Goal: Information Seeking & Learning: Learn about a topic

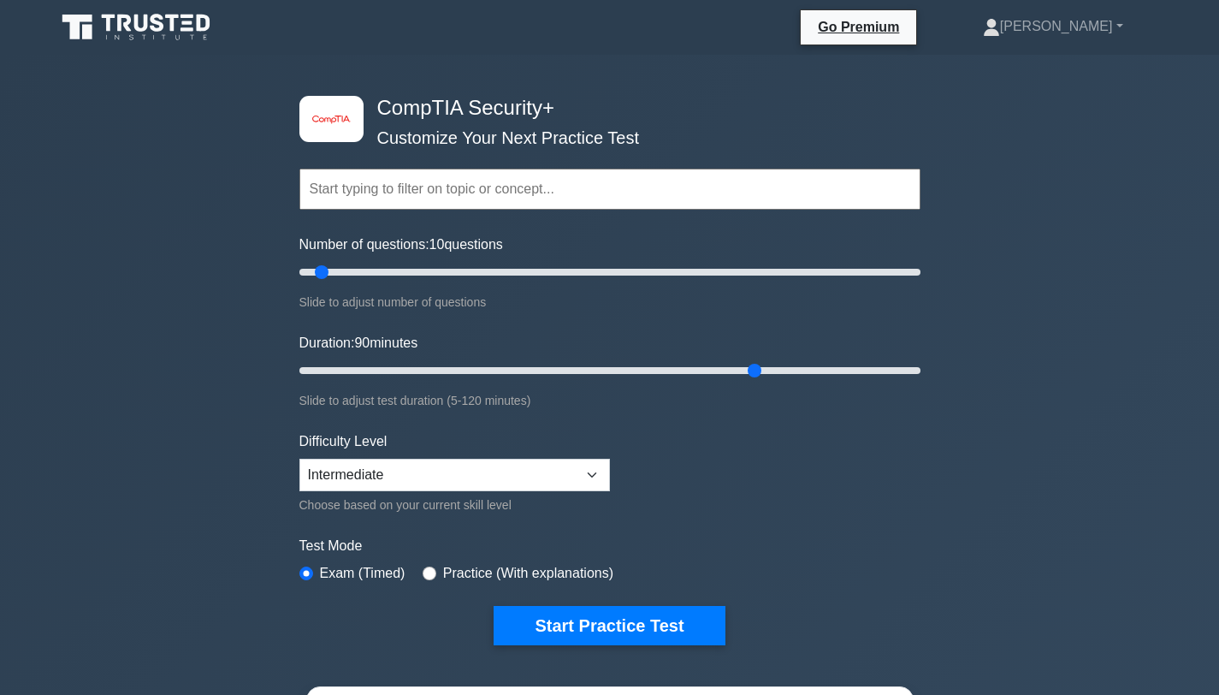
drag, startPoint x: 335, startPoint y: 373, endPoint x: 752, endPoint y: 371, distance: 416.6
type input "90"
click at [752, 371] on input "Duration: 90 minutes" at bounding box center [609, 370] width 621 height 21
drag, startPoint x: 324, startPoint y: 271, endPoint x: 569, endPoint y: 251, distance: 245.4
type input "90"
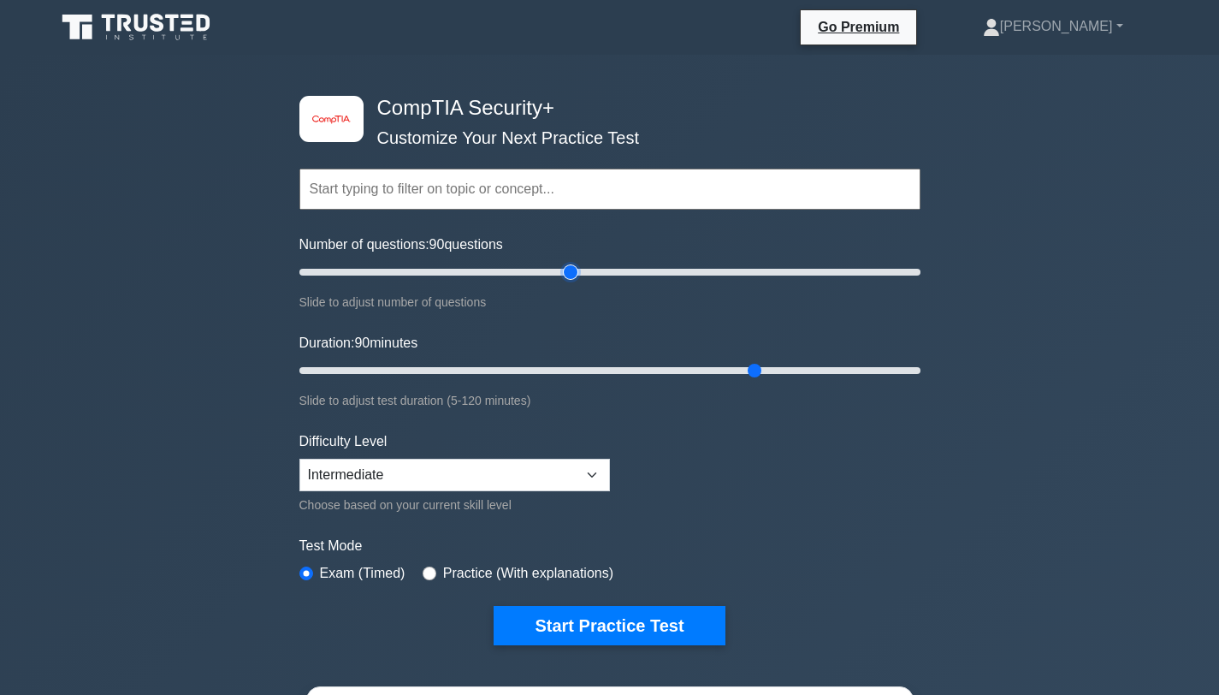
click at [569, 262] on input "Number of questions: 90 questions" at bounding box center [609, 272] width 621 height 21
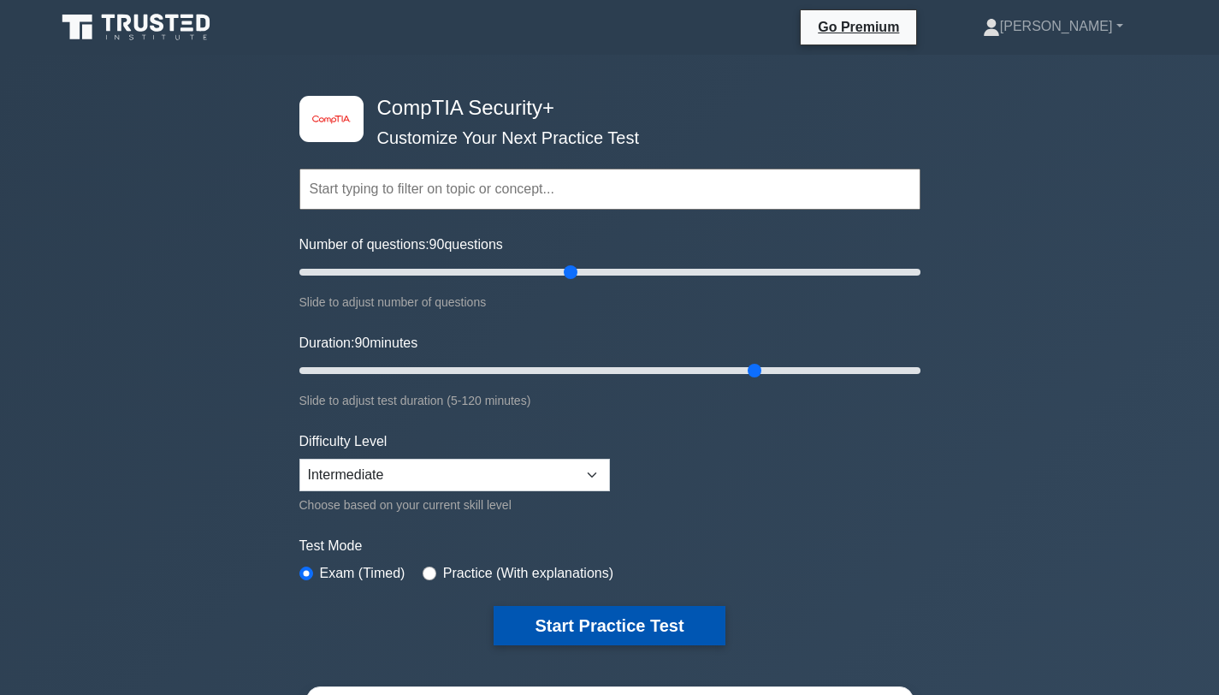
click at [609, 621] on button "Start Practice Test" at bounding box center [609, 625] width 231 height 39
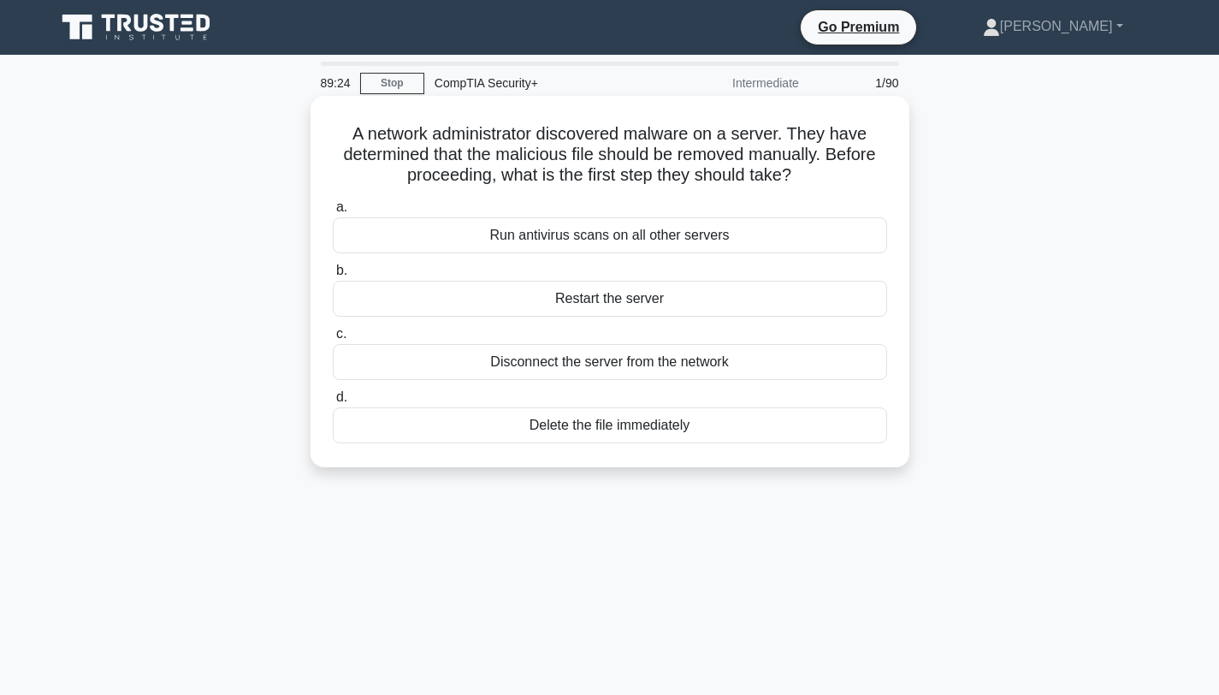
click at [520, 358] on div "Disconnect the server from the network" at bounding box center [610, 362] width 554 height 36
click at [333, 340] on input "c. Disconnect the server from the network" at bounding box center [333, 333] width 0 height 11
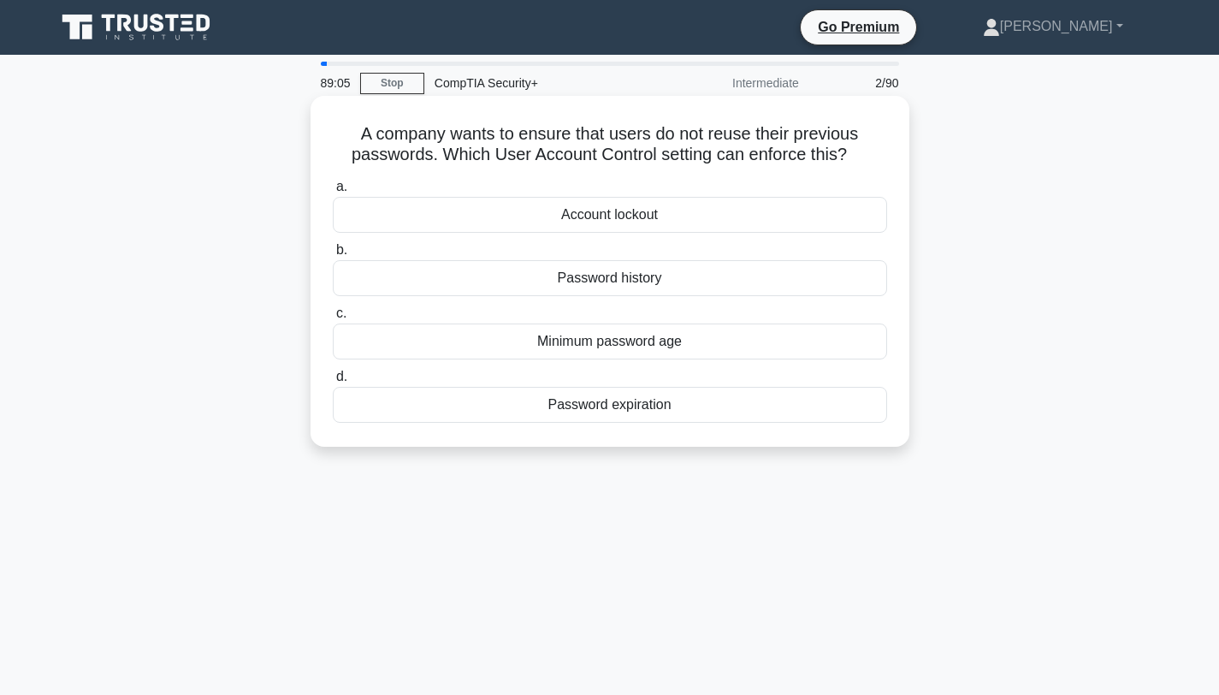
click at [526, 275] on div "Password history" at bounding box center [610, 278] width 554 height 36
click at [333, 256] on input "b. Password history" at bounding box center [333, 250] width 0 height 11
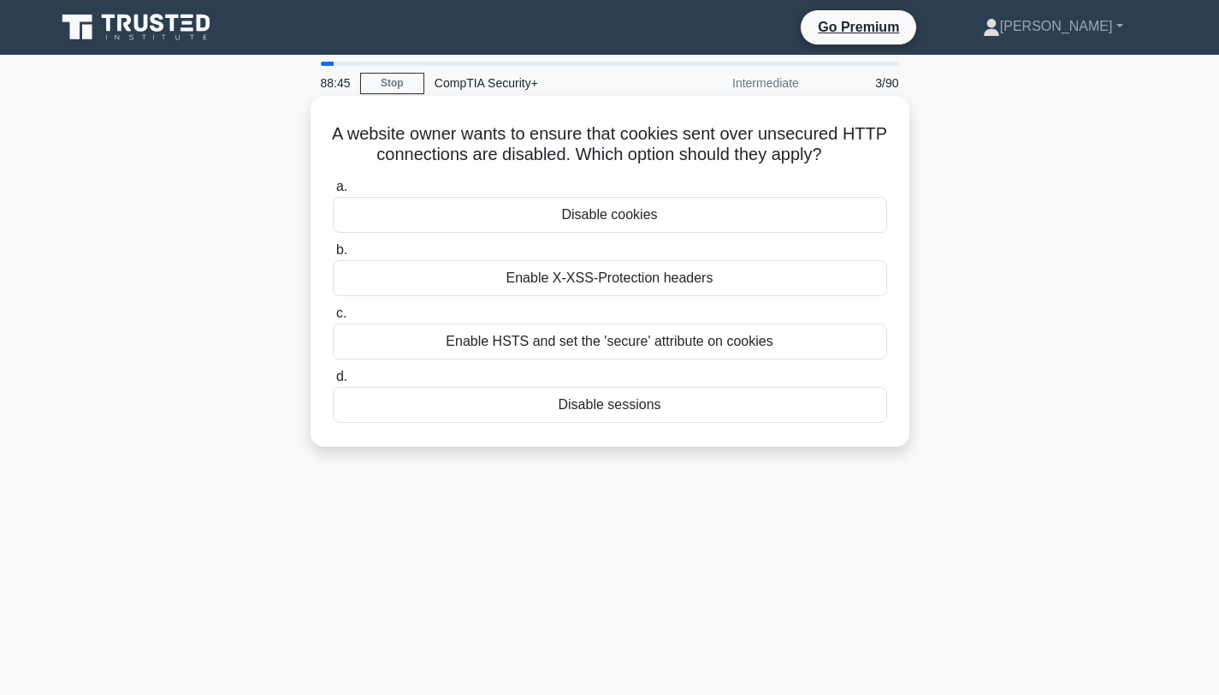
click at [612, 344] on div "Enable HSTS and set the 'secure' attribute on cookies" at bounding box center [610, 341] width 554 height 36
click at [333, 319] on input "c. Enable HSTS and set the 'secure' attribute on cookies" at bounding box center [333, 313] width 0 height 11
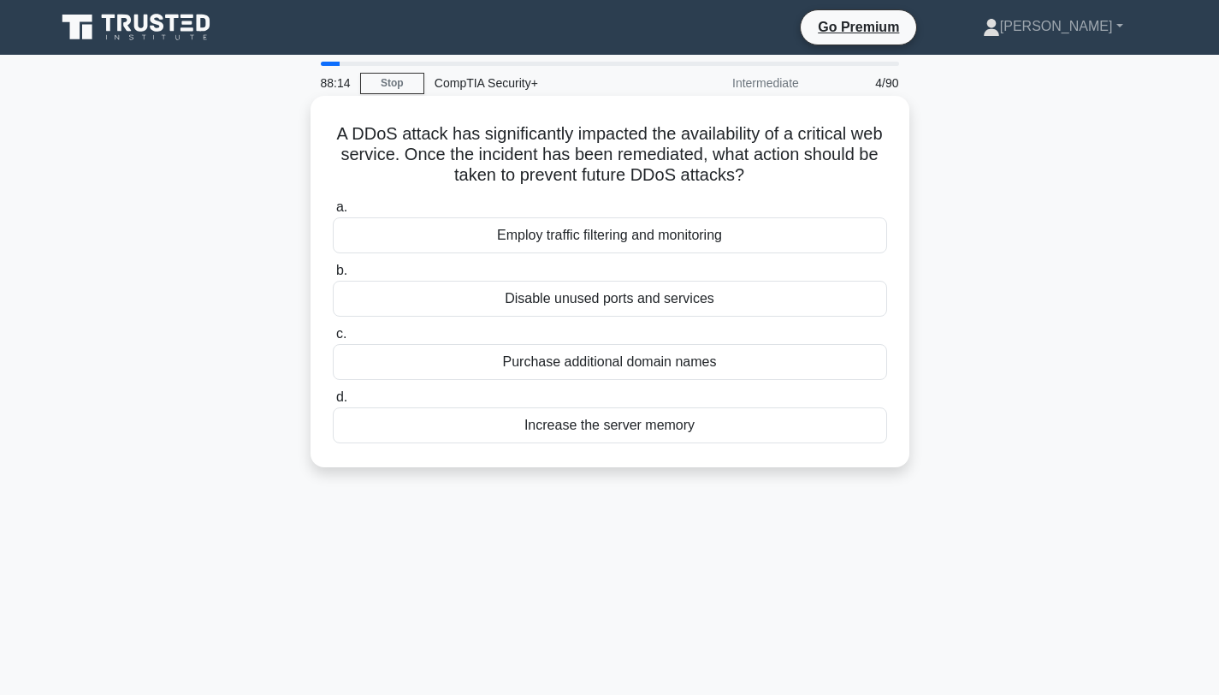
click at [622, 243] on div "Employ traffic filtering and monitoring" at bounding box center [610, 235] width 554 height 36
click at [333, 213] on input "a. Employ traffic filtering and monitoring" at bounding box center [333, 207] width 0 height 11
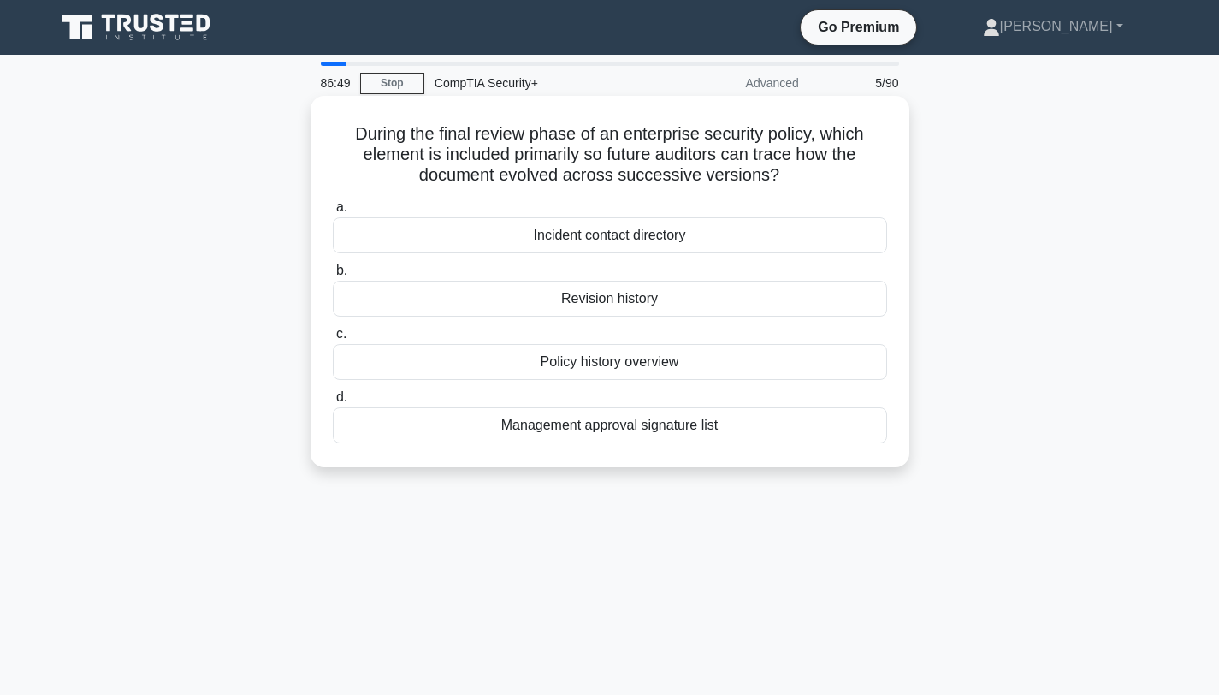
click at [613, 301] on div "Revision history" at bounding box center [610, 299] width 554 height 36
click at [333, 276] on input "b. Revision history" at bounding box center [333, 270] width 0 height 11
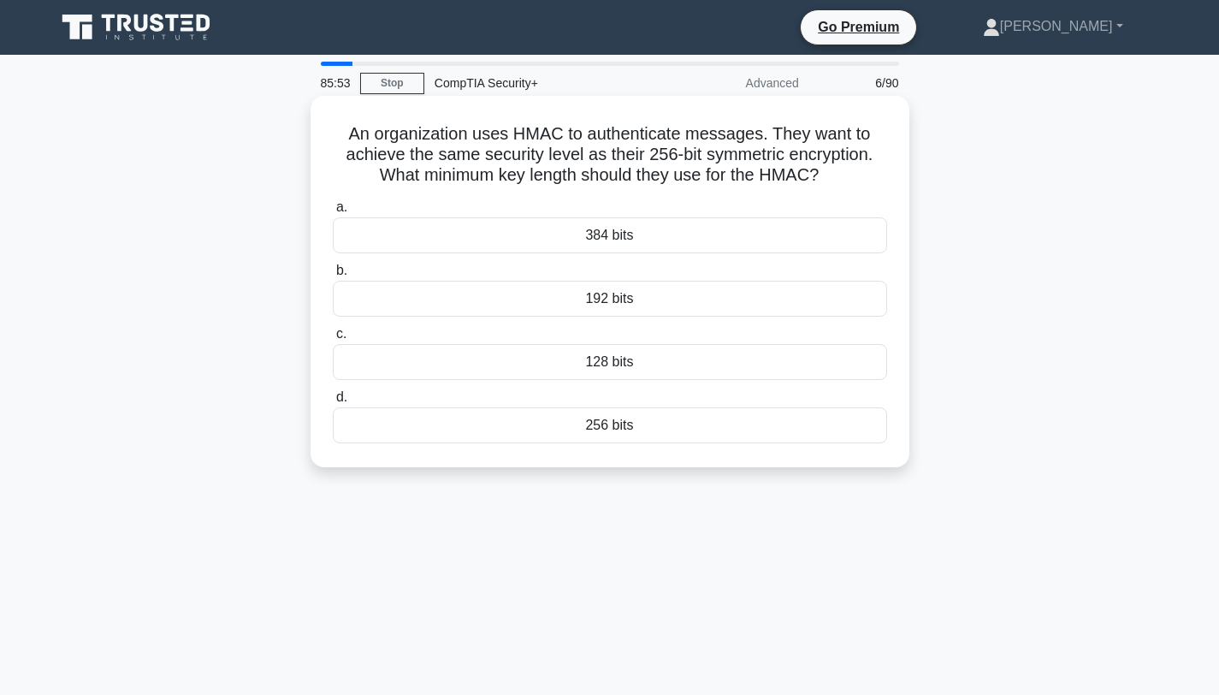
click at [598, 427] on div "256 bits" at bounding box center [610, 425] width 554 height 36
click at [333, 403] on input "d. 256 bits" at bounding box center [333, 397] width 0 height 11
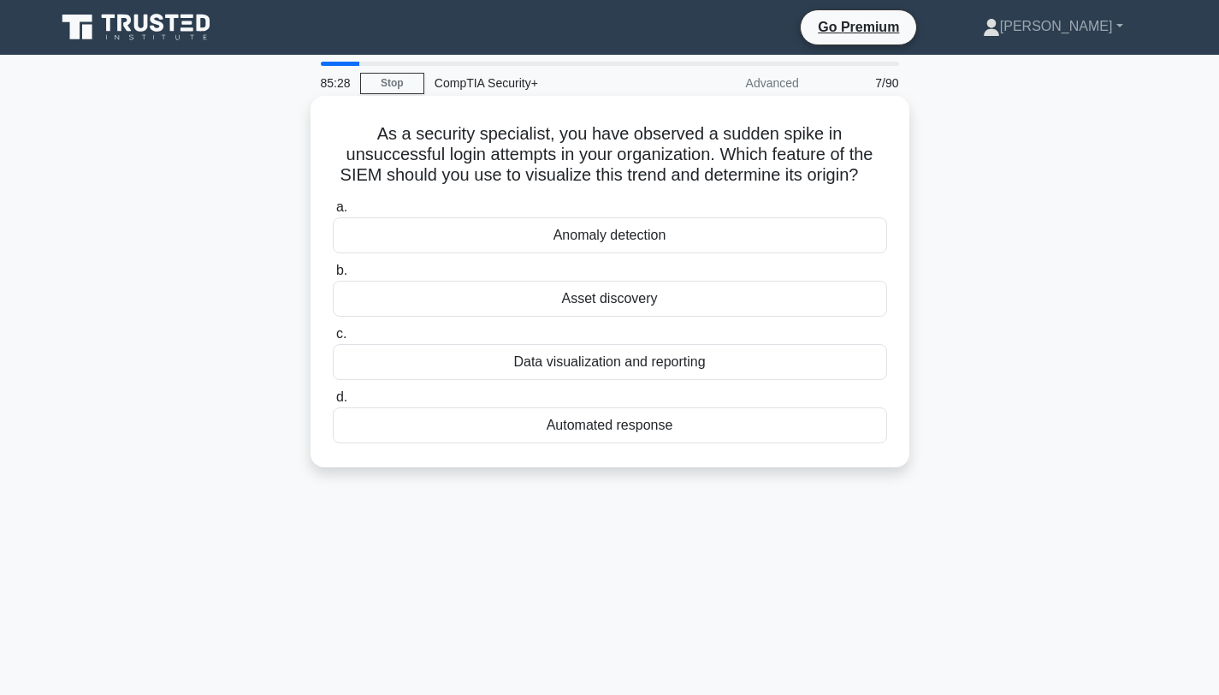
click at [596, 238] on div "Anomaly detection" at bounding box center [610, 235] width 554 height 36
click at [333, 213] on input "a. Anomaly detection" at bounding box center [333, 207] width 0 height 11
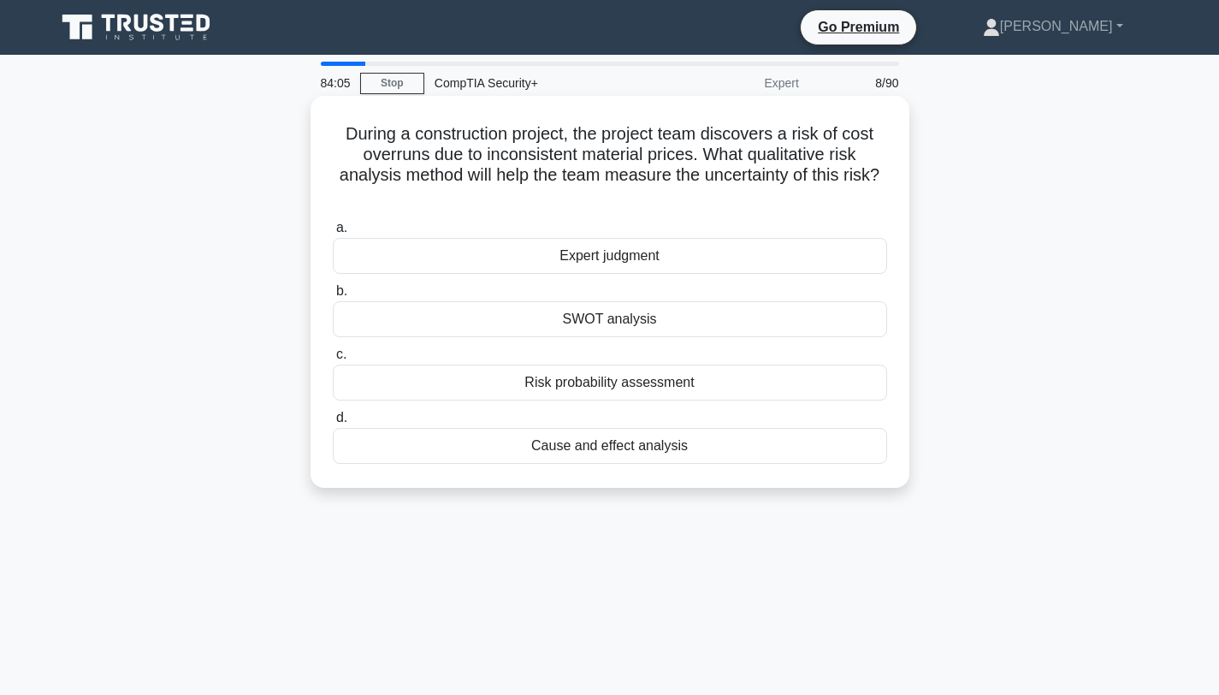
click at [589, 382] on div "Risk probability assessment" at bounding box center [610, 382] width 554 height 36
click at [333, 360] on input "c. Risk probability assessment" at bounding box center [333, 354] width 0 height 11
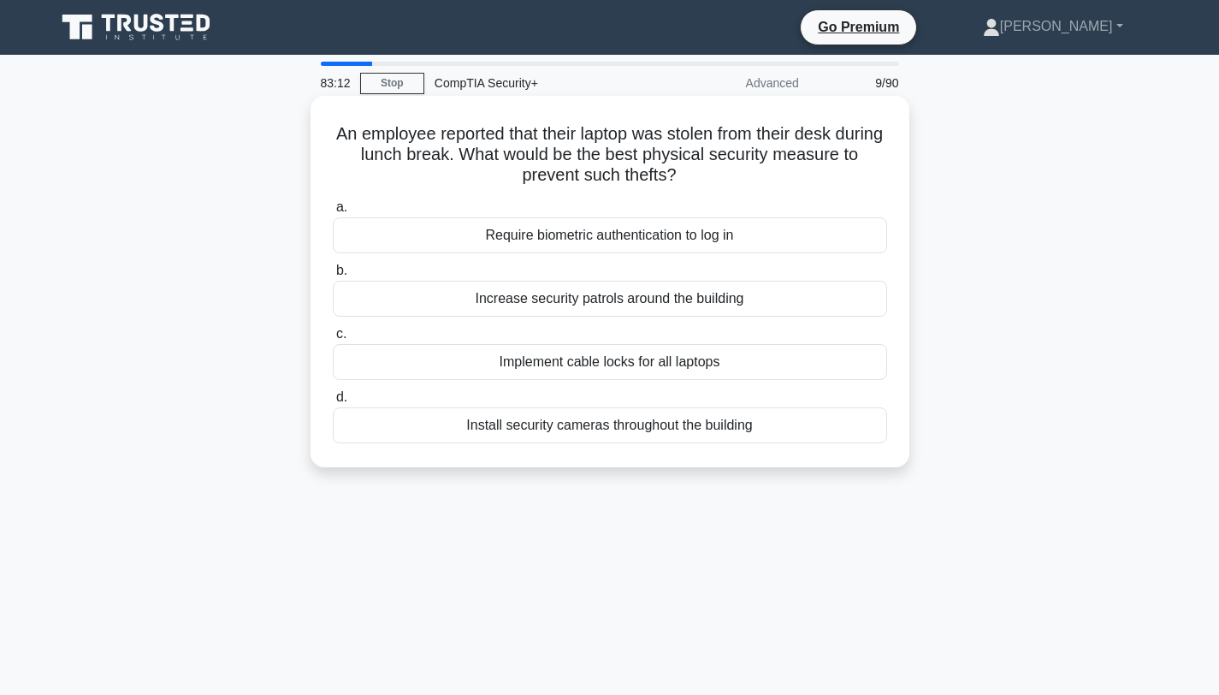
click at [610, 299] on div "Increase security patrols around the building" at bounding box center [610, 299] width 554 height 36
click at [333, 276] on input "b. Increase security patrols around the building" at bounding box center [333, 270] width 0 height 11
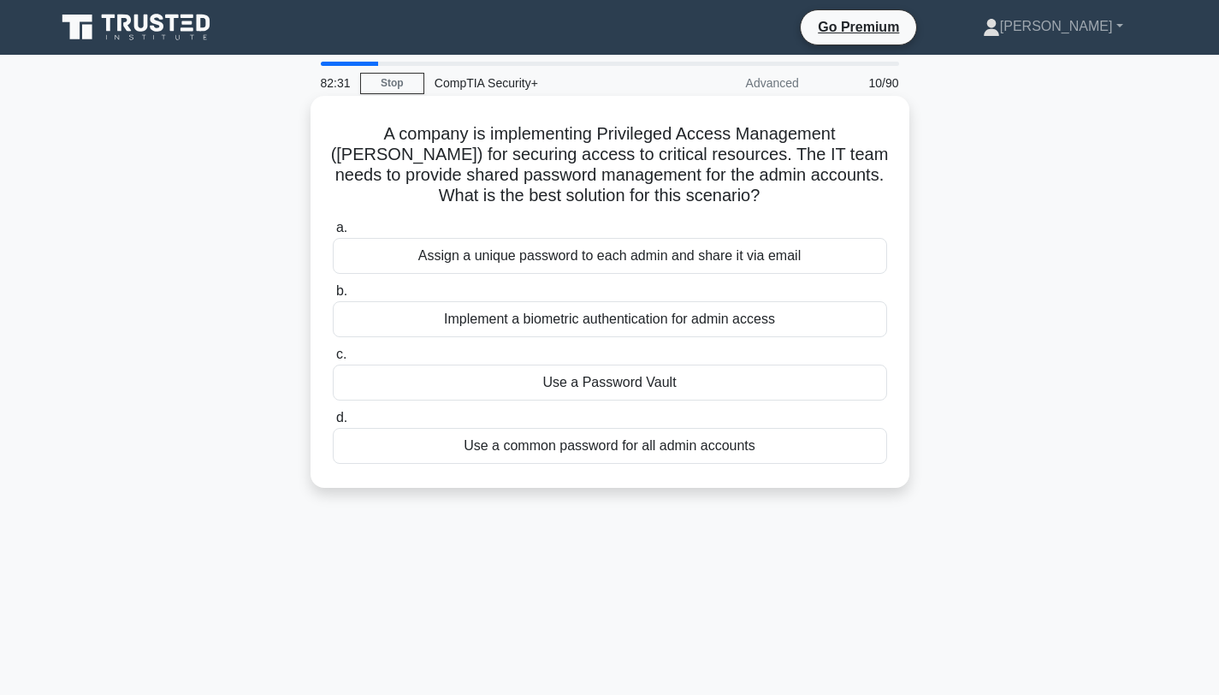
click at [618, 322] on div "Implement a biometric authentication for admin access" at bounding box center [610, 319] width 554 height 36
click at [333, 297] on input "b. Implement a biometric authentication for admin access" at bounding box center [333, 291] width 0 height 11
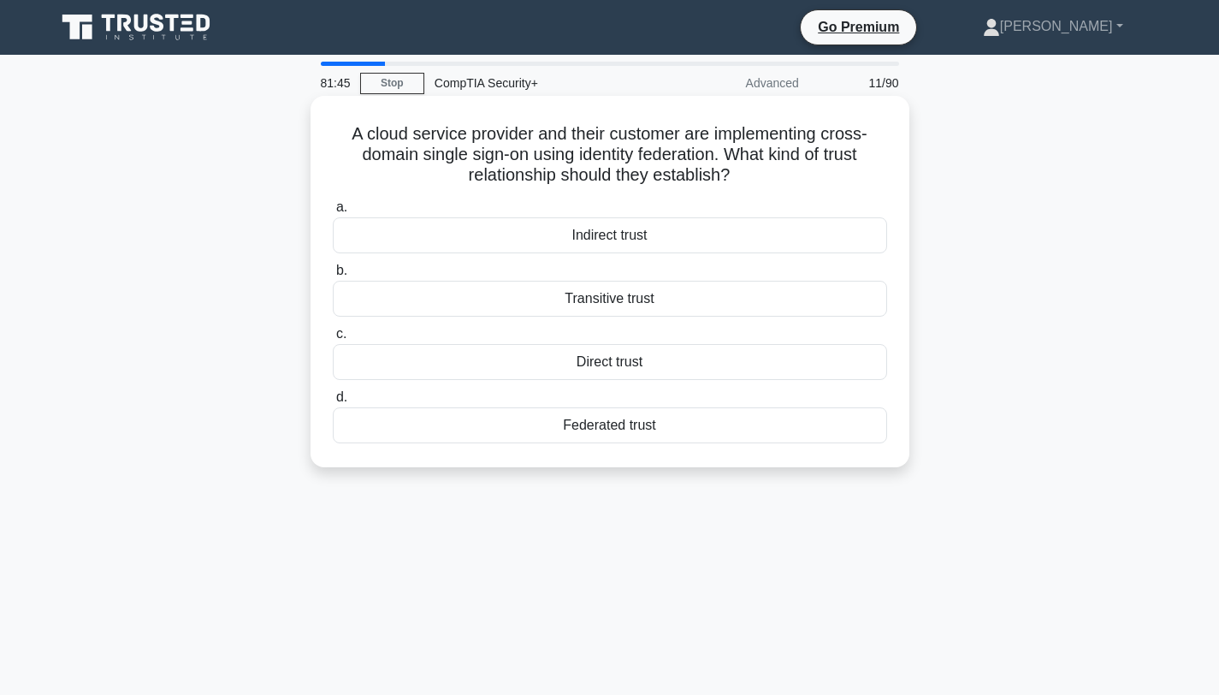
click at [623, 428] on div "Federated trust" at bounding box center [610, 425] width 554 height 36
click at [333, 403] on input "d. Federated trust" at bounding box center [333, 397] width 0 height 11
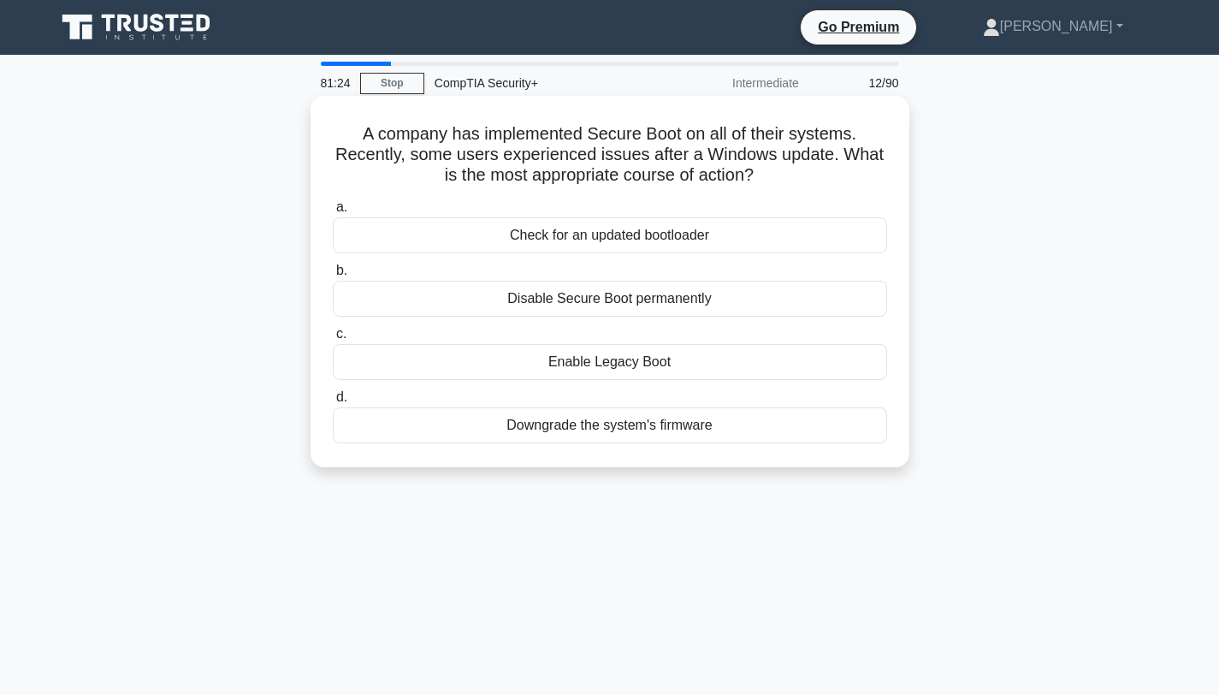
click at [629, 237] on div "Check for an updated bootloader" at bounding box center [610, 235] width 554 height 36
click at [333, 213] on input "a. Check for an updated bootloader" at bounding box center [333, 207] width 0 height 11
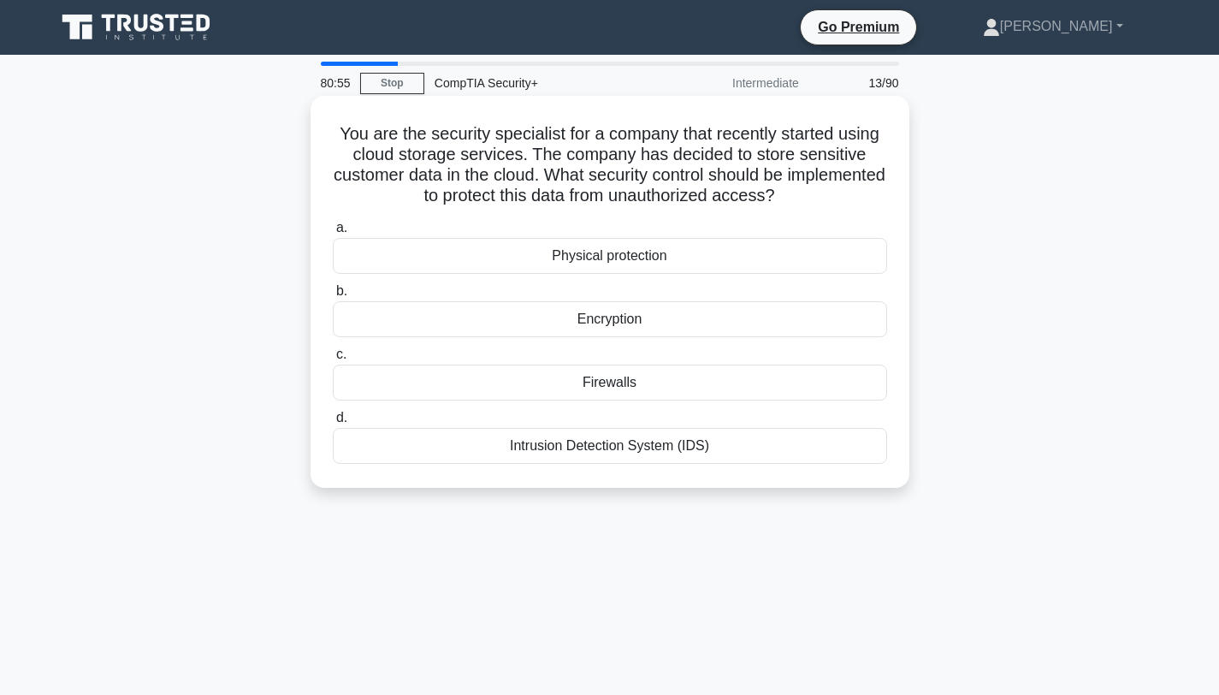
click at [607, 322] on div "Encryption" at bounding box center [610, 319] width 554 height 36
click at [333, 297] on input "b. Encryption" at bounding box center [333, 291] width 0 height 11
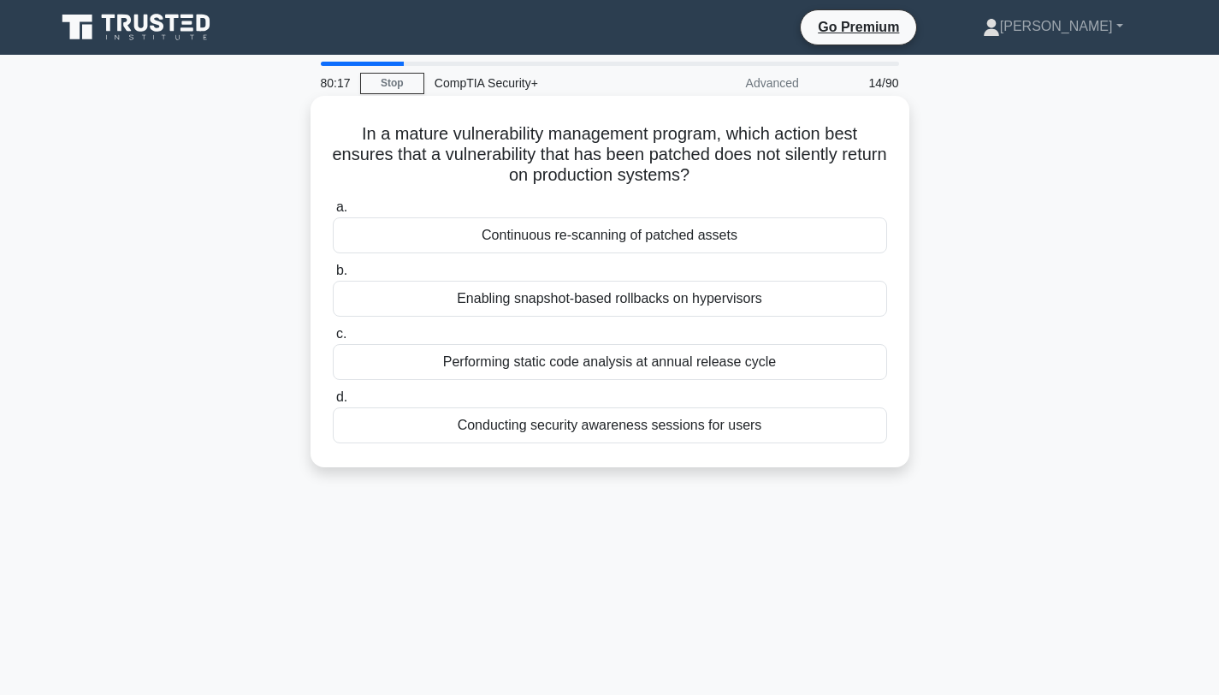
click at [567, 238] on div "Continuous re-scanning of patched assets" at bounding box center [610, 235] width 554 height 36
click at [333, 213] on input "a. Continuous re-scanning of patched assets" at bounding box center [333, 207] width 0 height 11
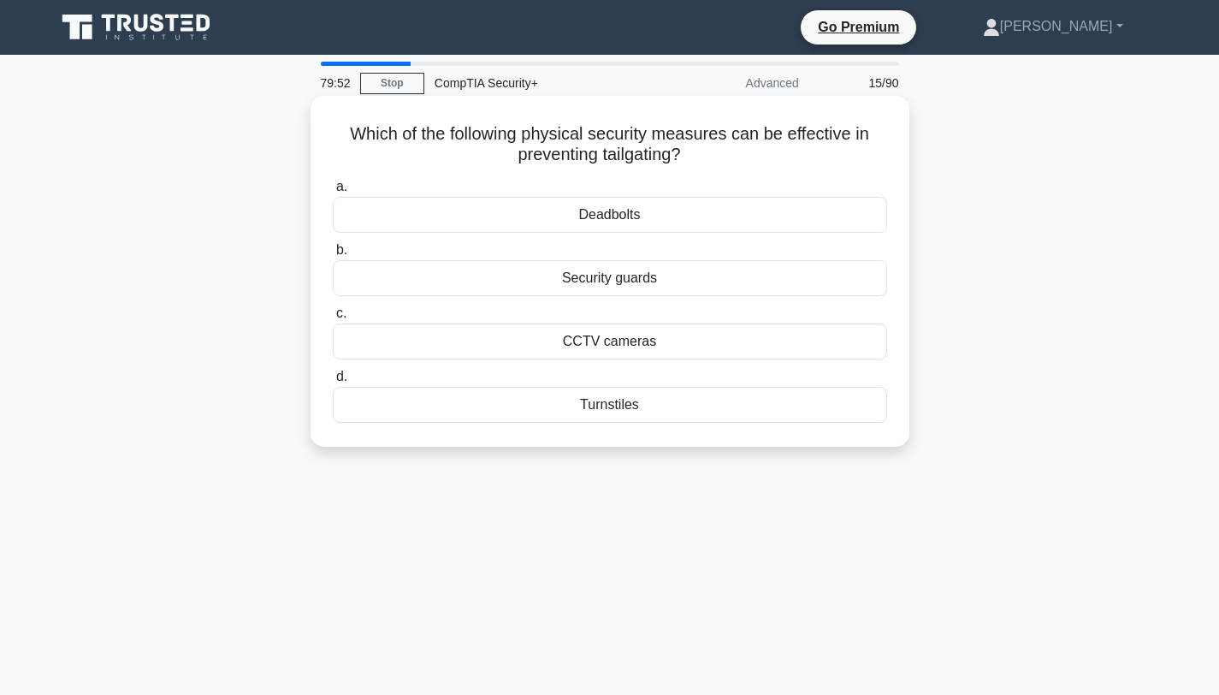
click at [603, 404] on div "Turnstiles" at bounding box center [610, 405] width 554 height 36
click at [333, 382] on input "d. Turnstiles" at bounding box center [333, 376] width 0 height 11
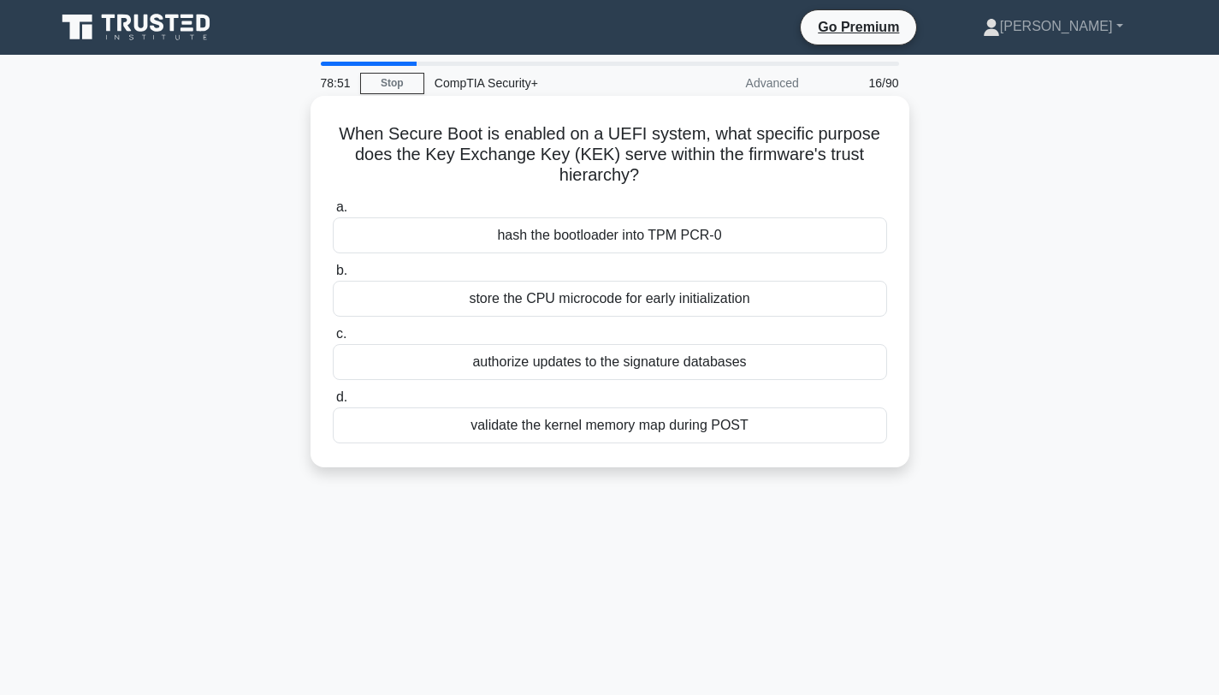
drag, startPoint x: 605, startPoint y: 423, endPoint x: 603, endPoint y: 431, distance: 8.7
click at [603, 431] on div "validate the kernel memory map during POST" at bounding box center [610, 425] width 554 height 36
click at [333, 403] on input "d. validate the kernel memory map during POST" at bounding box center [333, 397] width 0 height 11
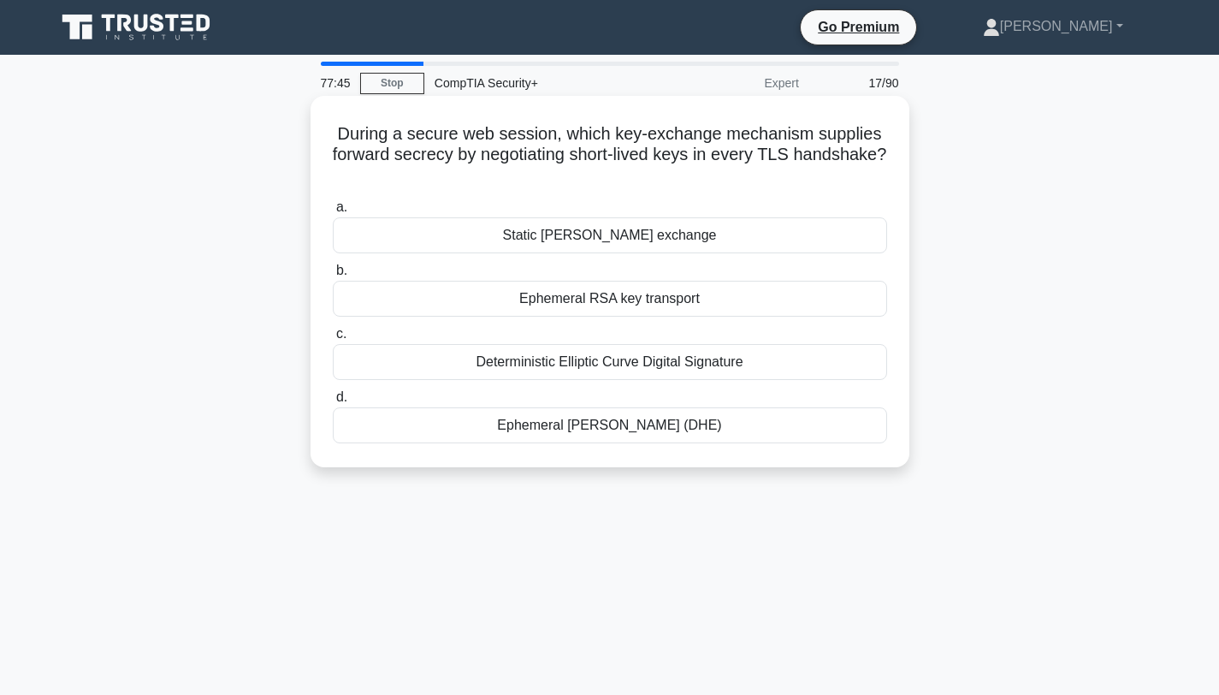
click at [603, 431] on div "Ephemeral [PERSON_NAME] (DHE)" at bounding box center [610, 425] width 554 height 36
click at [333, 403] on input "d. Ephemeral [PERSON_NAME] (DHE)" at bounding box center [333, 397] width 0 height 11
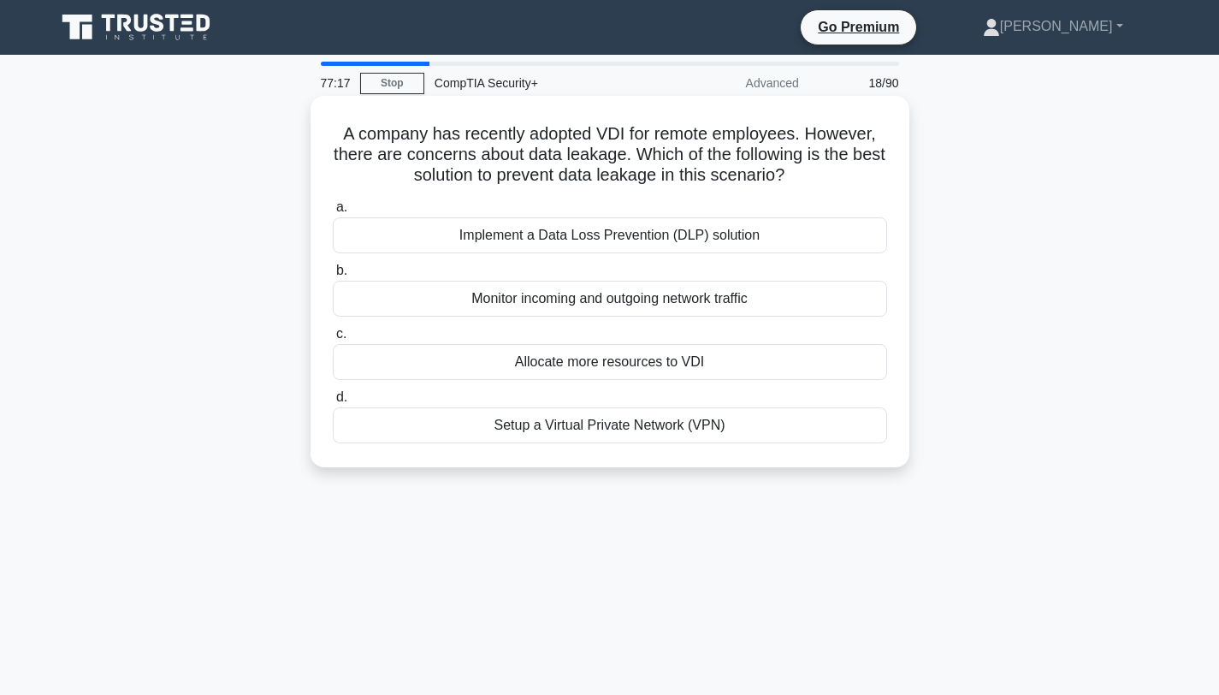
click at [606, 234] on div "Implement a Data Loss Prevention (DLP) solution" at bounding box center [610, 235] width 554 height 36
click at [333, 213] on input "a. Implement a Data Loss Prevention (DLP) solution" at bounding box center [333, 207] width 0 height 11
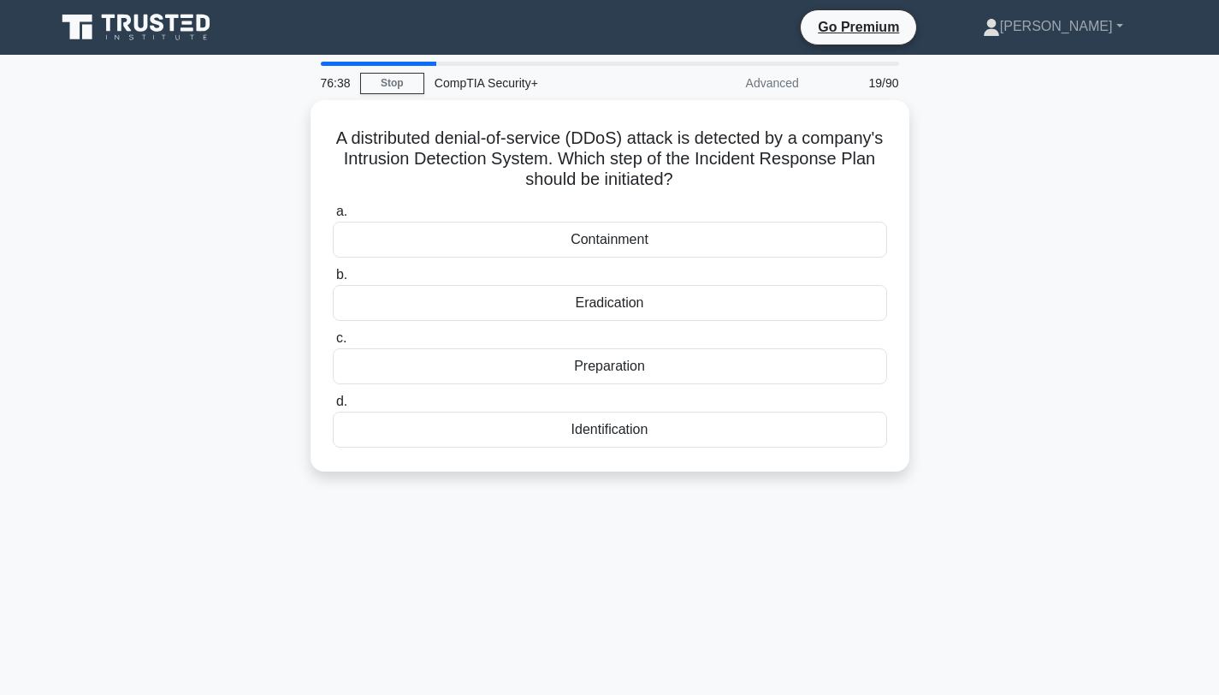
click at [606, 234] on div "Containment" at bounding box center [610, 240] width 554 height 36
click at [333, 217] on input "a. Containment" at bounding box center [333, 211] width 0 height 11
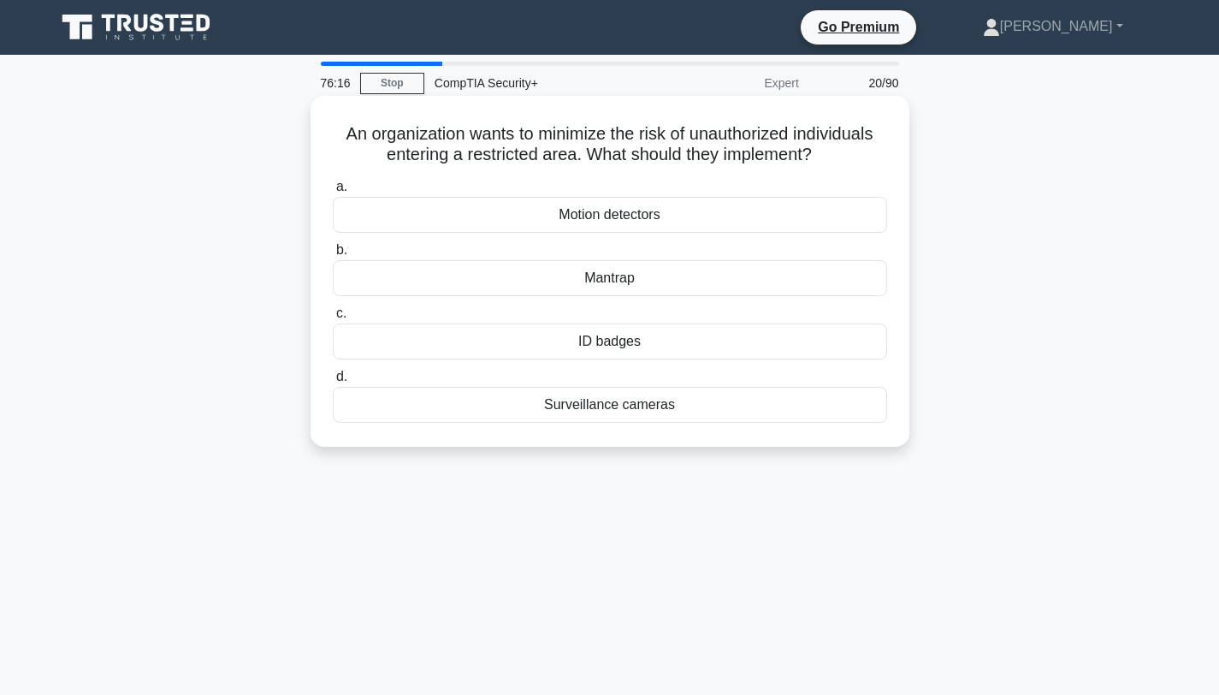
click at [612, 279] on div "Mantrap" at bounding box center [610, 278] width 554 height 36
click at [333, 256] on input "b. Mantrap" at bounding box center [333, 250] width 0 height 11
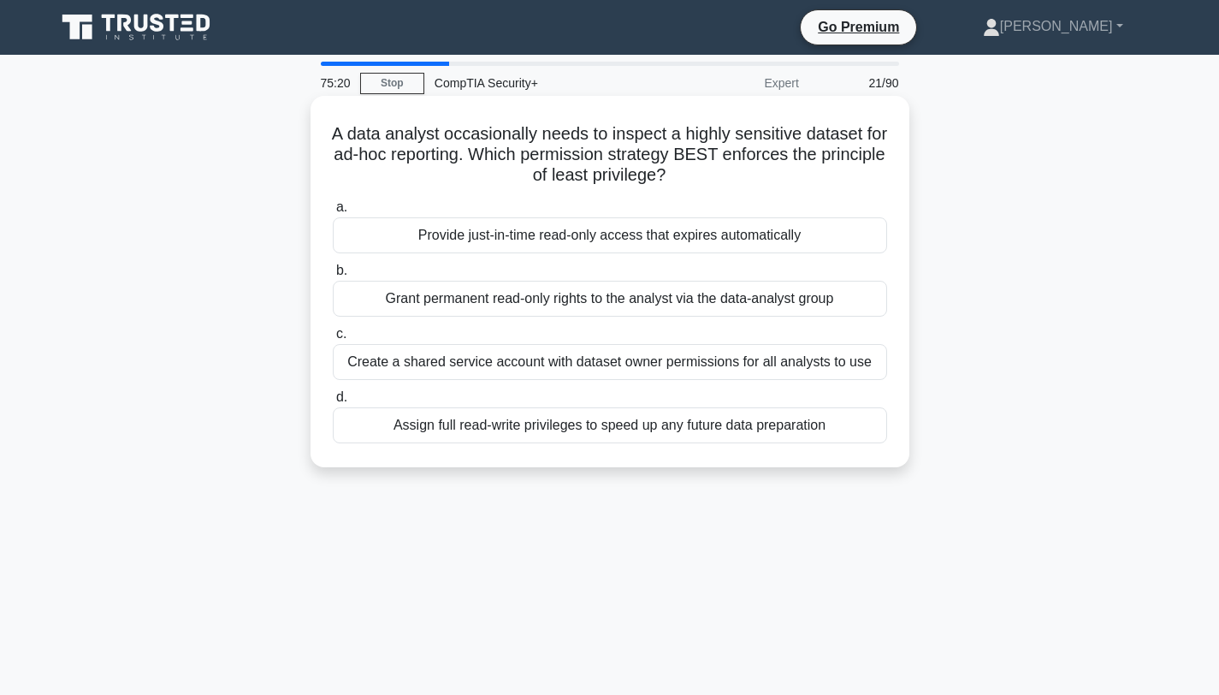
click at [605, 238] on div "Provide just-in-time read-only access that expires automatically" at bounding box center [610, 235] width 554 height 36
click at [333, 213] on input "a. Provide just-in-time read-only access that expires automatically" at bounding box center [333, 207] width 0 height 11
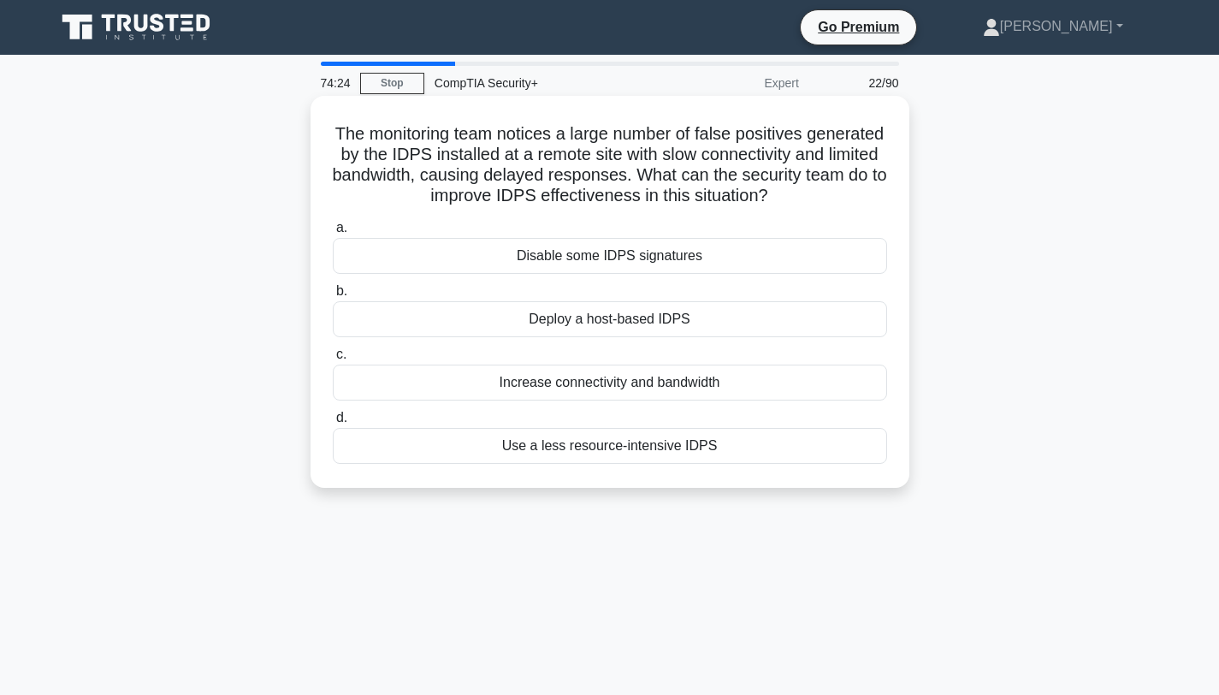
click at [591, 257] on div "Disable some IDPS signatures" at bounding box center [610, 256] width 554 height 36
click at [333, 234] on input "a. Disable some IDPS signatures" at bounding box center [333, 227] width 0 height 11
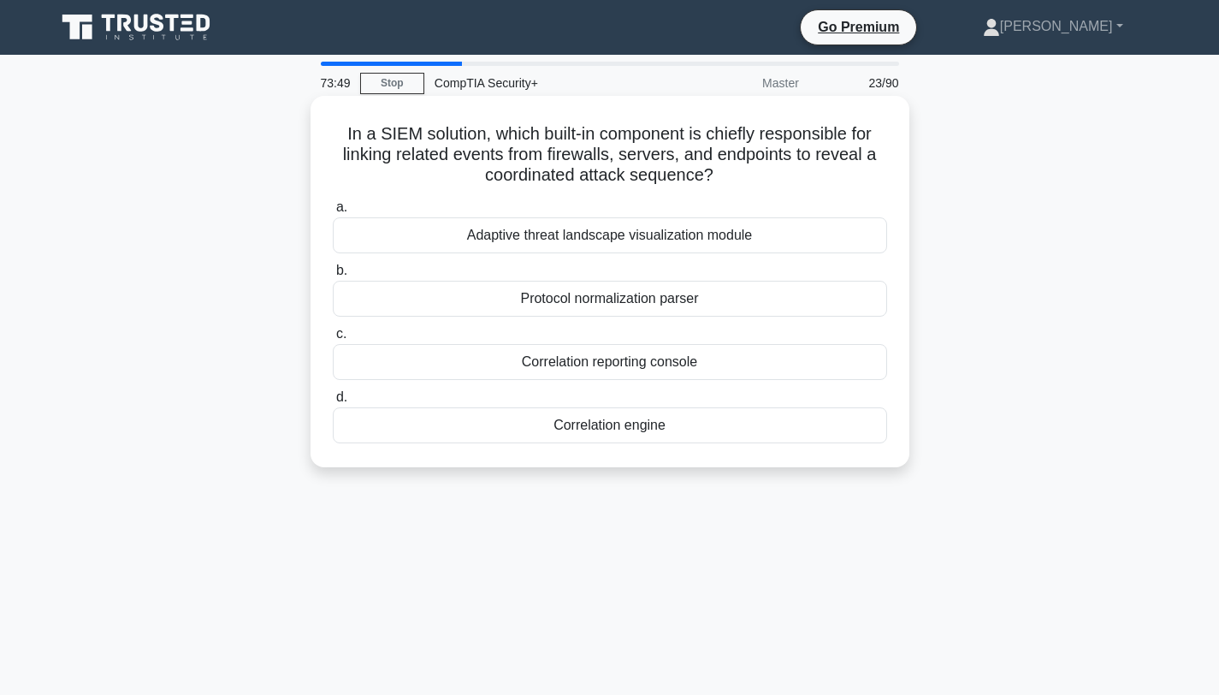
click at [618, 237] on div "Adaptive threat landscape visualization module" at bounding box center [610, 235] width 554 height 36
click at [333, 213] on input "a. Adaptive threat landscape visualization module" at bounding box center [333, 207] width 0 height 11
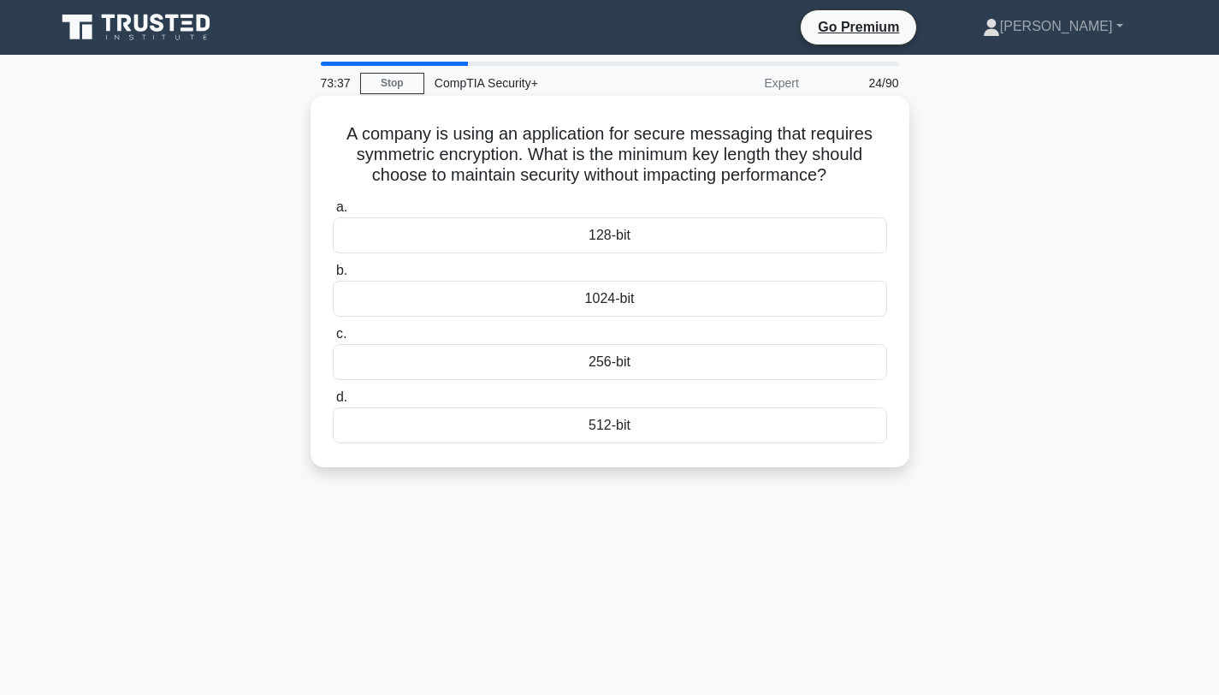
click at [618, 422] on div "512-bit" at bounding box center [610, 425] width 554 height 36
click at [333, 403] on input "d. 512-bit" at bounding box center [333, 397] width 0 height 11
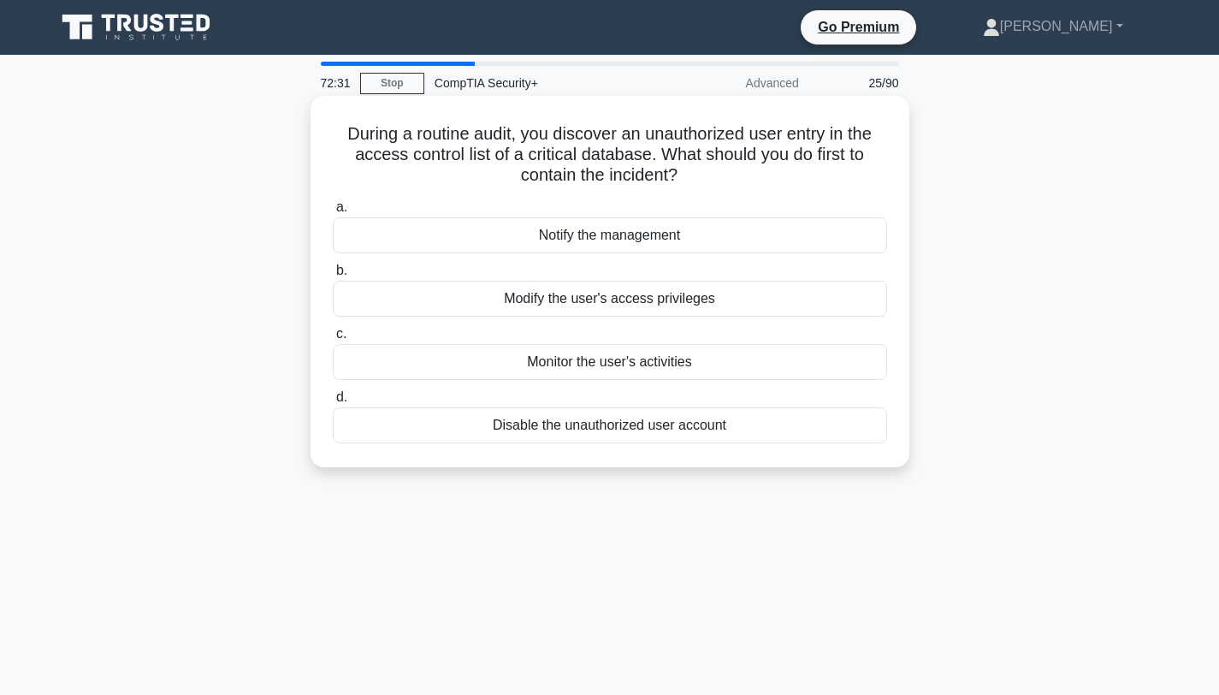
click at [600, 302] on div "Modify the user's access privileges" at bounding box center [610, 299] width 554 height 36
click at [333, 276] on input "b. Modify the user's access privileges" at bounding box center [333, 270] width 0 height 11
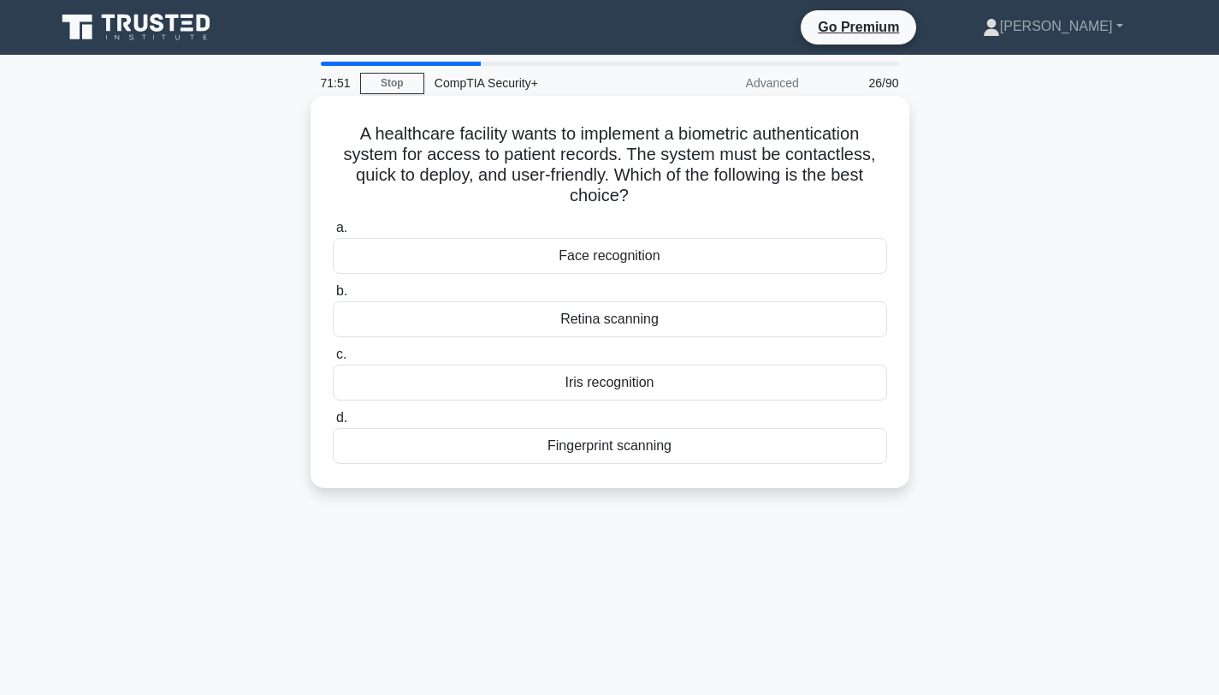
click at [606, 258] on div "Face recognition" at bounding box center [610, 256] width 554 height 36
click at [333, 234] on input "a. Face recognition" at bounding box center [333, 227] width 0 height 11
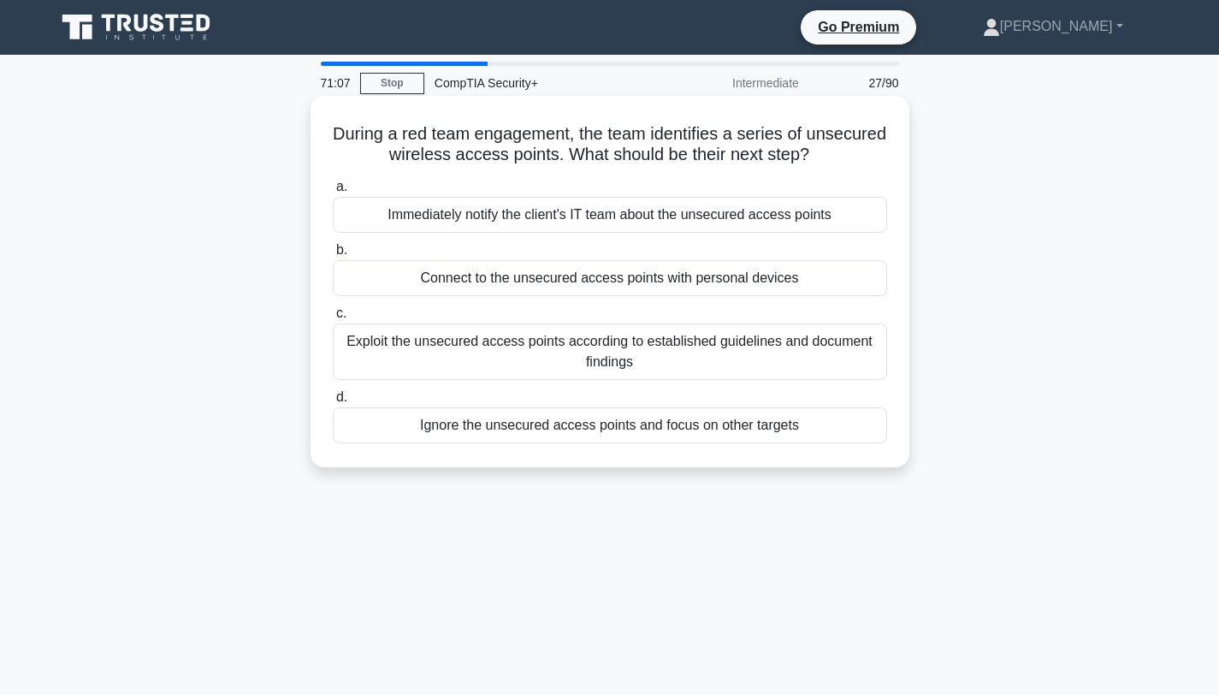
click at [626, 356] on div "Exploit the unsecured access points according to established guidelines and doc…" at bounding box center [610, 351] width 554 height 56
click at [333, 319] on input "c. Exploit the unsecured access points according to established guidelines and …" at bounding box center [333, 313] width 0 height 11
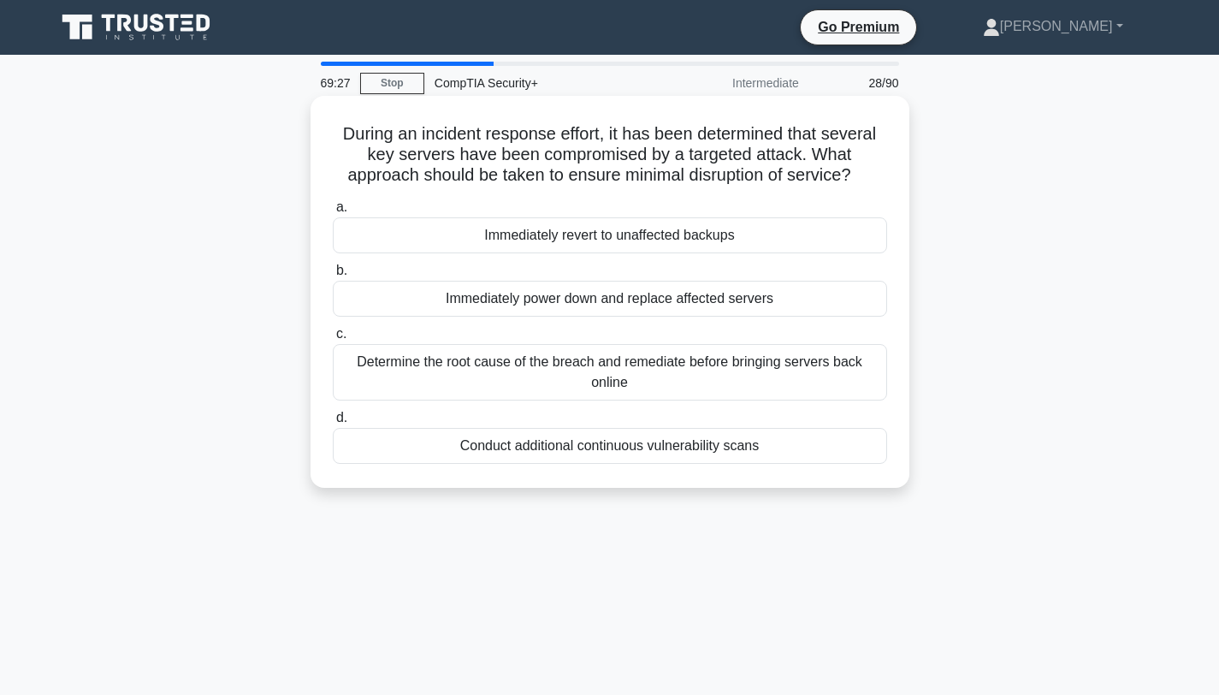
click at [636, 241] on div "Immediately revert to unaffected backups" at bounding box center [610, 235] width 554 height 36
click at [333, 213] on input "a. Immediately revert to unaffected backups" at bounding box center [333, 207] width 0 height 11
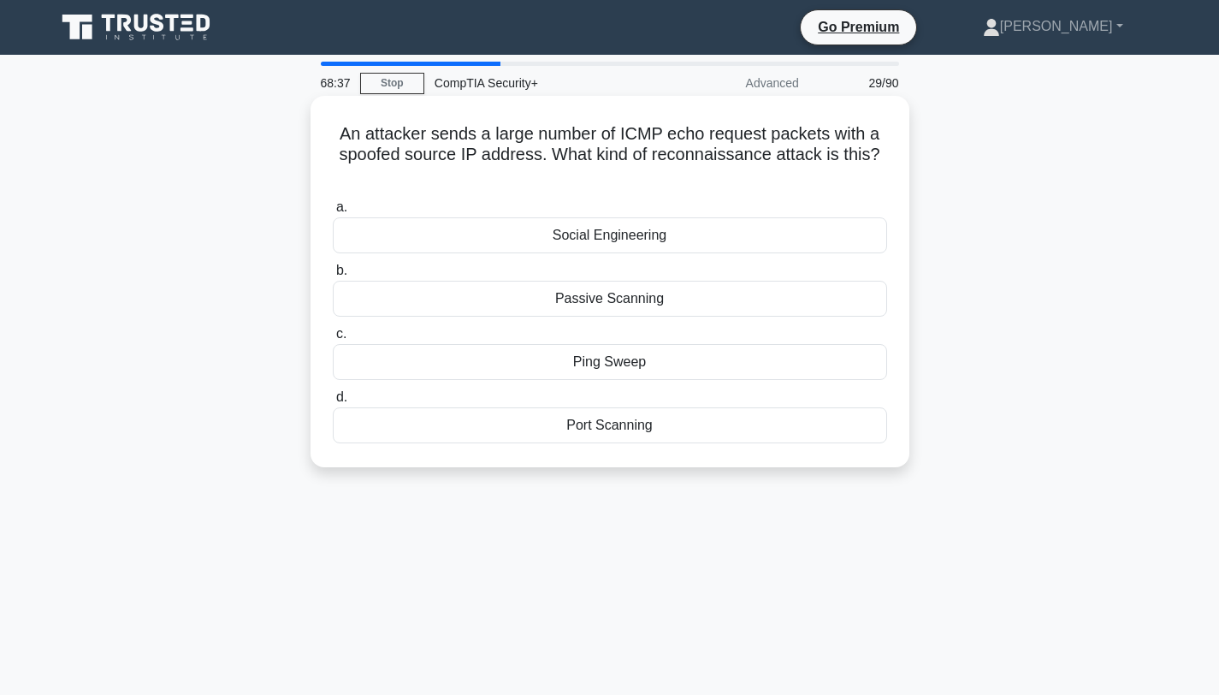
click at [619, 429] on div "Port Scanning" at bounding box center [610, 425] width 554 height 36
click at [333, 403] on input "d. [GEOGRAPHIC_DATA]" at bounding box center [333, 397] width 0 height 11
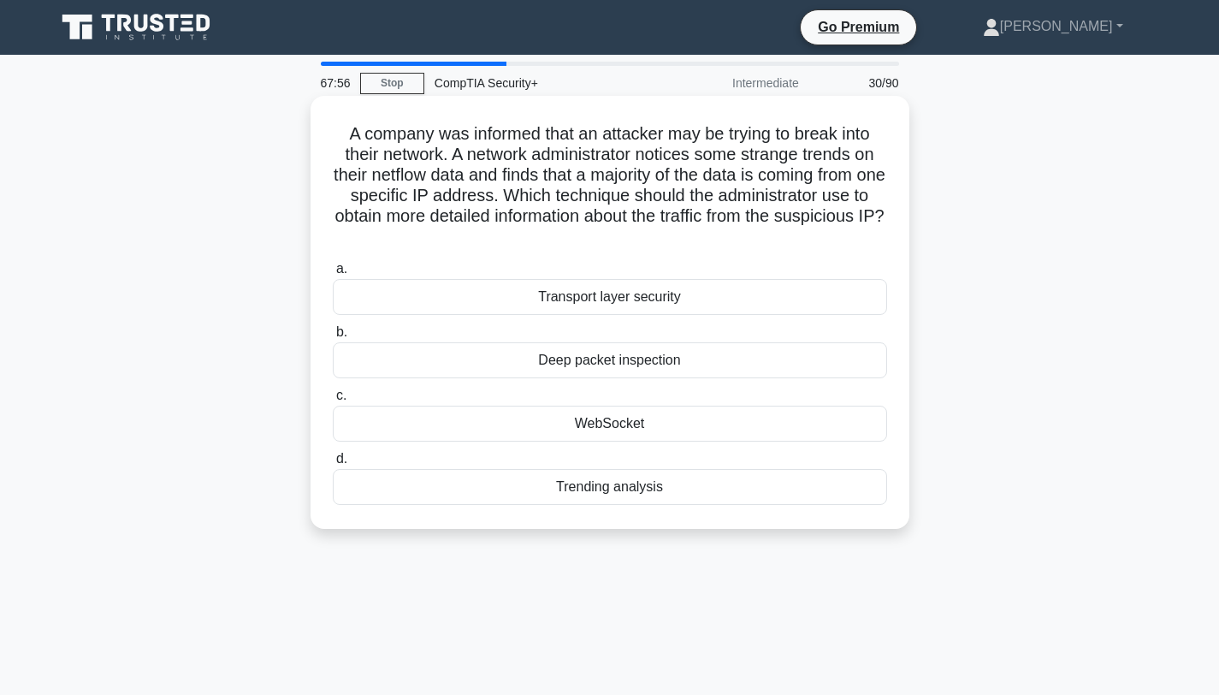
click at [614, 361] on div "Deep packet inspection" at bounding box center [610, 360] width 554 height 36
click at [333, 338] on input "b. Deep packet inspection" at bounding box center [333, 332] width 0 height 11
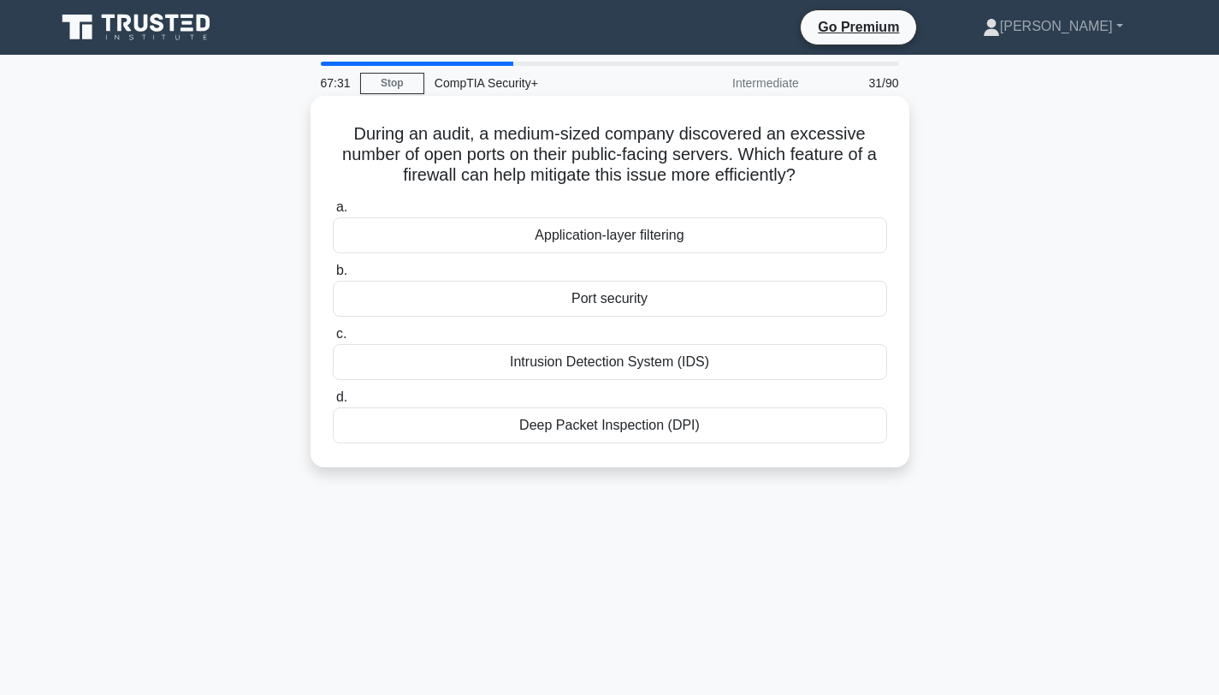
click at [600, 300] on div "Port security" at bounding box center [610, 299] width 554 height 36
click at [333, 276] on input "b. Port security" at bounding box center [333, 270] width 0 height 11
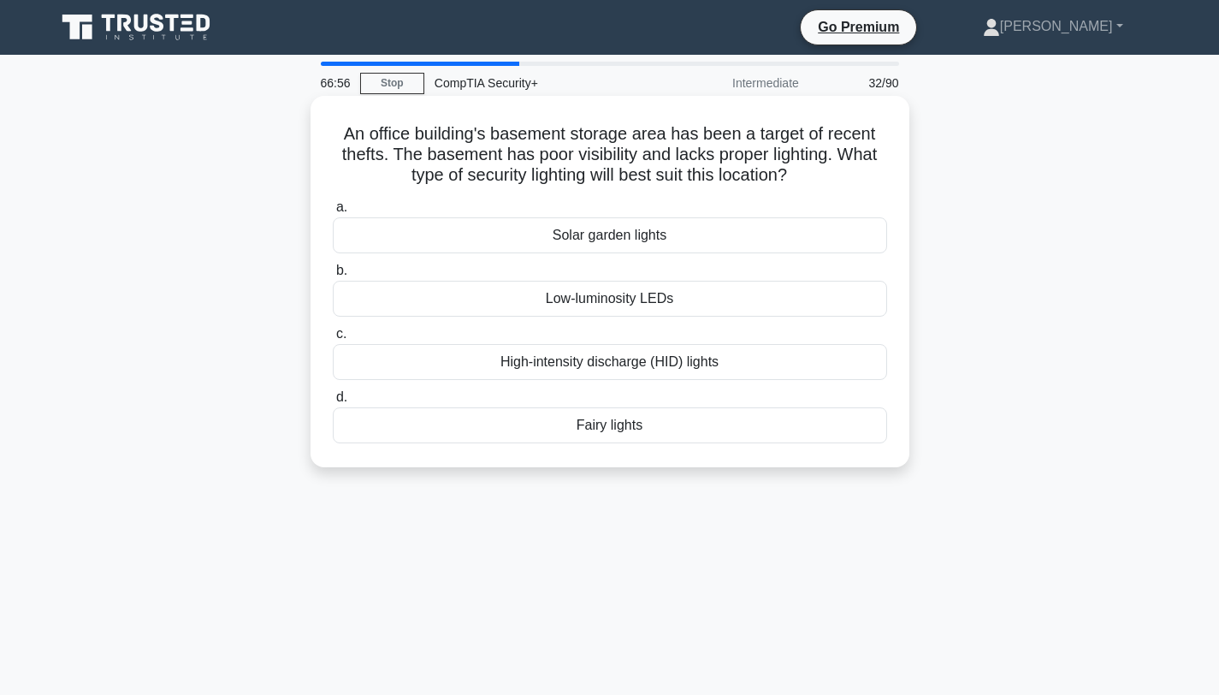
click at [623, 366] on div "High-intensity discharge (HID) lights" at bounding box center [610, 362] width 554 height 36
click at [333, 340] on input "c. High-intensity discharge (HID) lights" at bounding box center [333, 333] width 0 height 11
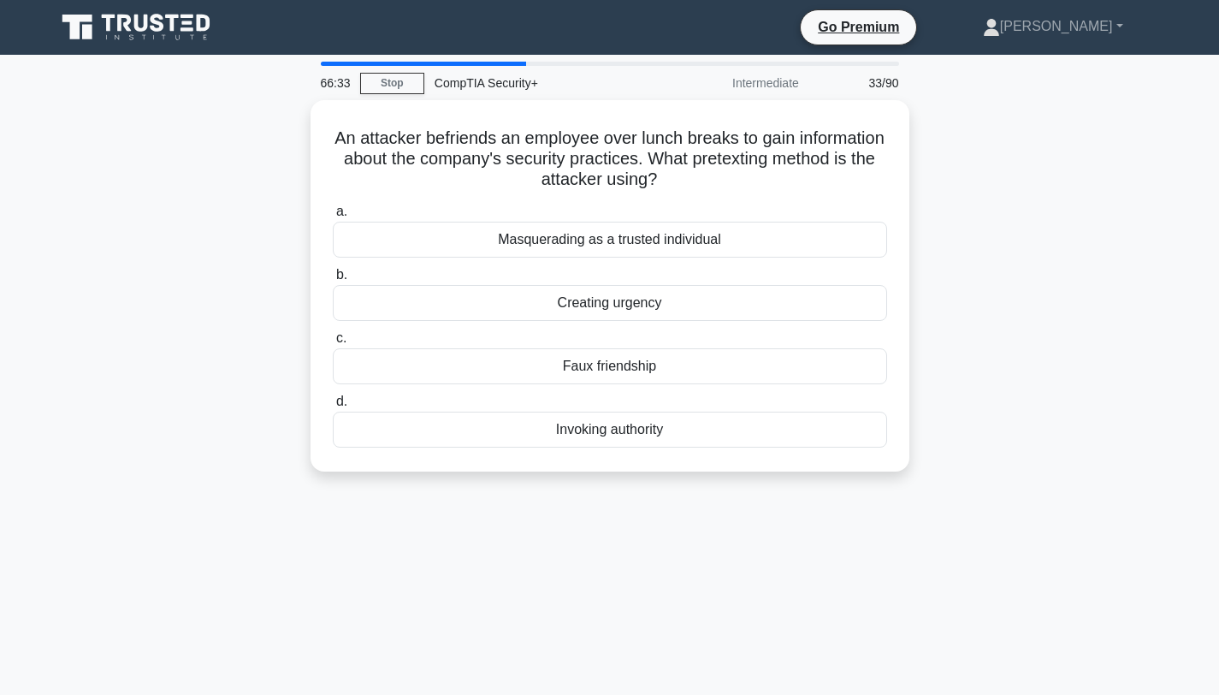
click at [623, 366] on div "Faux friendship" at bounding box center [610, 366] width 554 height 36
click at [333, 344] on input "c. Faux friendship" at bounding box center [333, 338] width 0 height 11
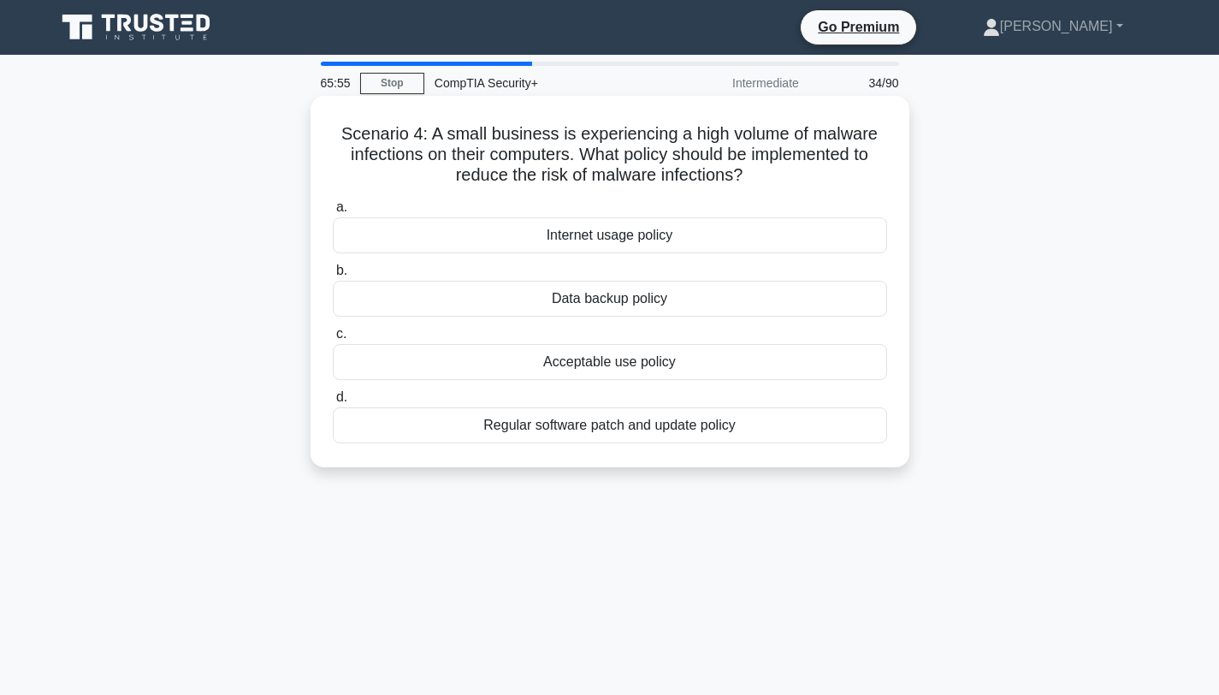
click at [595, 428] on div "Regular software patch and update policy" at bounding box center [610, 425] width 554 height 36
click at [333, 403] on input "d. Regular software patch and update policy" at bounding box center [333, 397] width 0 height 11
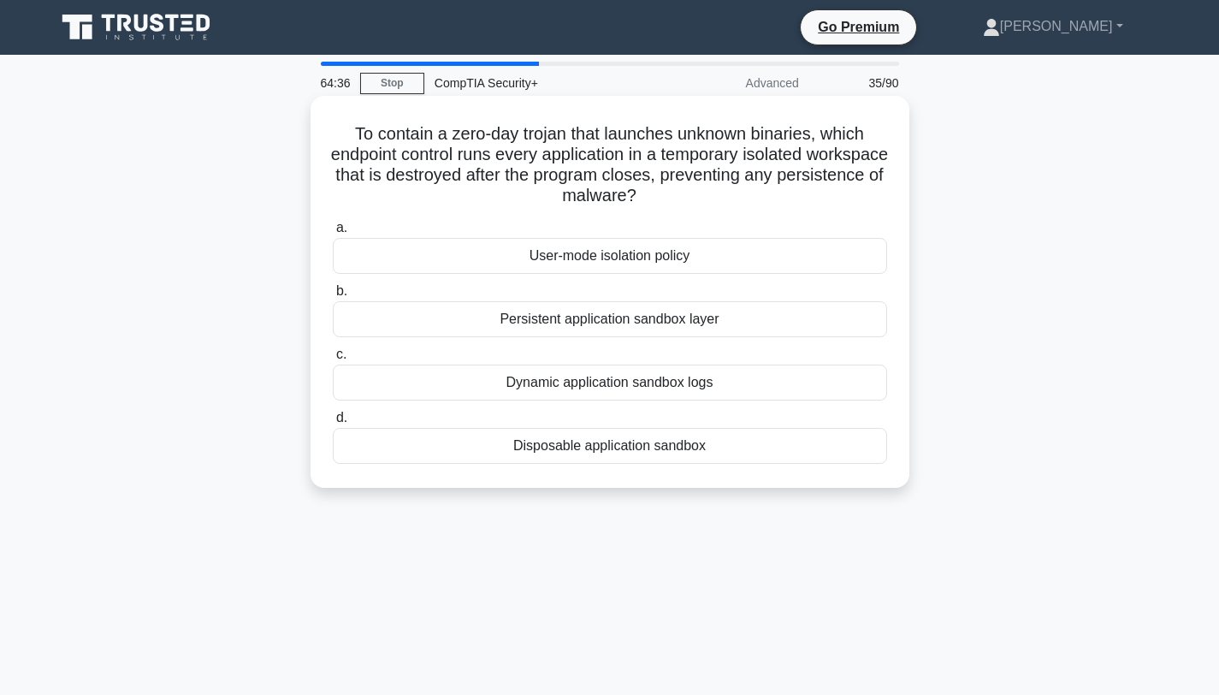
click at [624, 450] on div "Disposable application sandbox" at bounding box center [610, 446] width 554 height 36
click at [333, 423] on input "d. Disposable application sandbox" at bounding box center [333, 417] width 0 height 11
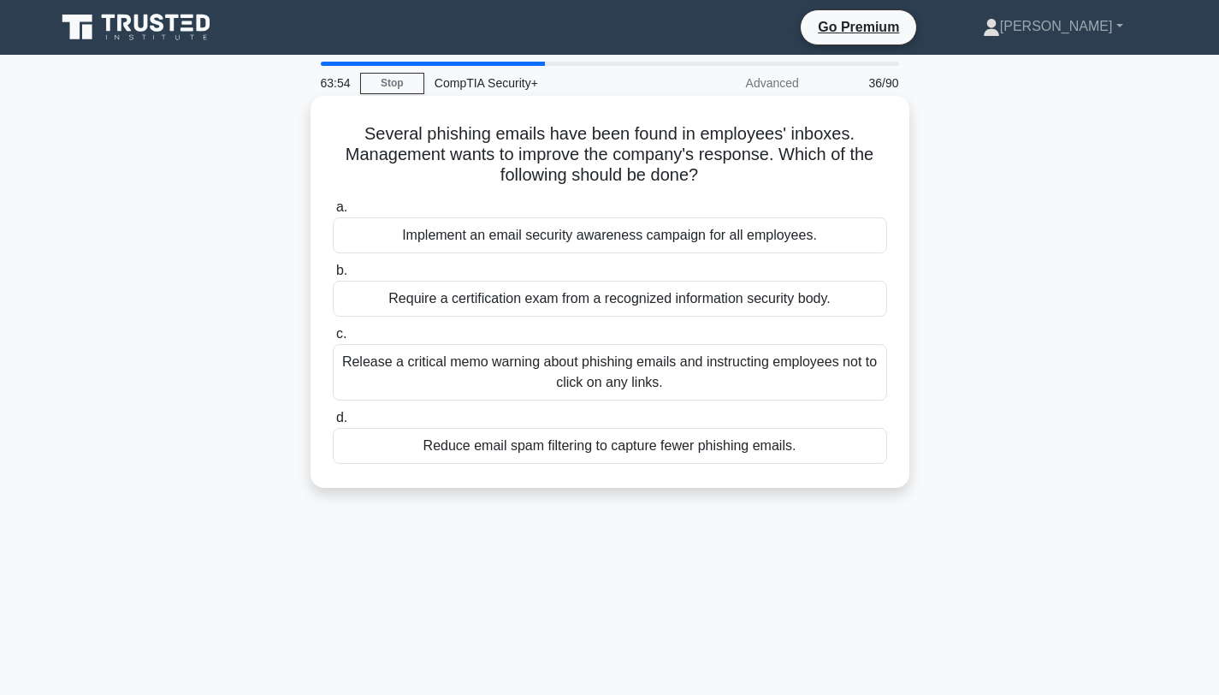
click at [604, 242] on div "Implement an email security awareness campaign for all employees." at bounding box center [610, 235] width 554 height 36
click at [333, 213] on input "a. Implement an email security awareness campaign for all employees." at bounding box center [333, 207] width 0 height 11
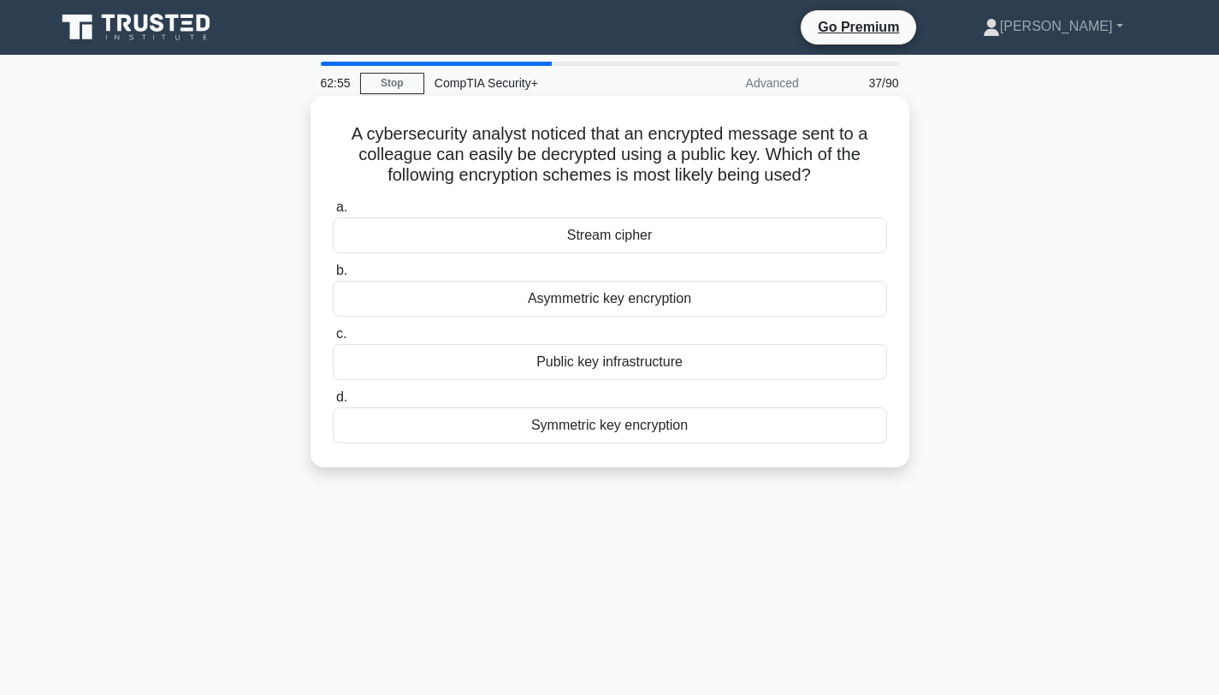
click at [591, 429] on div "Symmetric key encryption" at bounding box center [610, 425] width 554 height 36
click at [333, 403] on input "d. Symmetric key encryption" at bounding box center [333, 397] width 0 height 11
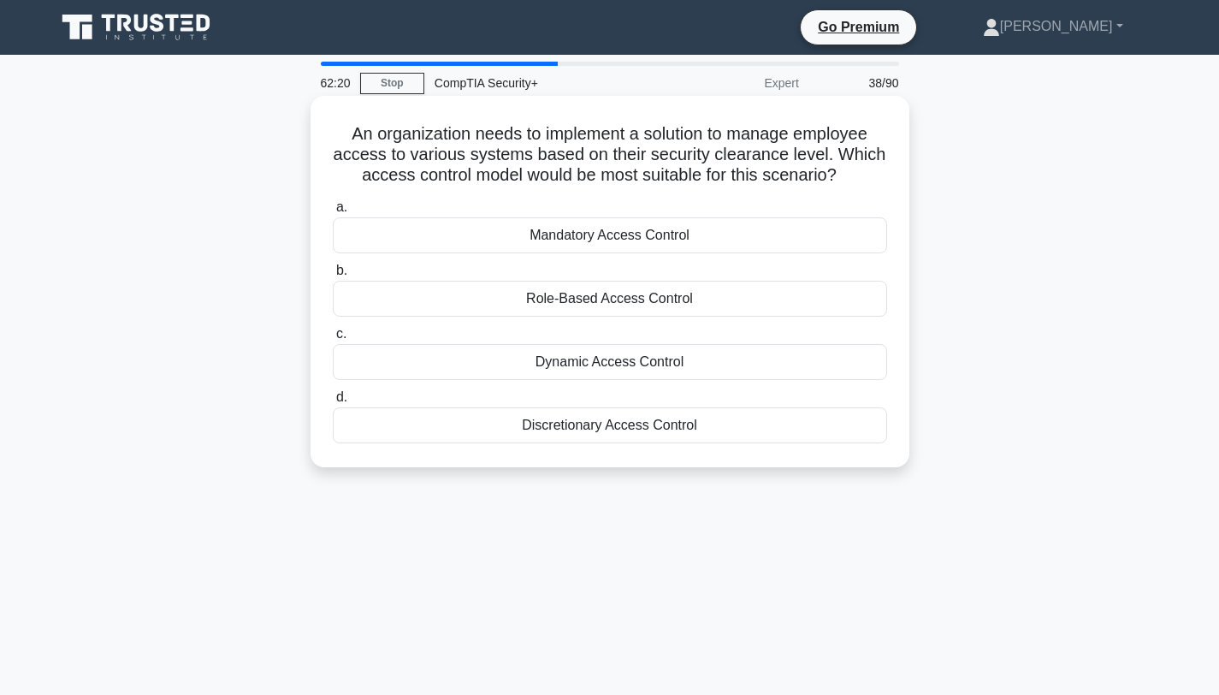
click at [613, 237] on div "Mandatory Access Control" at bounding box center [610, 235] width 554 height 36
click at [333, 213] on input "a. Mandatory Access Control" at bounding box center [333, 207] width 0 height 11
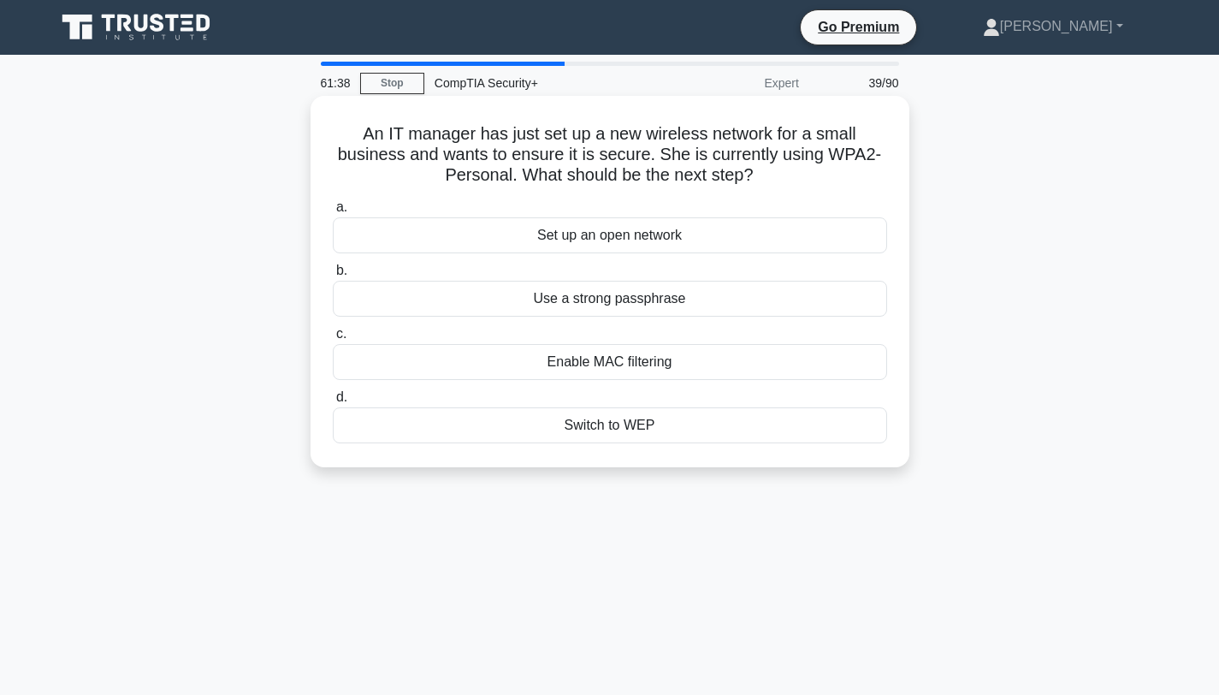
click at [615, 305] on div "Use a strong passphrase" at bounding box center [610, 299] width 554 height 36
click at [333, 276] on input "b. Use a strong passphrase" at bounding box center [333, 270] width 0 height 11
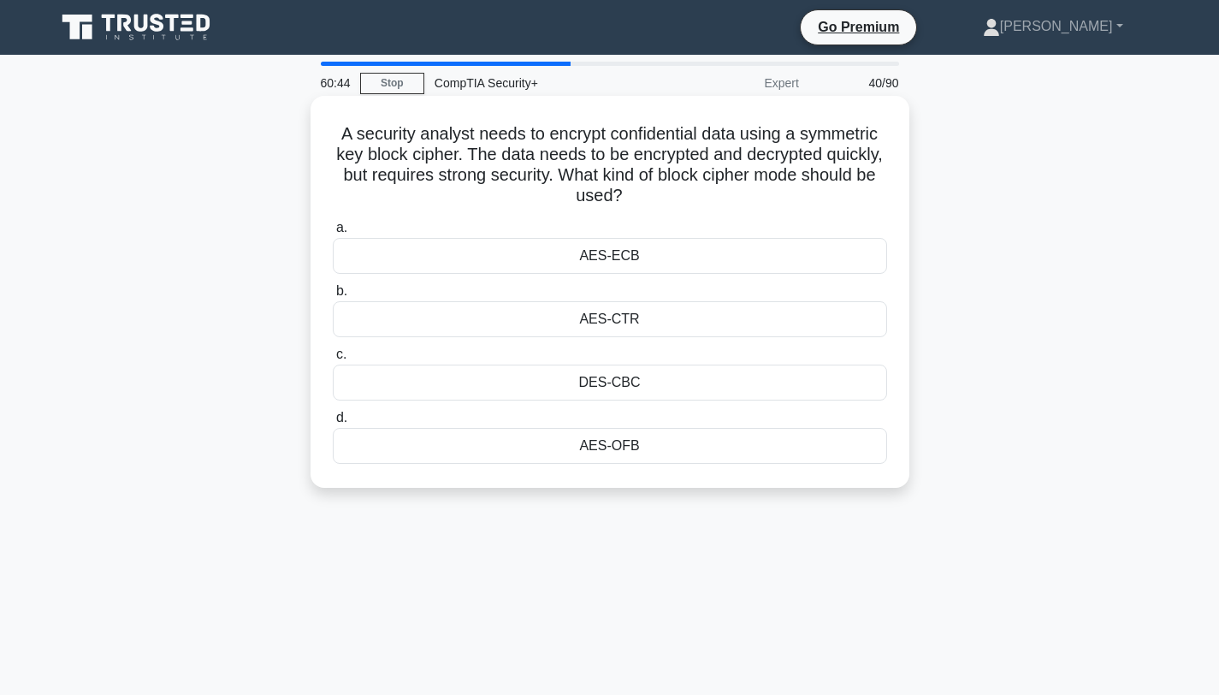
click at [623, 263] on div "AES-ECB" at bounding box center [610, 256] width 554 height 36
click at [333, 234] on input "a. AES-ECB" at bounding box center [333, 227] width 0 height 11
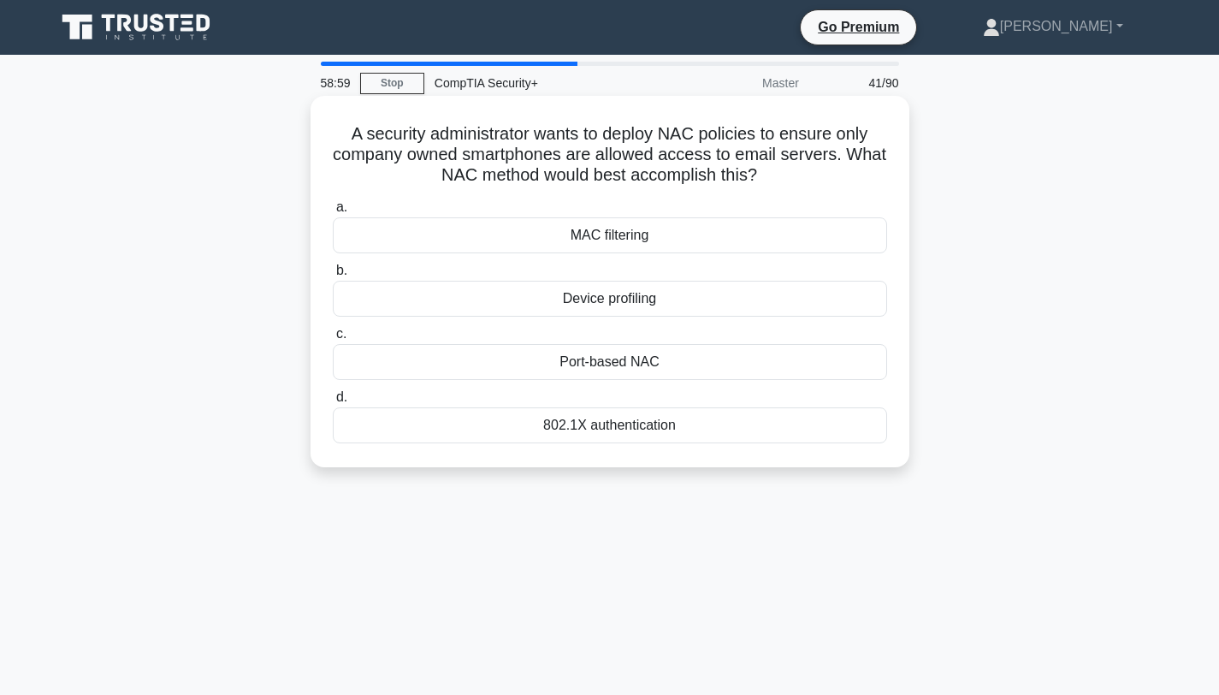
click at [608, 361] on div "Port-based NAC" at bounding box center [610, 362] width 554 height 36
click at [333, 340] on input "c. Port-based NAC" at bounding box center [333, 333] width 0 height 11
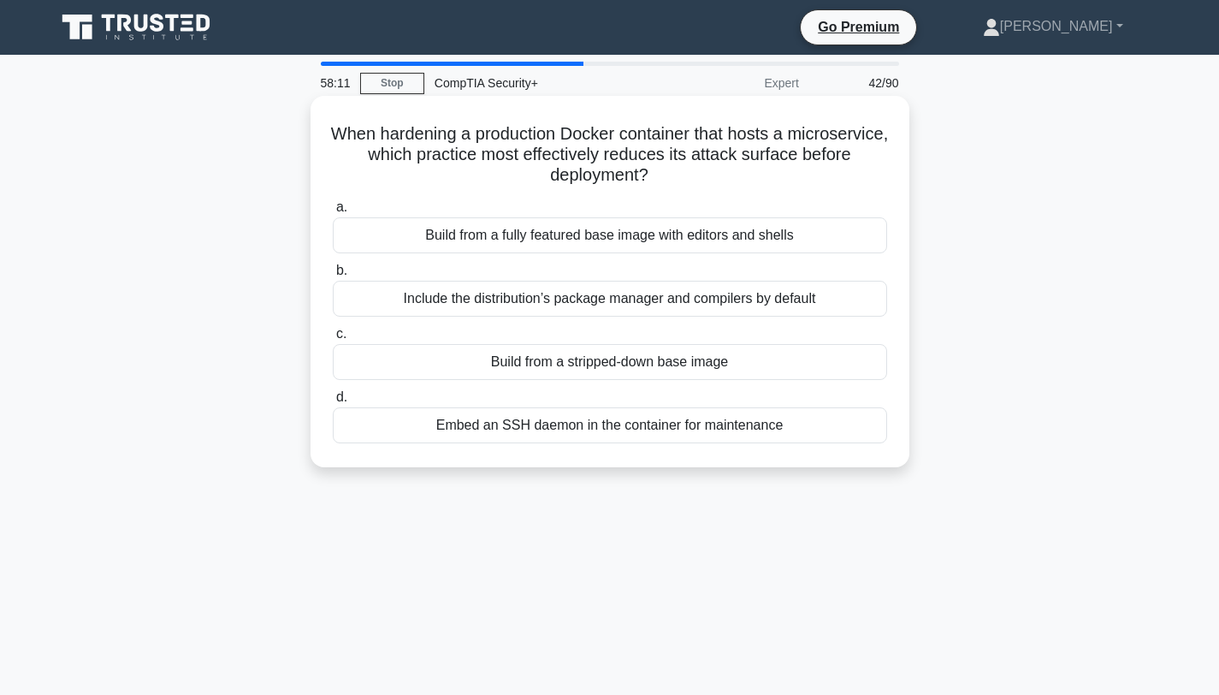
click at [622, 430] on div "Embed an SSH daemon in the container for maintenance" at bounding box center [610, 425] width 554 height 36
click at [333, 403] on input "d. Embed an SSH daemon in the container for maintenance" at bounding box center [333, 397] width 0 height 11
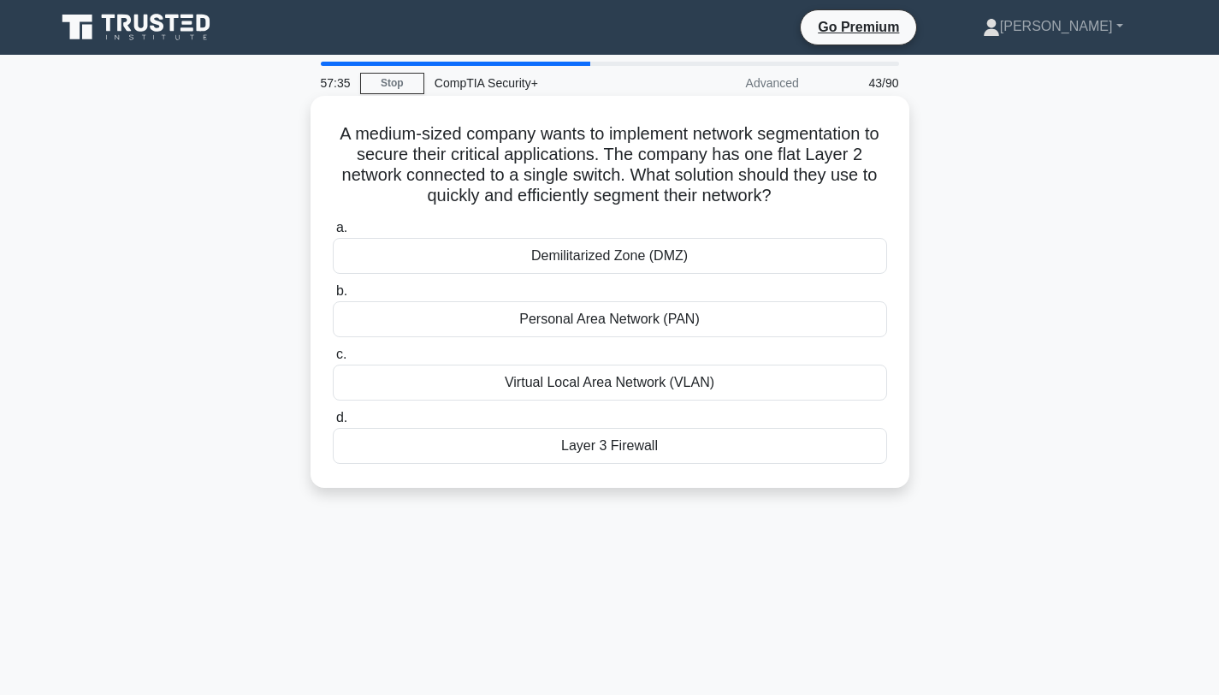
click at [601, 380] on div "Virtual Local Area Network (VLAN)" at bounding box center [610, 382] width 554 height 36
click at [333, 360] on input "c. Virtual Local Area Network (VLAN)" at bounding box center [333, 354] width 0 height 11
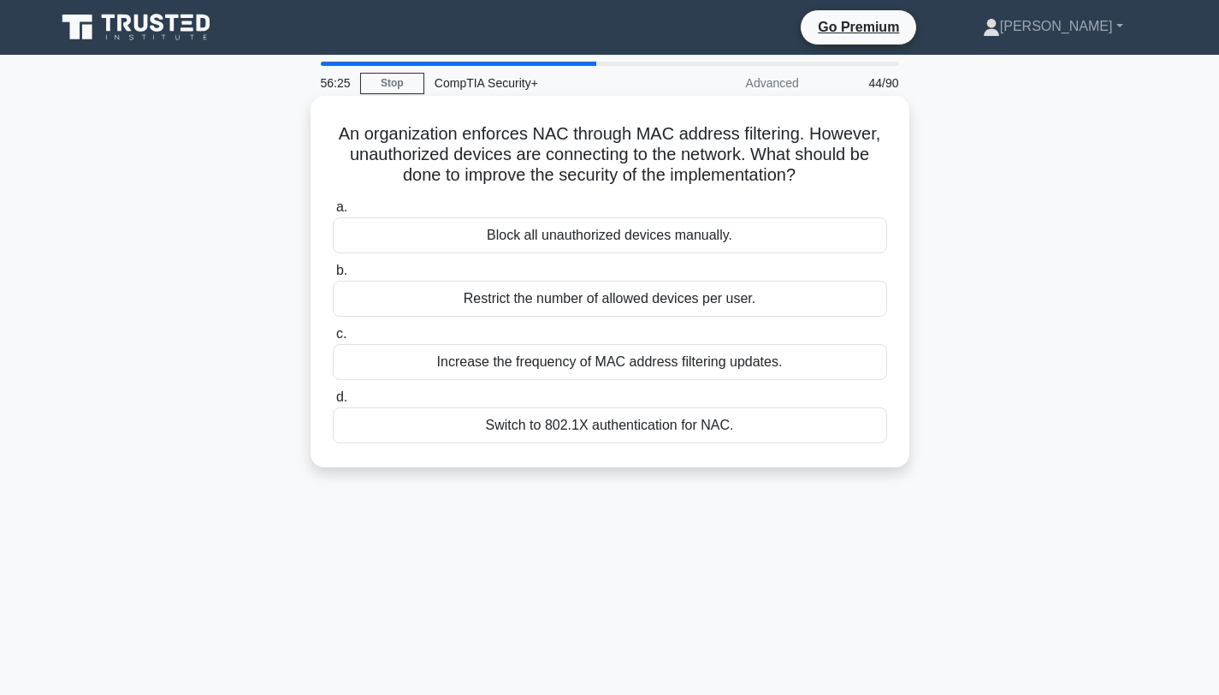
click at [557, 423] on div "Switch to 802.1X authentication for NAC." at bounding box center [610, 425] width 554 height 36
click at [333, 403] on input "d. Switch to 802.1X authentication for NAC." at bounding box center [333, 397] width 0 height 11
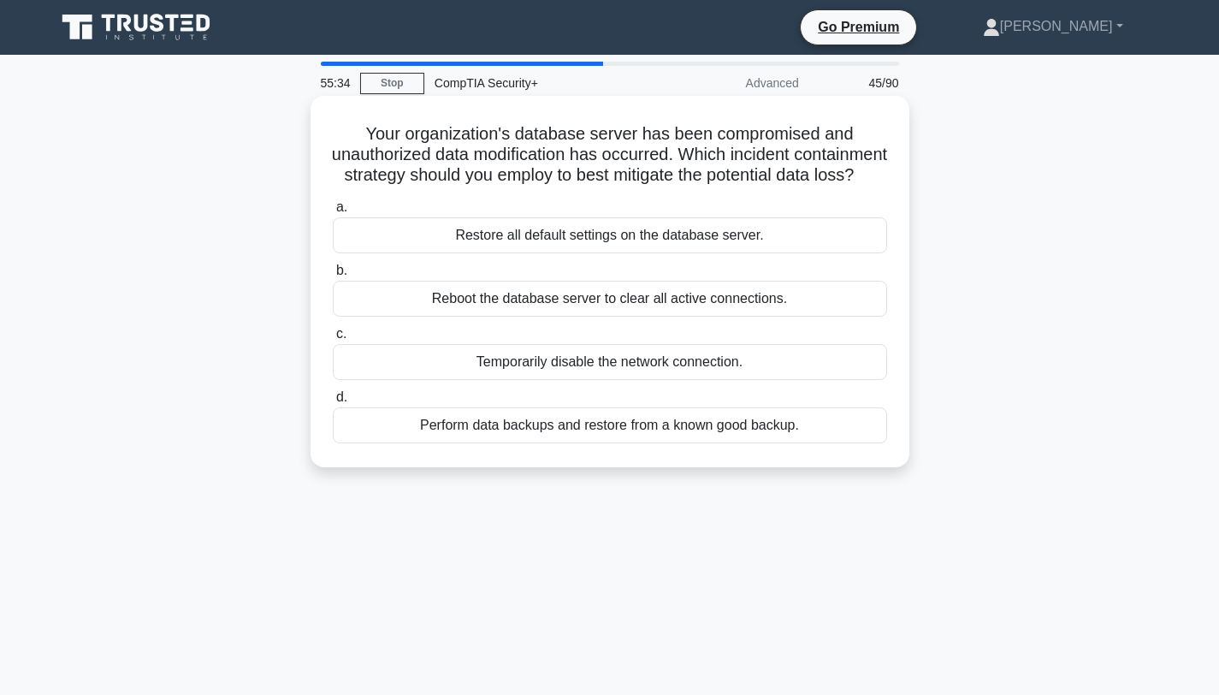
click at [475, 363] on div "Temporarily disable the network connection." at bounding box center [610, 362] width 554 height 36
click at [333, 340] on input "c. Temporarily disable the network connection." at bounding box center [333, 333] width 0 height 11
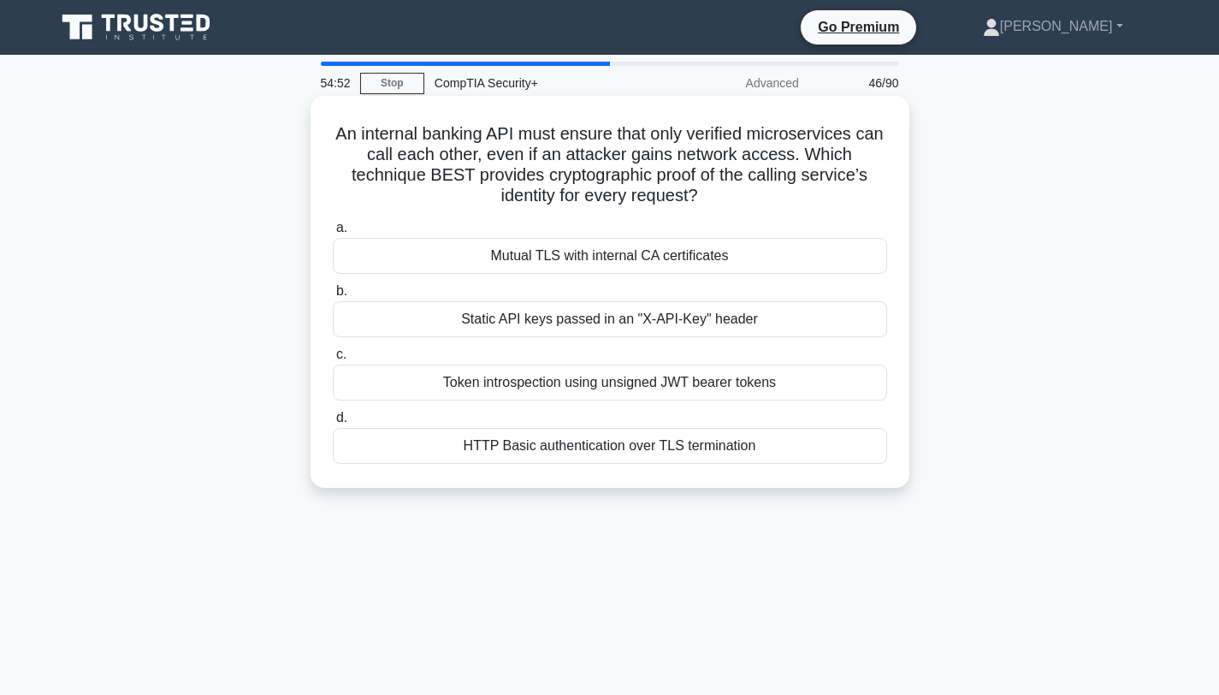
click at [559, 258] on div "Mutual TLS with internal CA certificates" at bounding box center [610, 256] width 554 height 36
click at [333, 234] on input "a. Mutual TLS with internal CA certificates" at bounding box center [333, 227] width 0 height 11
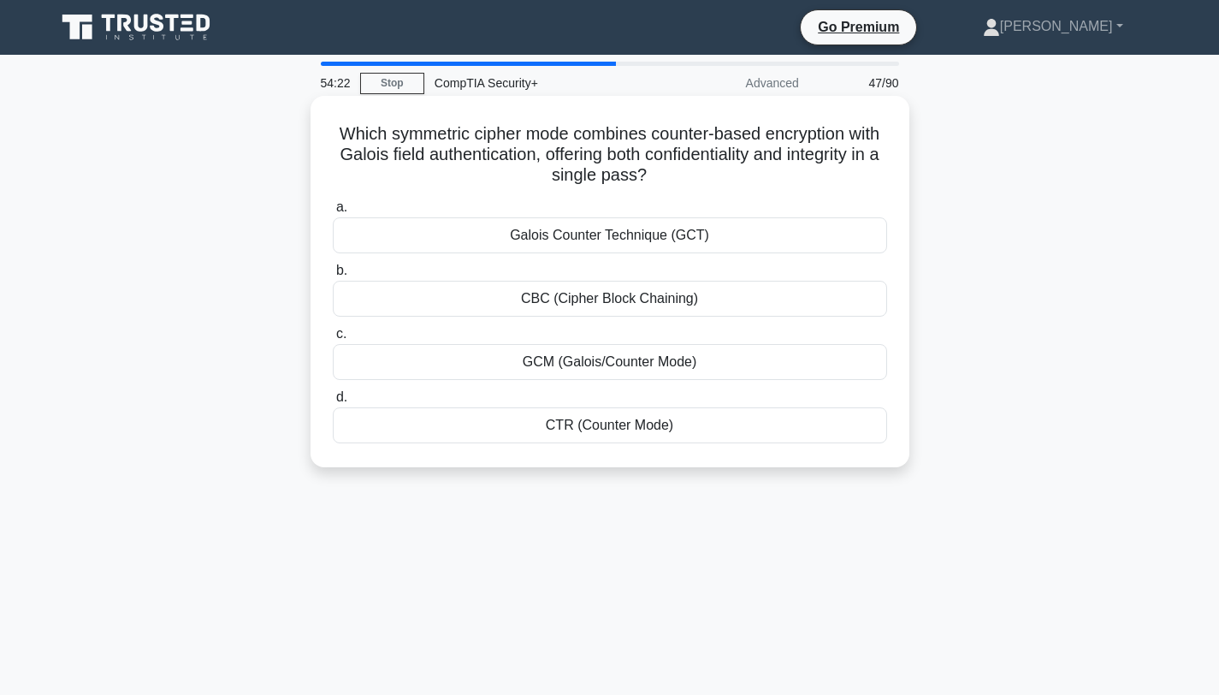
click at [642, 361] on div "GCM (Galois/Counter Mode)" at bounding box center [610, 362] width 554 height 36
click at [333, 340] on input "c. GCM (Galois/Counter Mode)" at bounding box center [333, 333] width 0 height 11
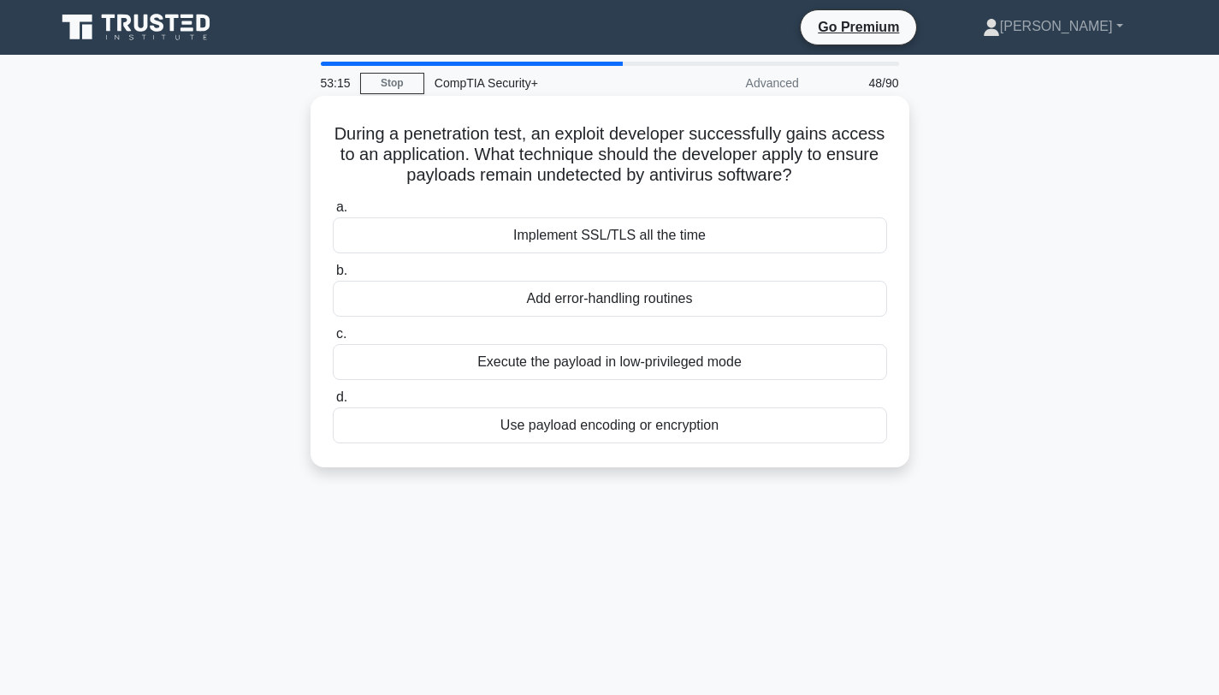
click at [613, 234] on div "Implement SSL/TLS all the time" at bounding box center [610, 235] width 554 height 36
click at [333, 213] on input "a. Implement SSL/TLS all the time" at bounding box center [333, 207] width 0 height 11
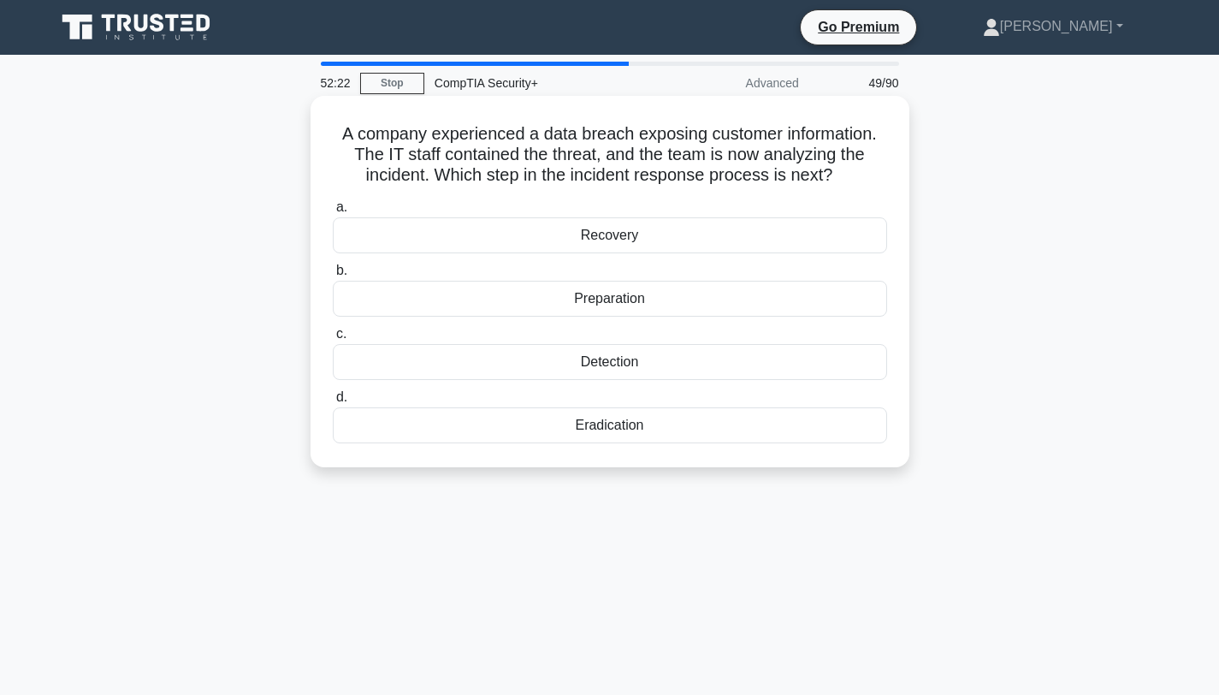
click at [589, 240] on div "Recovery" at bounding box center [610, 235] width 554 height 36
click at [333, 213] on input "a. Recovery" at bounding box center [333, 207] width 0 height 11
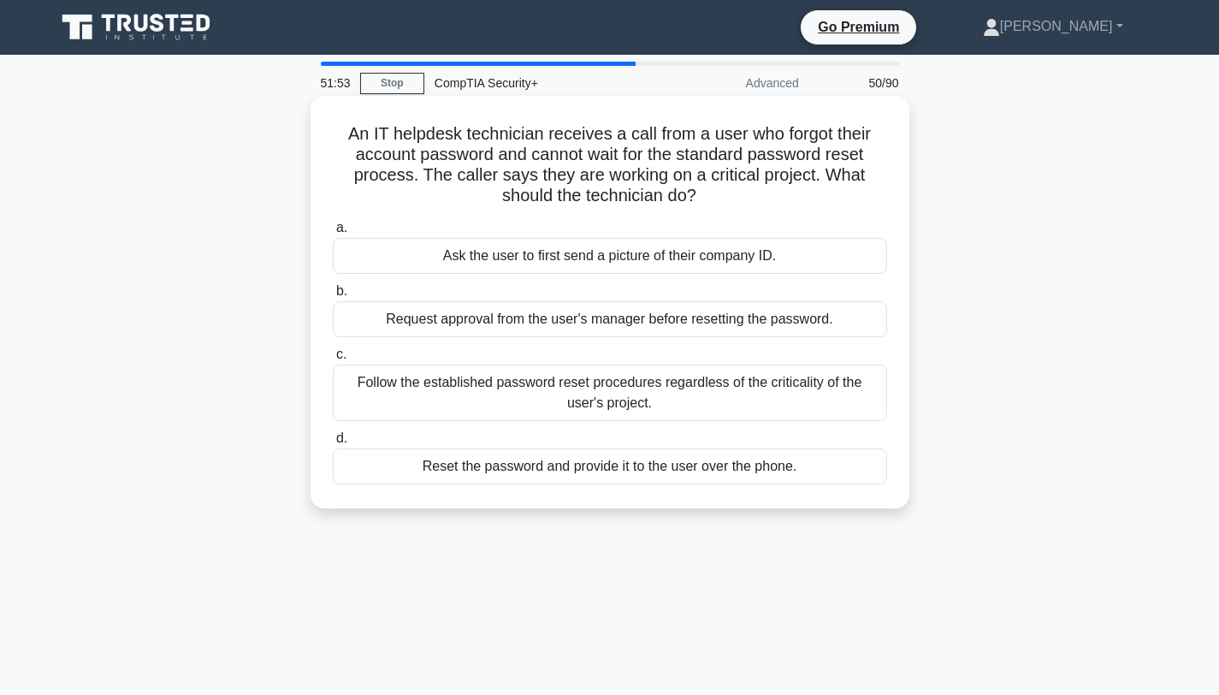
click at [655, 393] on div "Follow the established password reset procedures regardless of the criticality …" at bounding box center [610, 392] width 554 height 56
click at [333, 360] on input "c. Follow the established password reset procedures regardless of the criticali…" at bounding box center [333, 354] width 0 height 11
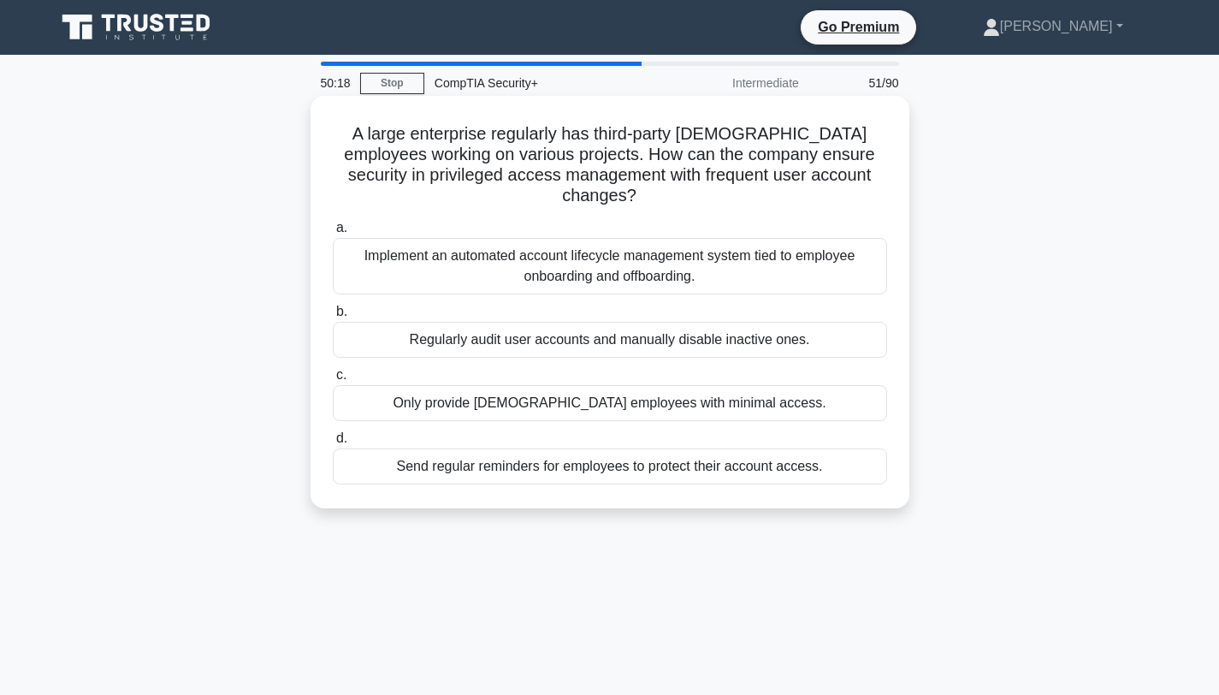
click at [749, 245] on div "Implement an automated account lifecycle management system tied to employee onb…" at bounding box center [610, 266] width 554 height 56
click at [333, 234] on input "a. Implement an automated account lifecycle management system tied to employee …" at bounding box center [333, 227] width 0 height 11
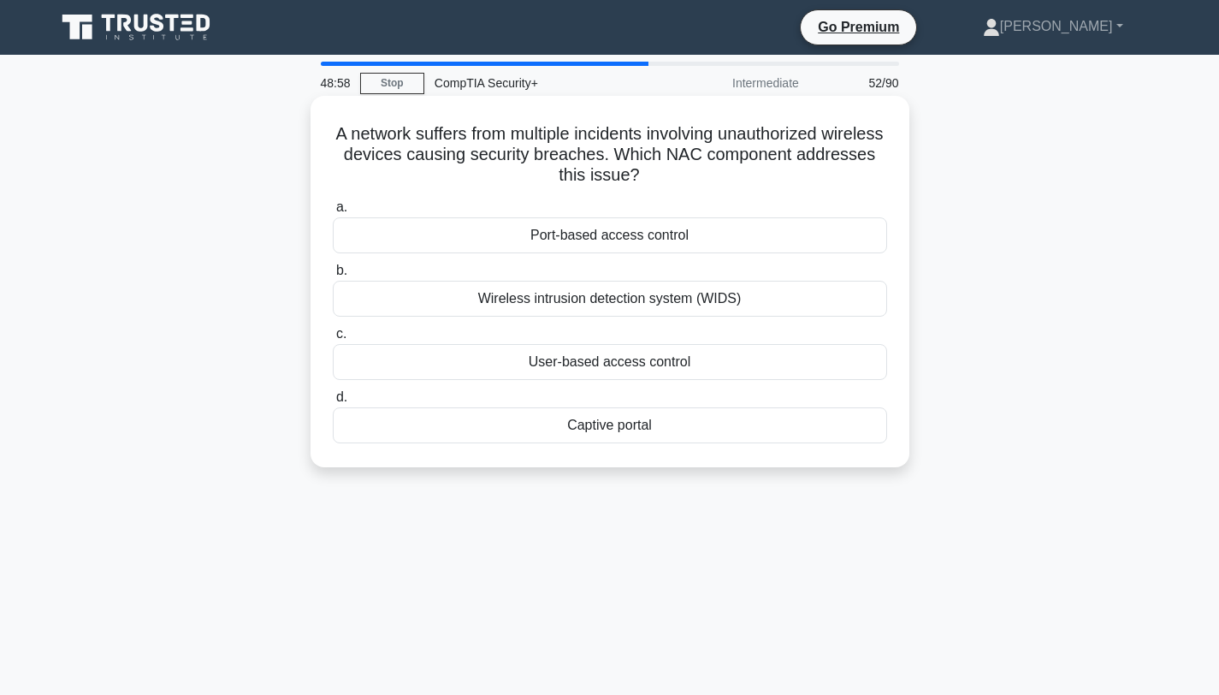
click at [557, 364] on div "User-based access control" at bounding box center [610, 362] width 554 height 36
click at [333, 340] on input "c. User-based access control" at bounding box center [333, 333] width 0 height 11
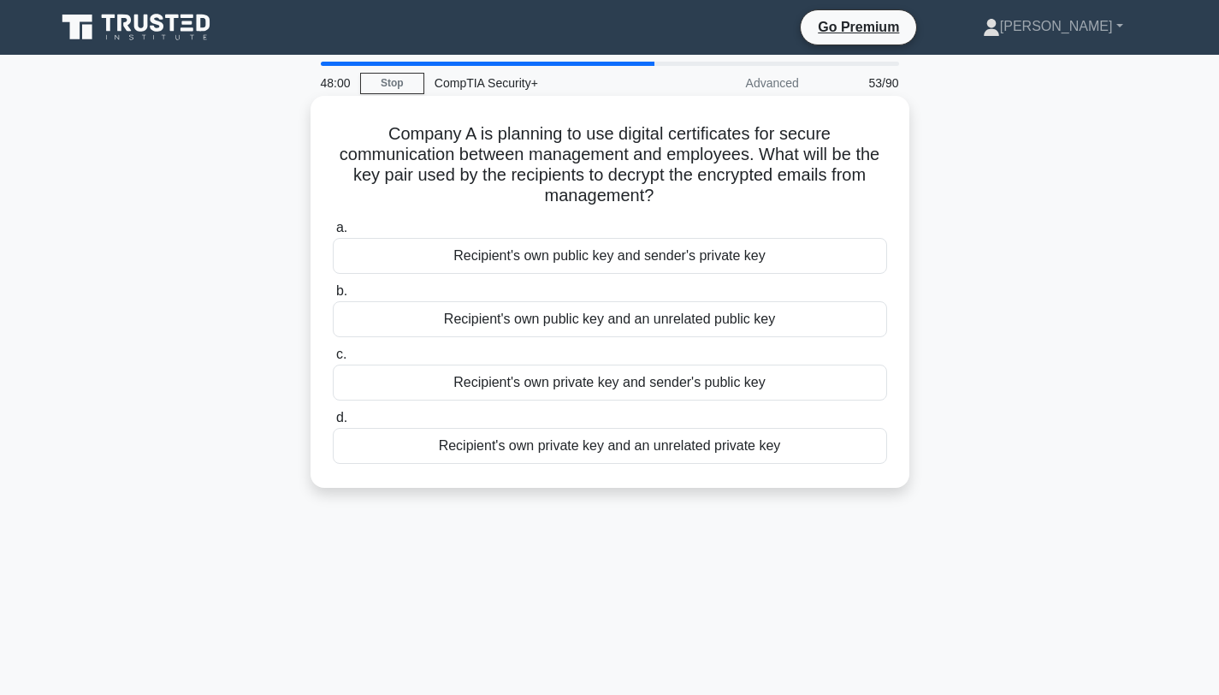
click at [563, 382] on div "Recipient's own private key and sender's public key" at bounding box center [610, 382] width 554 height 36
click at [333, 360] on input "c. Recipient's own private key and sender's public key" at bounding box center [333, 354] width 0 height 11
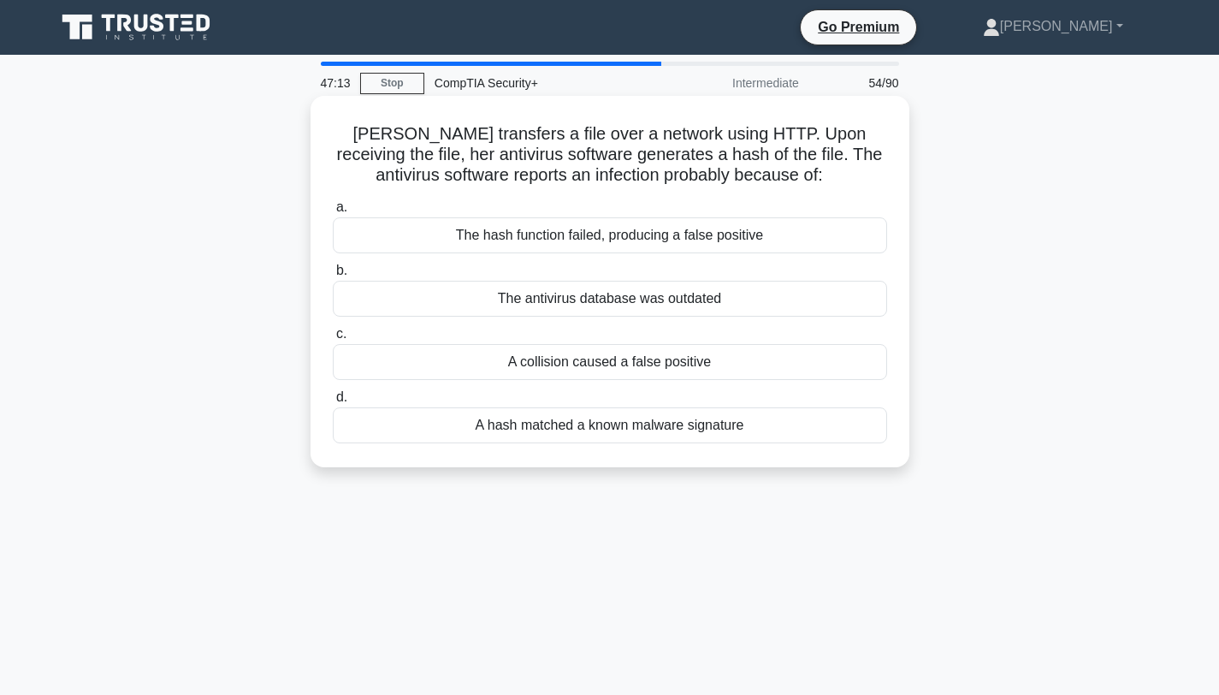
click at [563, 421] on div "A hash matched a known malware signature" at bounding box center [610, 425] width 554 height 36
click at [333, 403] on input "d. A hash matched a known malware signature" at bounding box center [333, 397] width 0 height 11
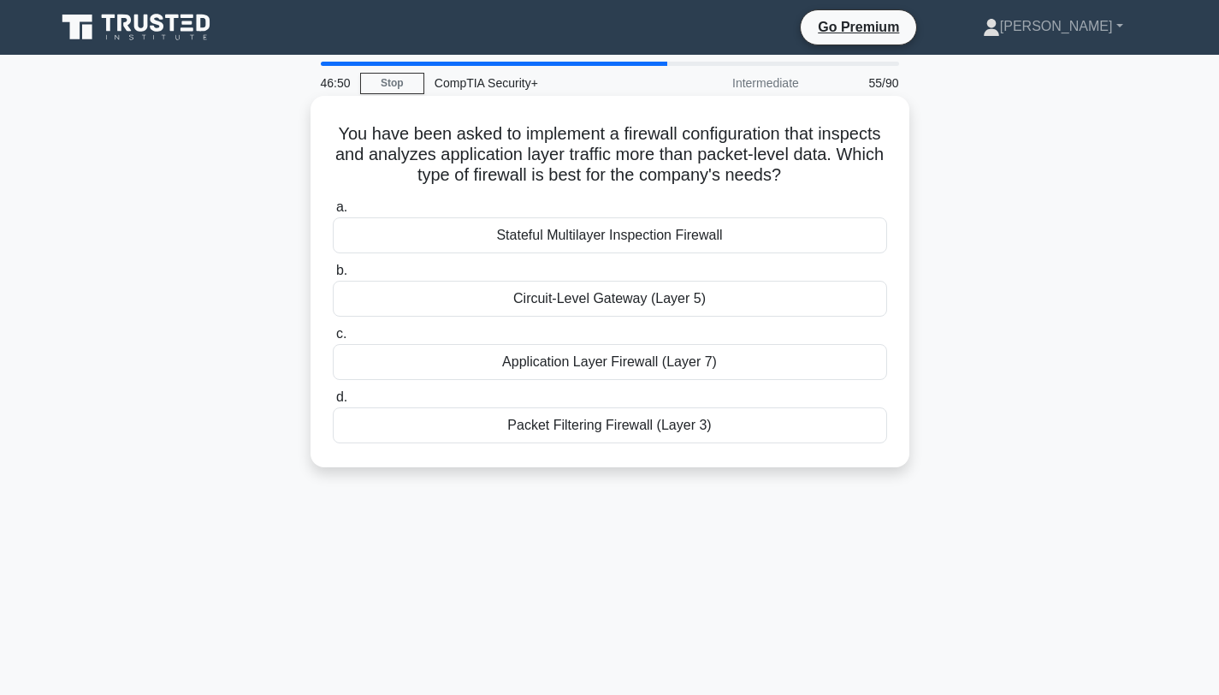
click at [559, 364] on div "Application Layer Firewall (Layer 7)" at bounding box center [610, 362] width 554 height 36
click at [333, 340] on input "c. Application Layer Firewall (Layer 7)" at bounding box center [333, 333] width 0 height 11
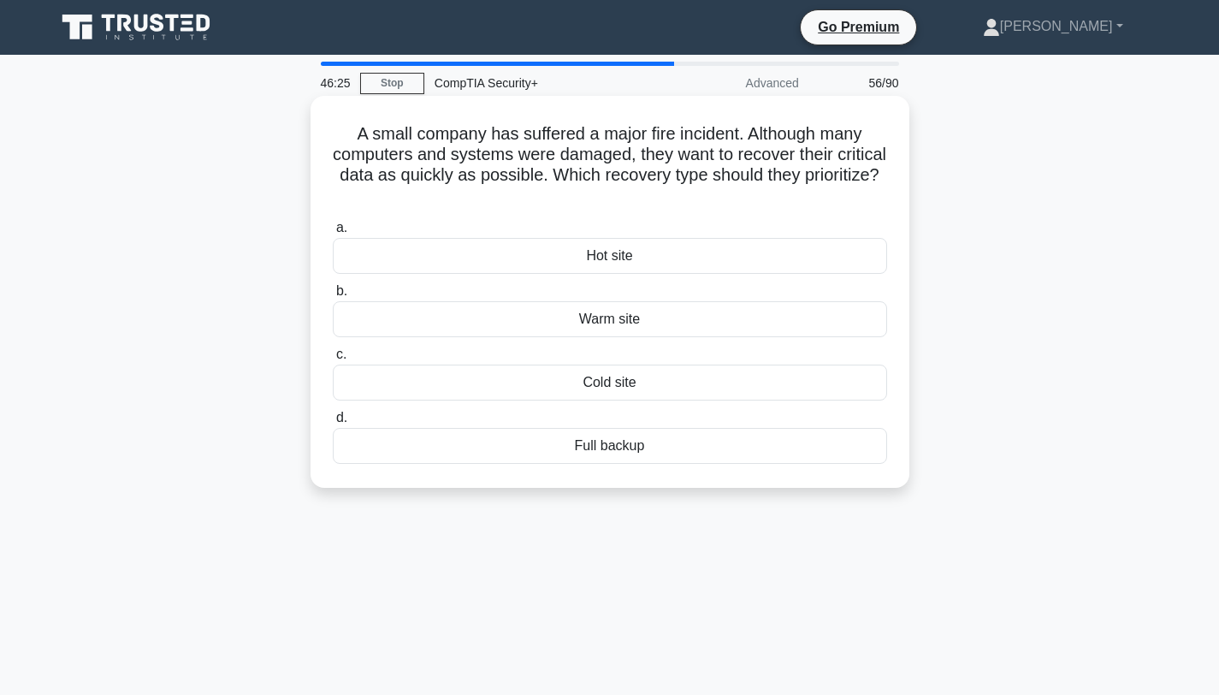
click at [605, 261] on div "Hot site" at bounding box center [610, 256] width 554 height 36
click at [333, 234] on input "a. Hot site" at bounding box center [333, 227] width 0 height 11
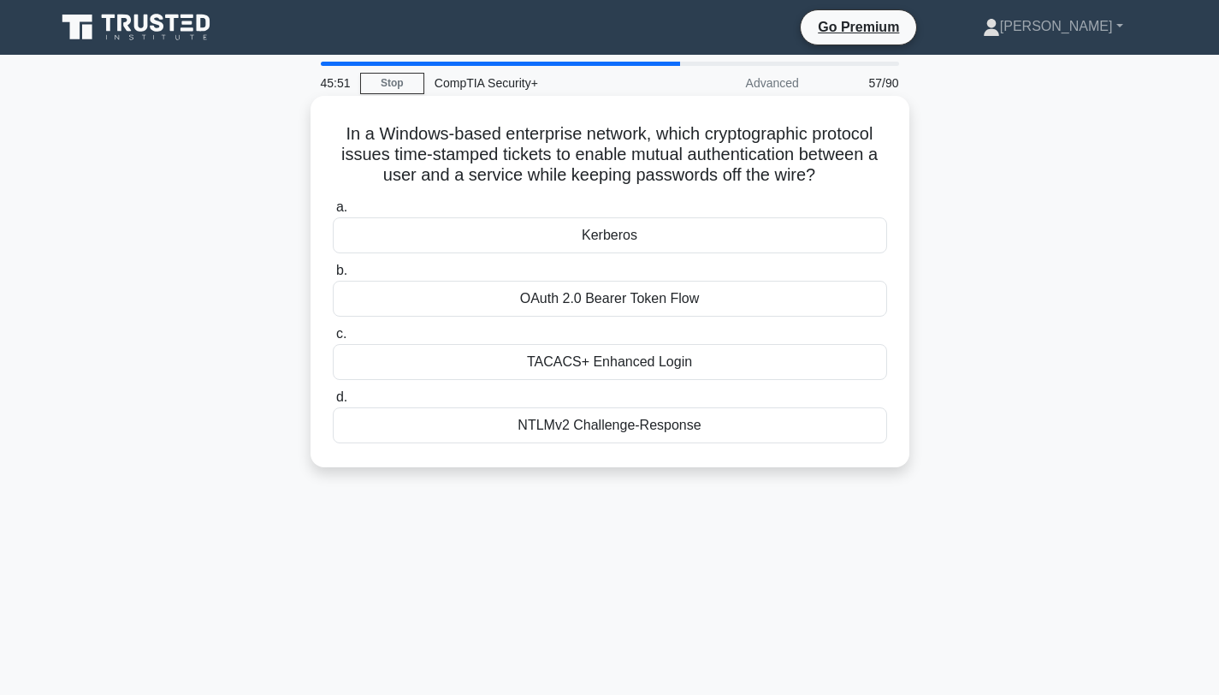
click at [598, 237] on div "Kerberos" at bounding box center [610, 235] width 554 height 36
click at [333, 213] on input "a. [GEOGRAPHIC_DATA]" at bounding box center [333, 207] width 0 height 11
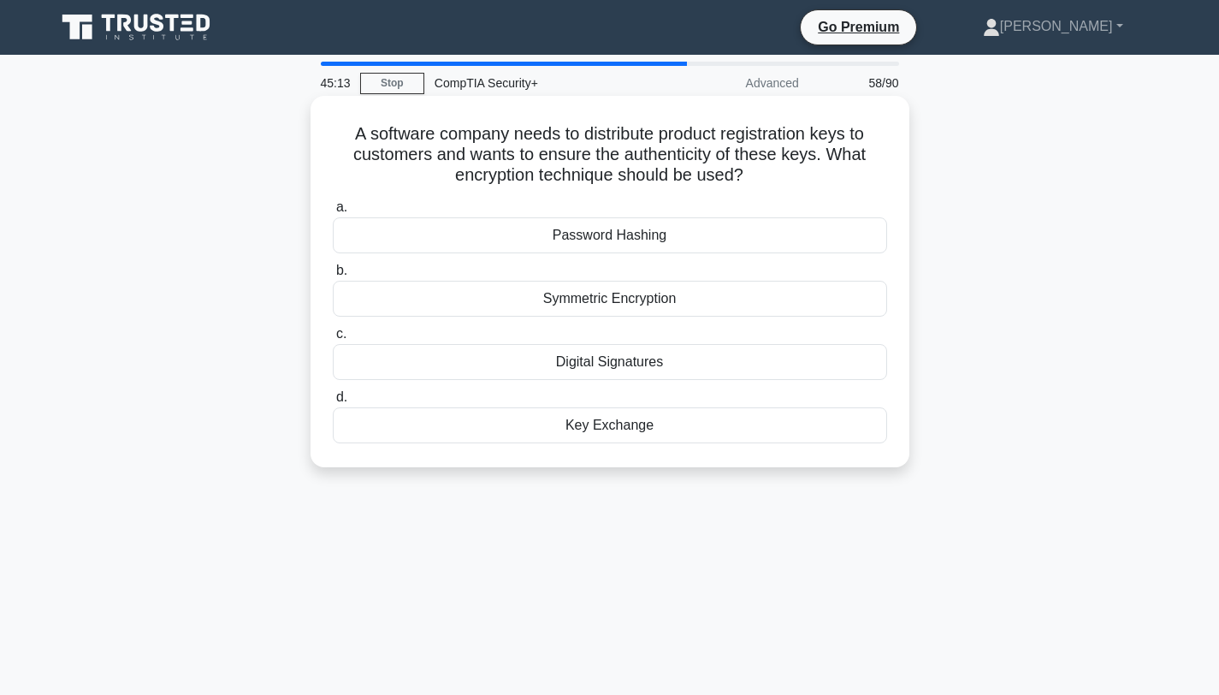
click at [608, 359] on div "Digital Signatures" at bounding box center [610, 362] width 554 height 36
click at [333, 340] on input "c. Digital Signatures" at bounding box center [333, 333] width 0 height 11
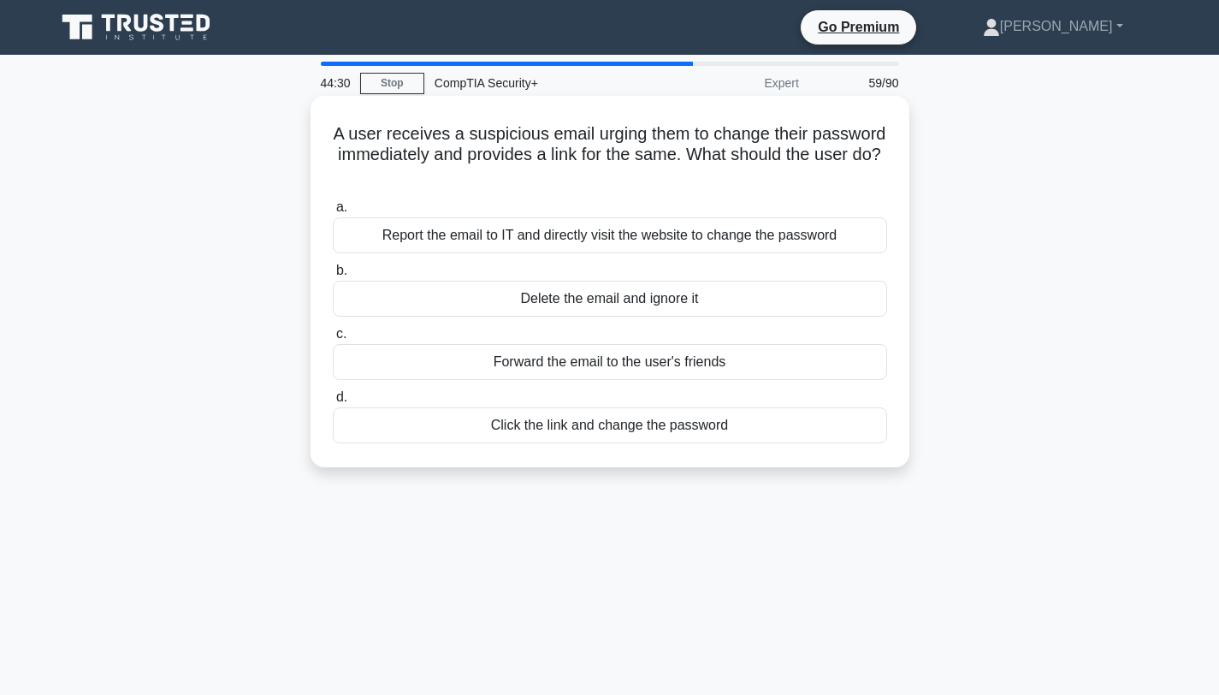
click at [583, 303] on div "Delete the email and ignore it" at bounding box center [610, 299] width 554 height 36
click at [333, 276] on input "b. Delete the email and ignore it" at bounding box center [333, 270] width 0 height 11
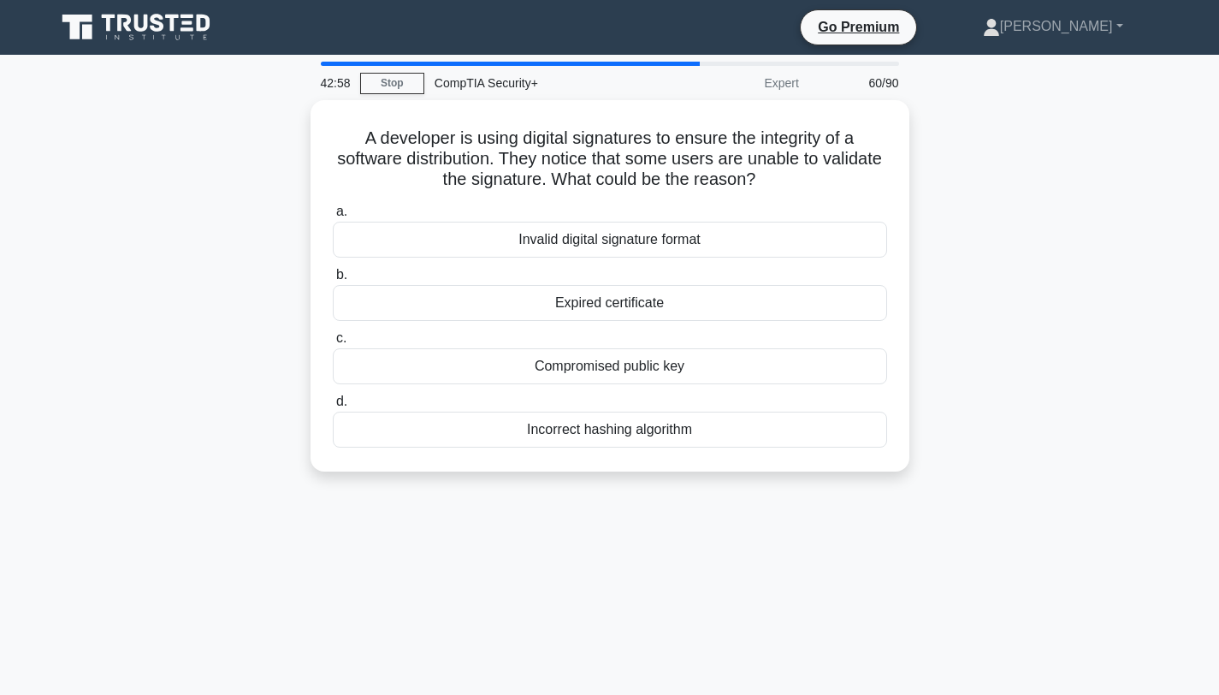
click at [583, 303] on div "Expired certificate" at bounding box center [610, 303] width 554 height 36
click at [333, 281] on input "b. Expired certificate" at bounding box center [333, 274] width 0 height 11
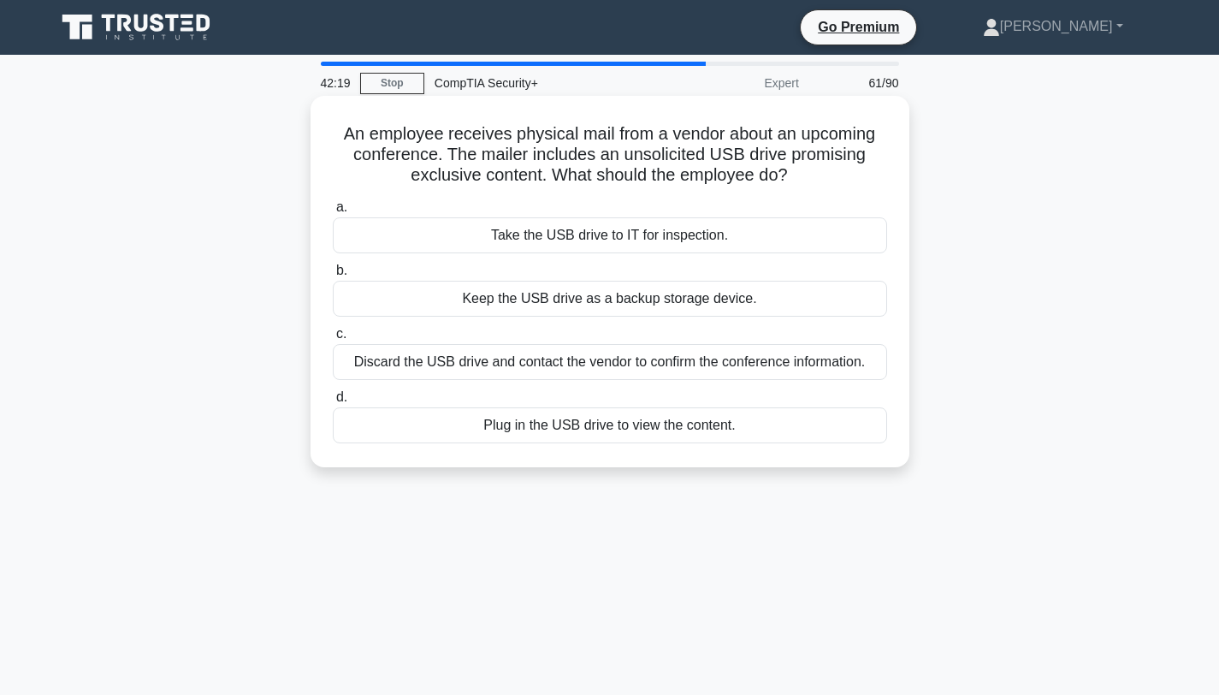
click at [596, 236] on div "Take the USB drive to IT for inspection." at bounding box center [610, 235] width 554 height 36
click at [333, 213] on input "a. Take the USB drive to IT for inspection." at bounding box center [333, 207] width 0 height 11
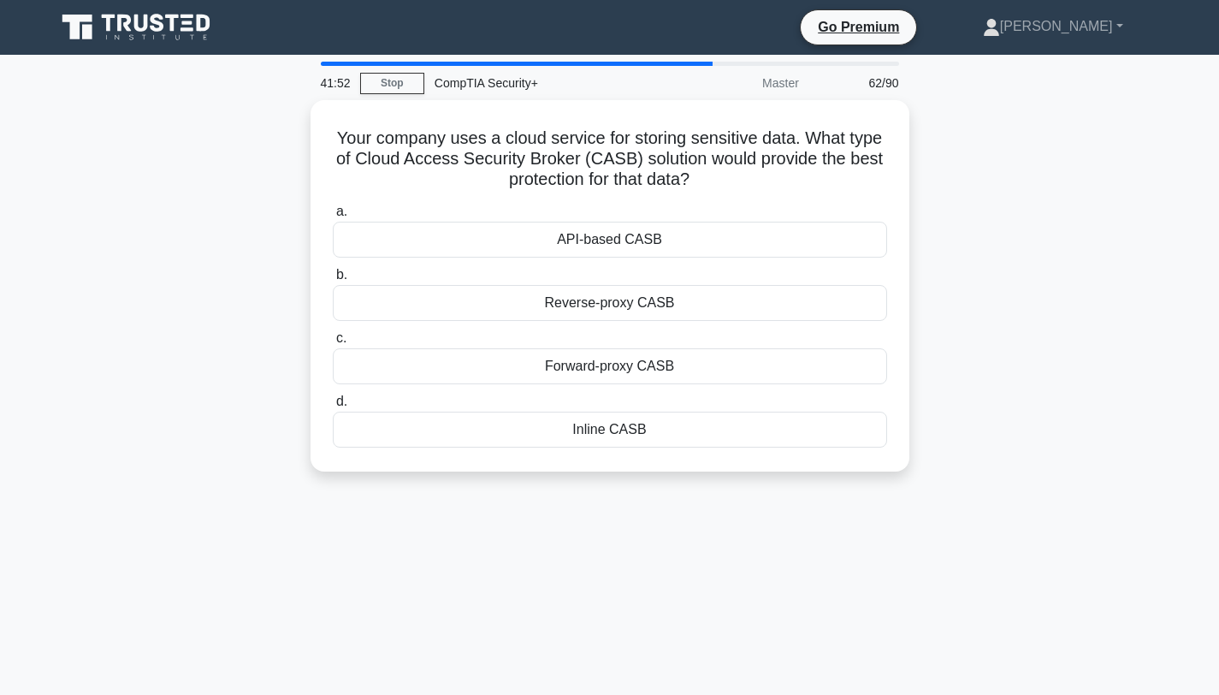
click at [596, 236] on div "API-based CASB" at bounding box center [610, 240] width 554 height 36
click at [333, 217] on input "a. API-based CASB" at bounding box center [333, 211] width 0 height 11
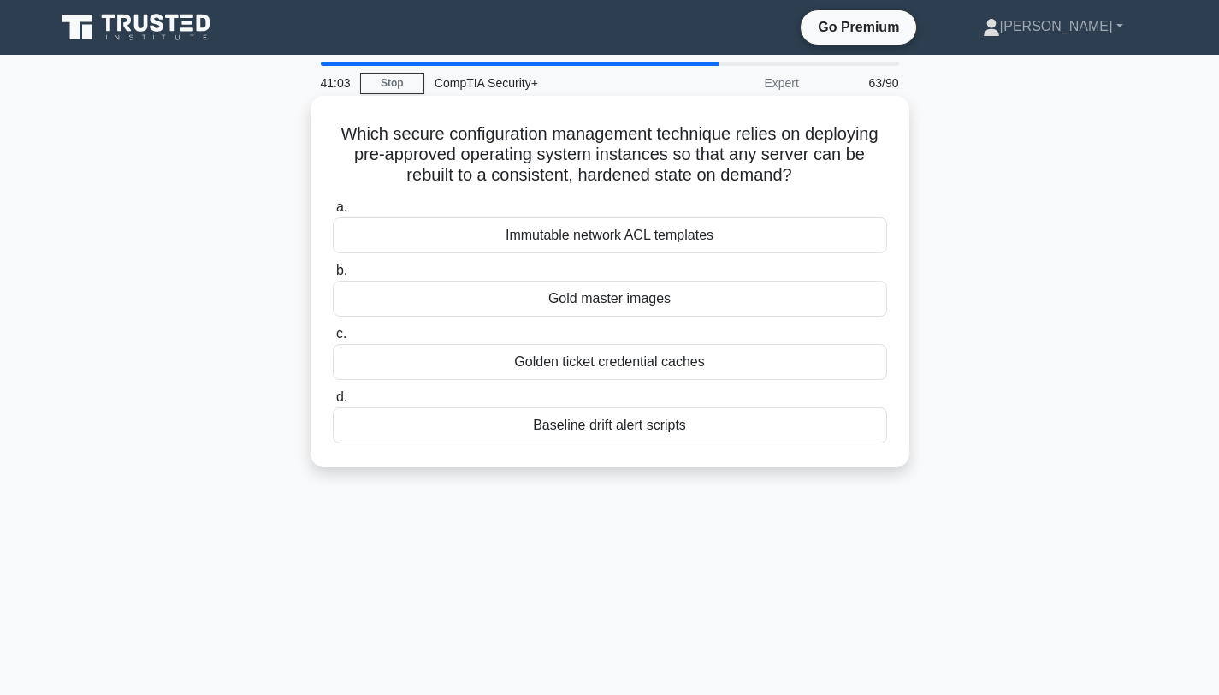
click at [654, 234] on div "Immutable network ACL templates" at bounding box center [610, 235] width 554 height 36
click at [333, 213] on input "a. Immutable network ACL templates" at bounding box center [333, 207] width 0 height 11
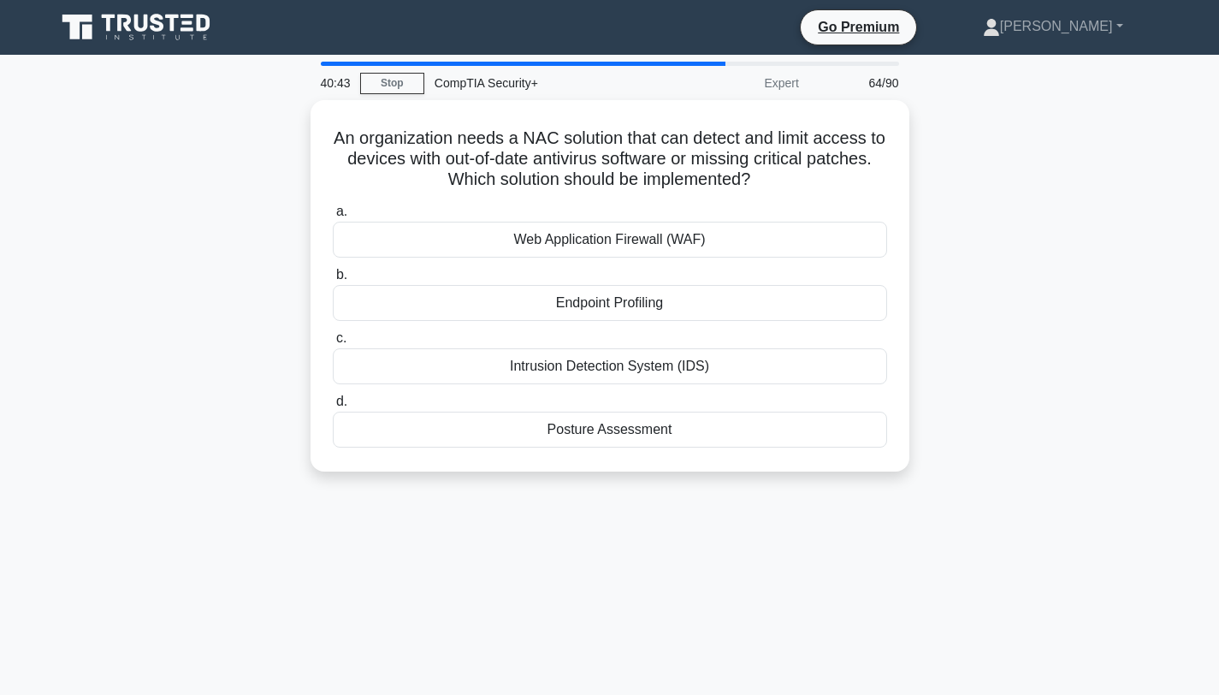
click at [654, 234] on div "Web Application Firewall (WAF)" at bounding box center [610, 240] width 554 height 36
click at [333, 217] on input "a. Web Application Firewall (WAF)" at bounding box center [333, 211] width 0 height 11
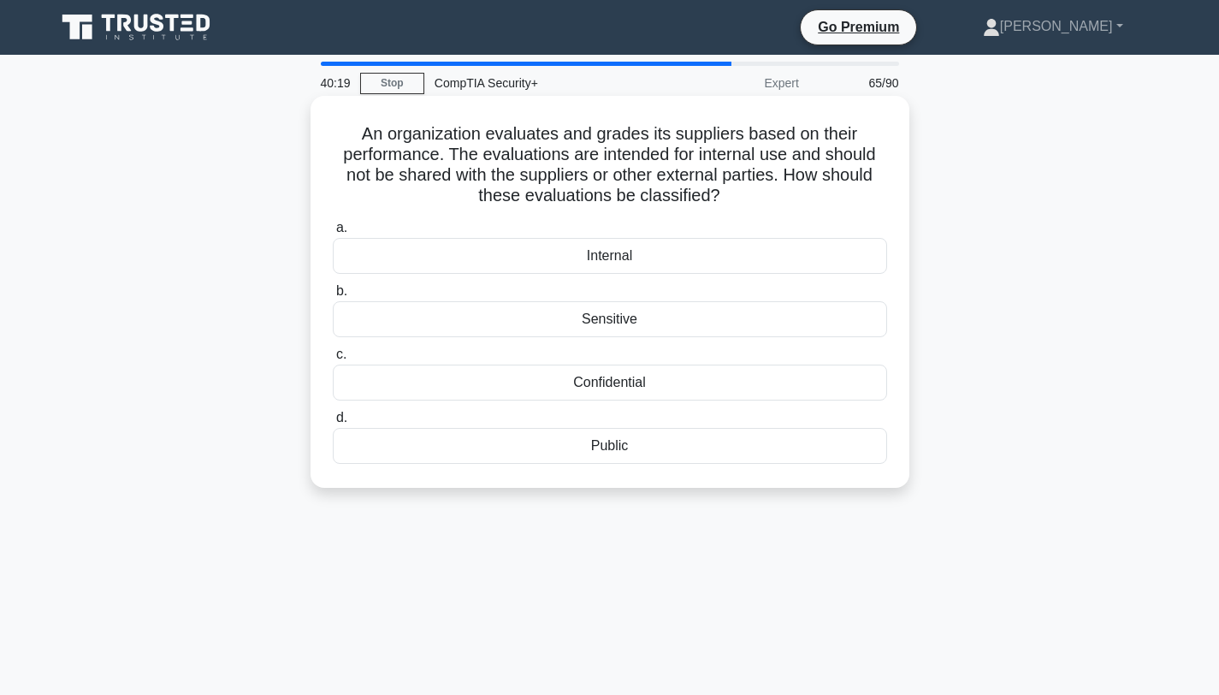
click at [608, 382] on div "Confidential" at bounding box center [610, 382] width 554 height 36
click at [333, 360] on input "c. Confidential" at bounding box center [333, 354] width 0 height 11
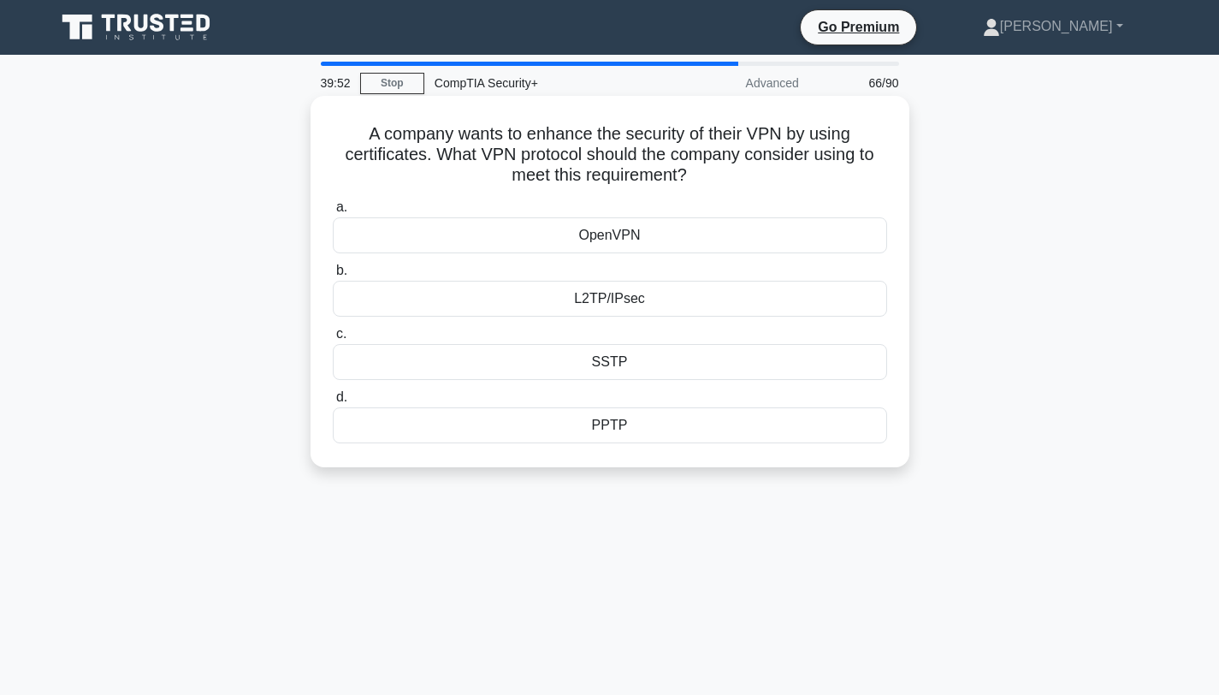
click at [609, 297] on div "L2TP/IPsec" at bounding box center [610, 299] width 554 height 36
click at [333, 276] on input "b. L2TP/IPsec" at bounding box center [333, 270] width 0 height 11
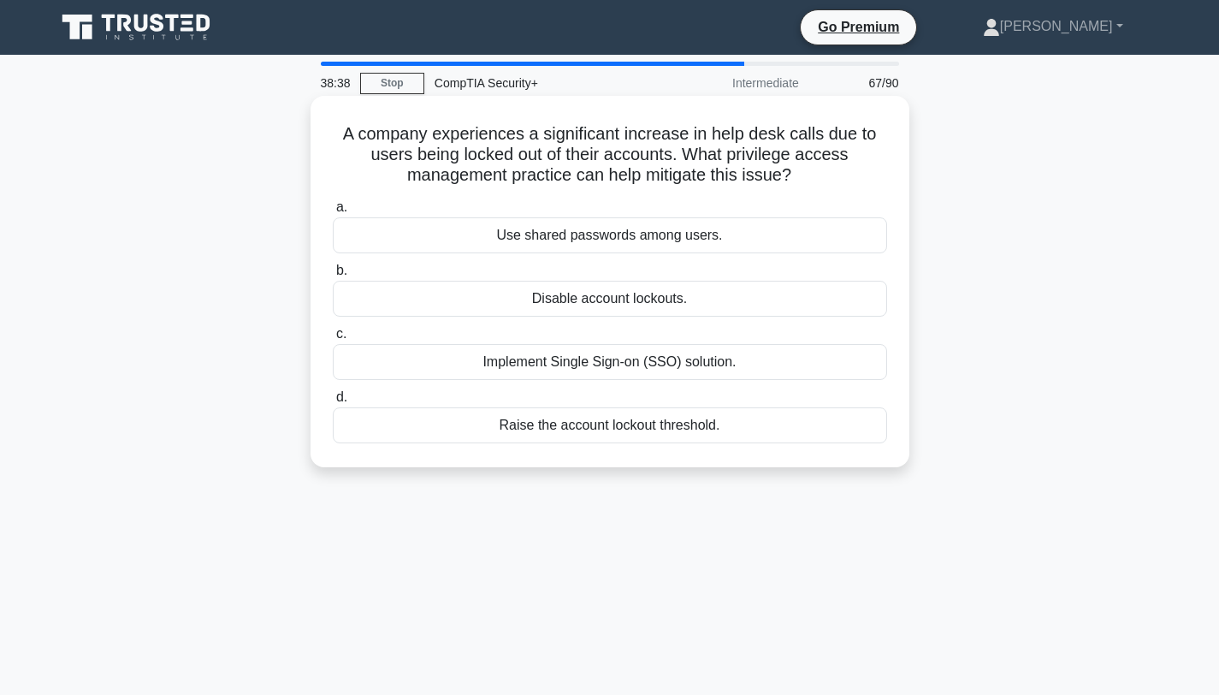
click at [654, 426] on div "Raise the account lockout threshold." at bounding box center [610, 425] width 554 height 36
click at [333, 403] on input "d. Raise the account lockout threshold." at bounding box center [333, 397] width 0 height 11
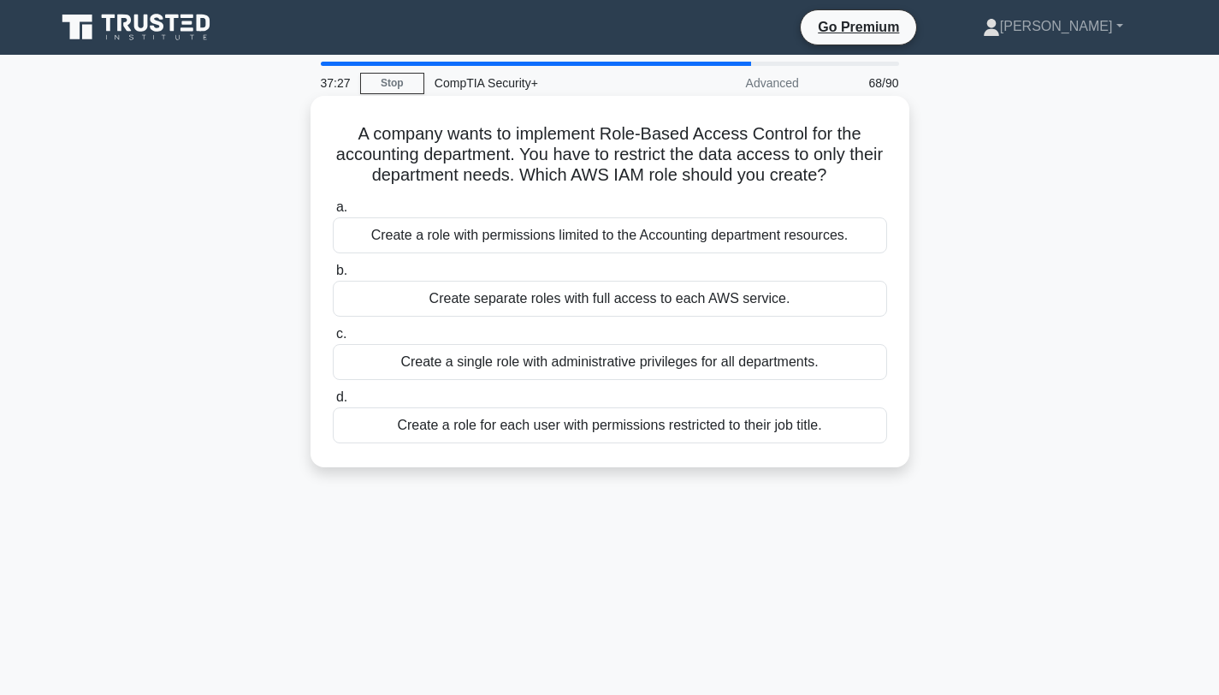
click at [571, 425] on div "Create a role for each user with permissions restricted to their job title." at bounding box center [610, 425] width 554 height 36
click at [333, 403] on input "d. Create a role for each user with permissions restricted to their job title." at bounding box center [333, 397] width 0 height 11
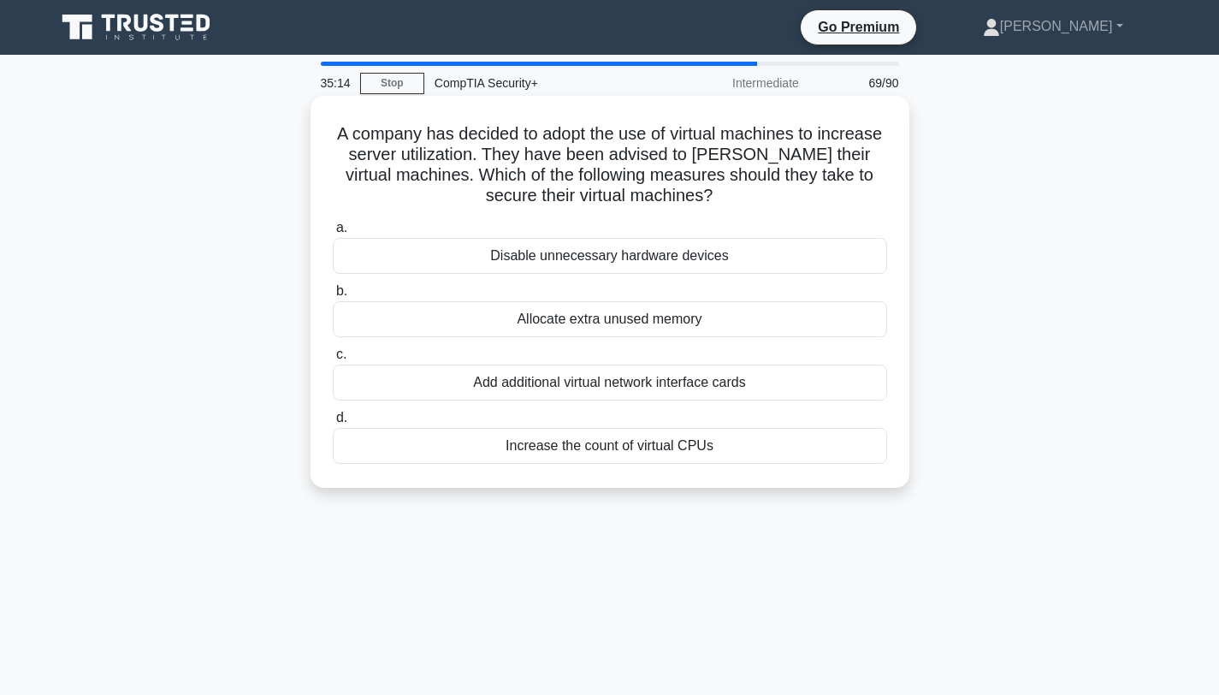
click at [608, 251] on div "Disable unnecessary hardware devices" at bounding box center [610, 256] width 554 height 36
click at [333, 234] on input "a. Disable unnecessary hardware devices" at bounding box center [333, 227] width 0 height 11
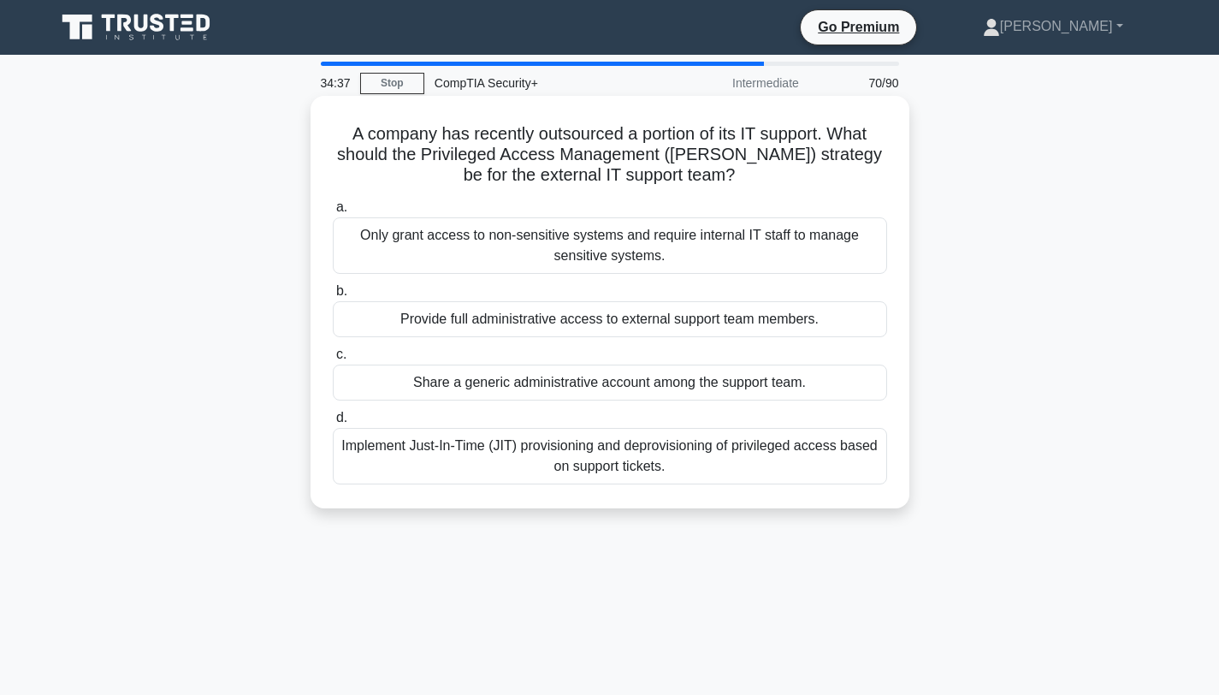
click at [598, 461] on div "Implement Just-In-Time (JIT) provisioning and deprovisioning of privileged acce…" at bounding box center [610, 456] width 554 height 56
click at [333, 423] on input "d. Implement Just-In-Time (JIT) provisioning and deprovisioning of privileged a…" at bounding box center [333, 417] width 0 height 11
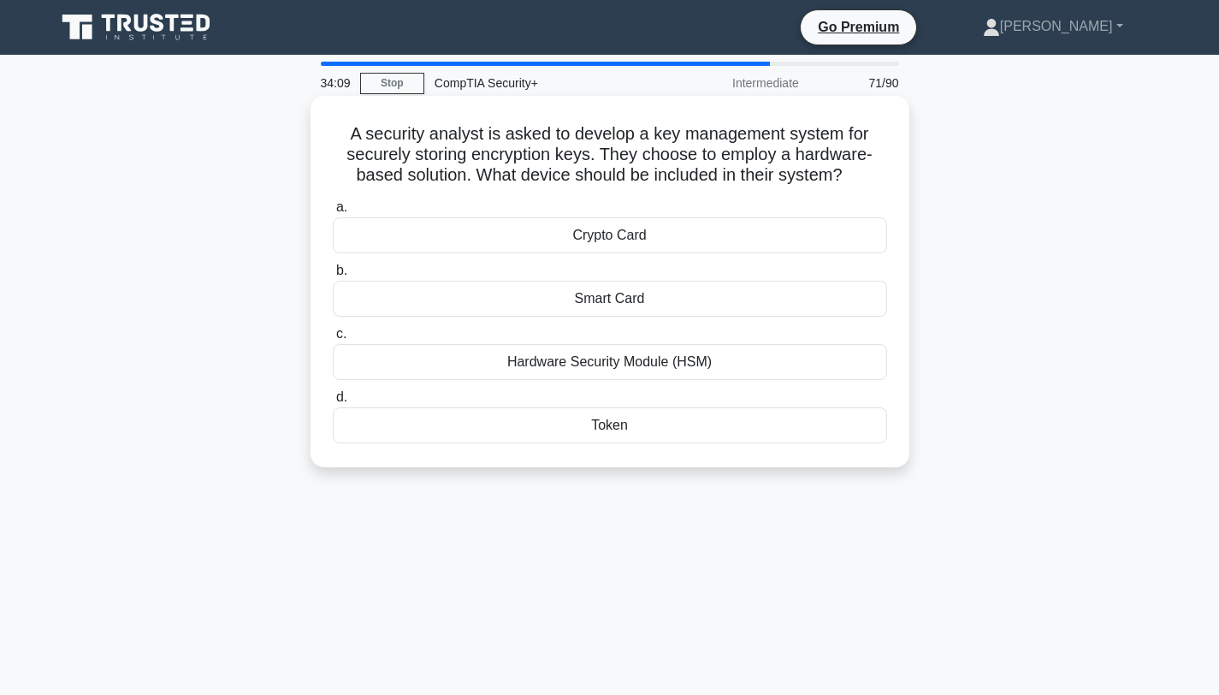
click at [624, 361] on div "Hardware Security Module (HSM)" at bounding box center [610, 362] width 554 height 36
click at [333, 340] on input "c. Hardware Security Module (HSM)" at bounding box center [333, 333] width 0 height 11
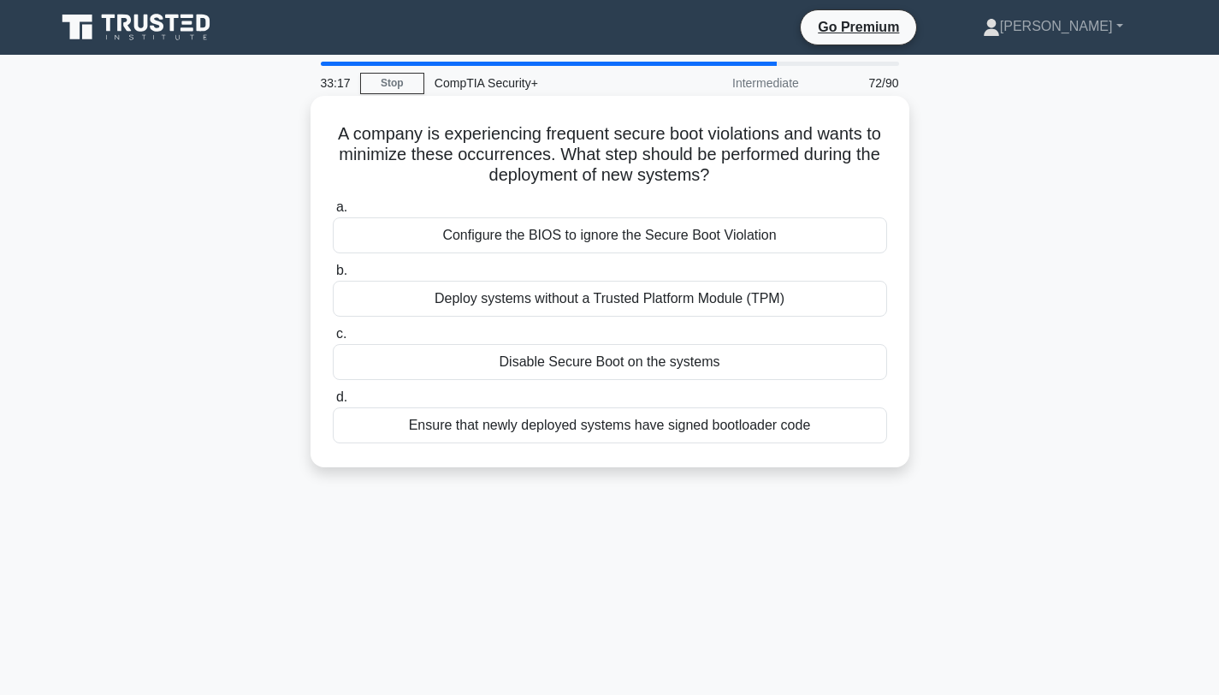
click at [622, 429] on div "Ensure that newly deployed systems have signed bootloader code" at bounding box center [610, 425] width 554 height 36
click at [333, 403] on input "d. Ensure that newly deployed systems have signed bootloader code" at bounding box center [333, 397] width 0 height 11
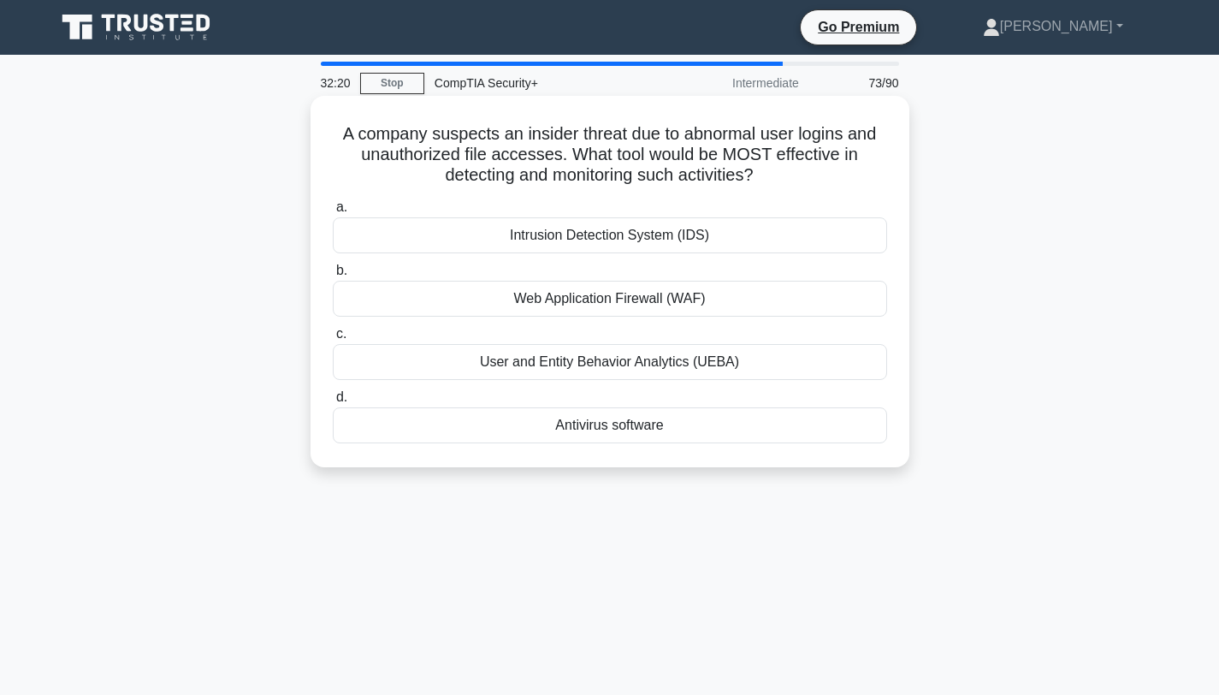
click at [604, 240] on div "Intrusion Detection System (IDS)" at bounding box center [610, 235] width 554 height 36
click at [333, 213] on input "a. Intrusion Detection System (IDS)" at bounding box center [333, 207] width 0 height 11
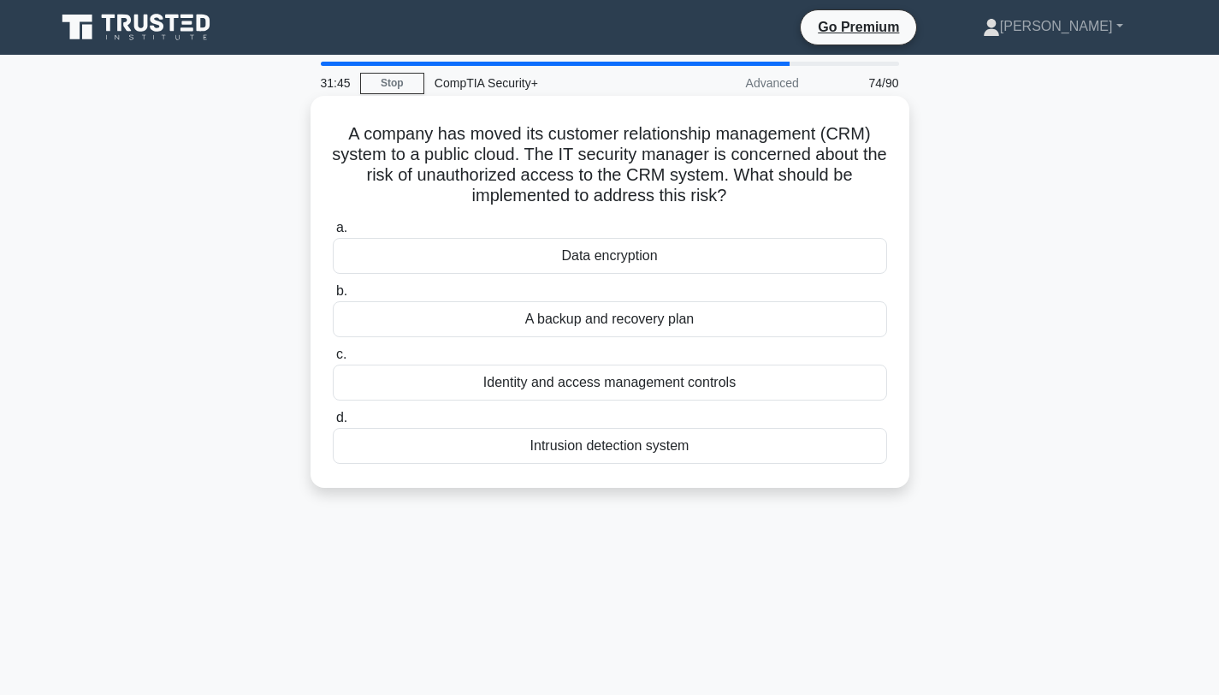
click at [619, 385] on div "Identity and access management controls" at bounding box center [610, 382] width 554 height 36
click at [333, 360] on input "c. Identity and access management controls" at bounding box center [333, 354] width 0 height 11
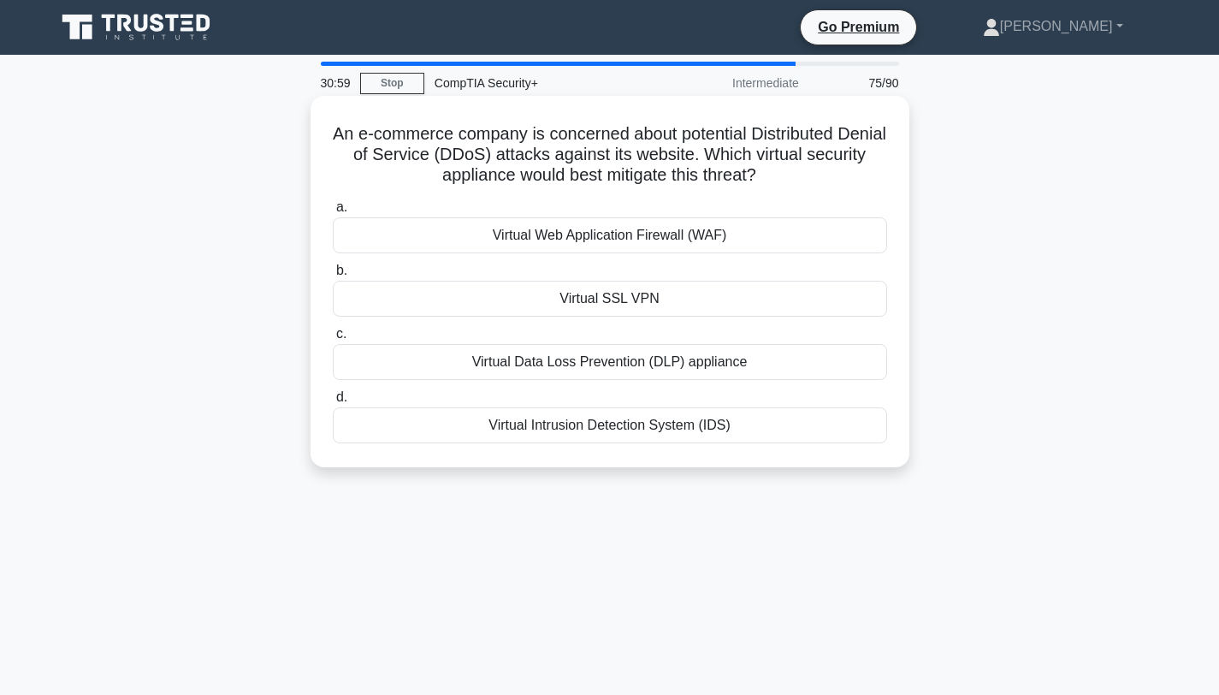
click at [625, 239] on div "Virtual Web Application Firewall (WAF)" at bounding box center [610, 235] width 554 height 36
click at [333, 213] on input "a. Virtual Web Application Firewall (WAF)" at bounding box center [333, 207] width 0 height 11
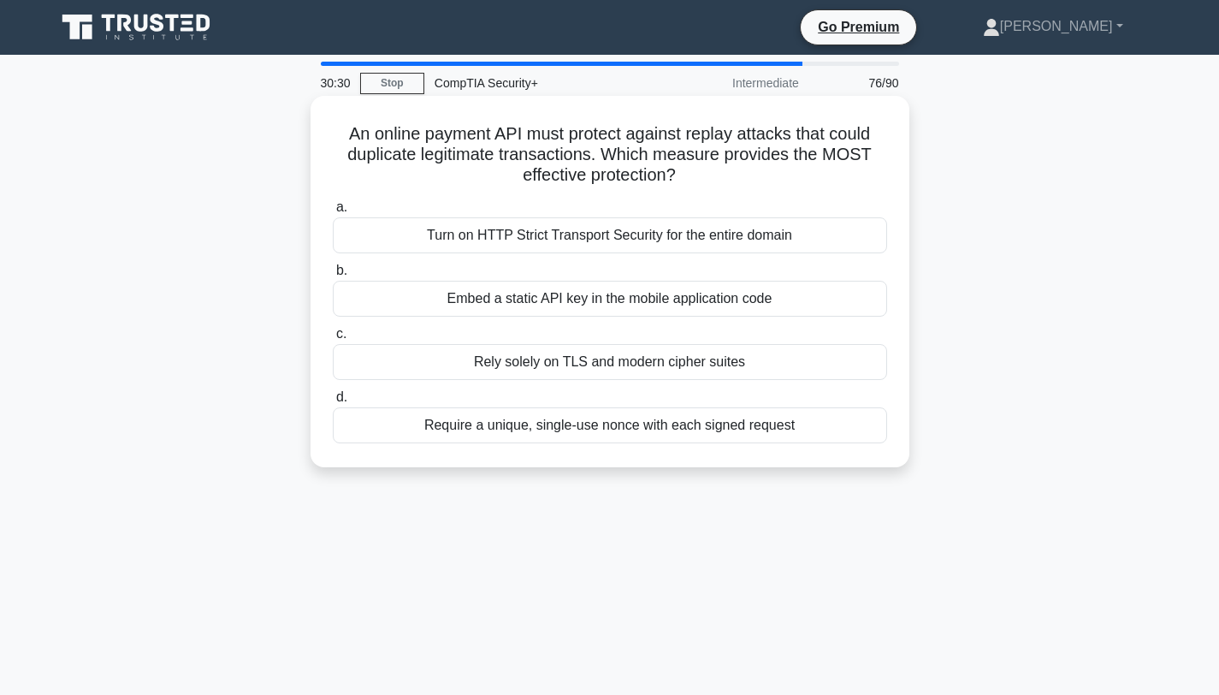
click at [601, 418] on div "Require a unique, single-use nonce with each signed request" at bounding box center [610, 425] width 554 height 36
click at [333, 403] on input "d. Require a unique, single-use nonce with each signed request" at bounding box center [333, 397] width 0 height 11
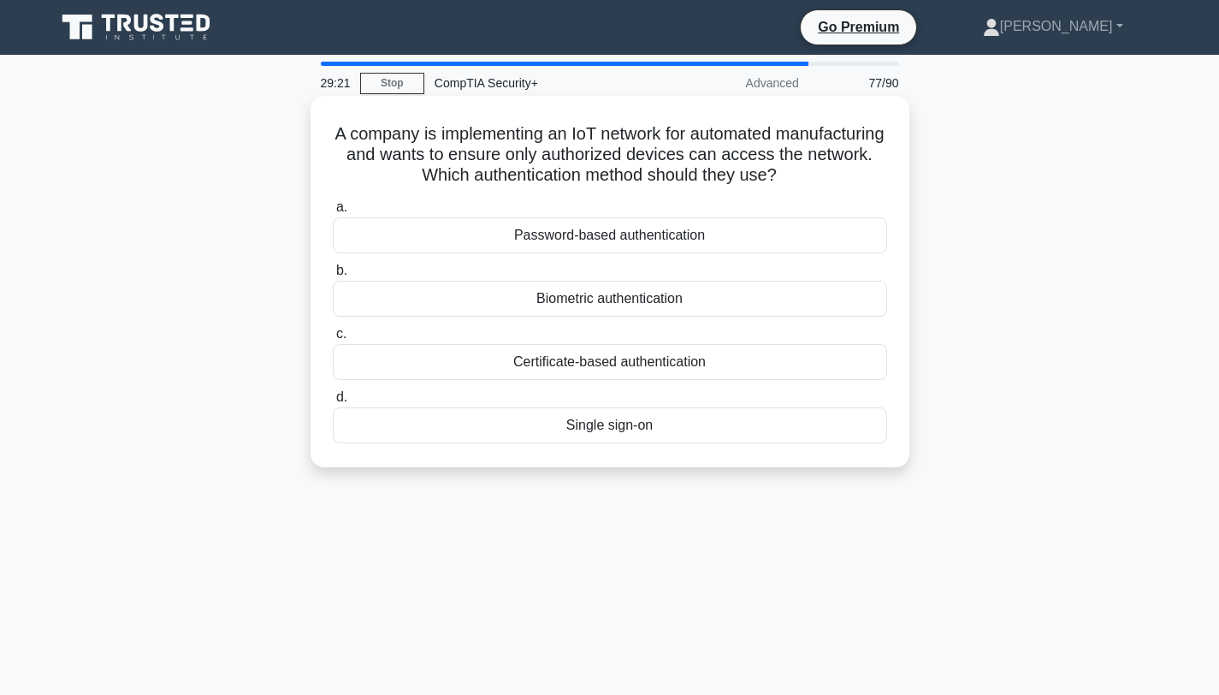
click at [606, 359] on div "Certificate-based authentication" at bounding box center [610, 362] width 554 height 36
click at [333, 340] on input "c. Certificate-based authentication" at bounding box center [333, 333] width 0 height 11
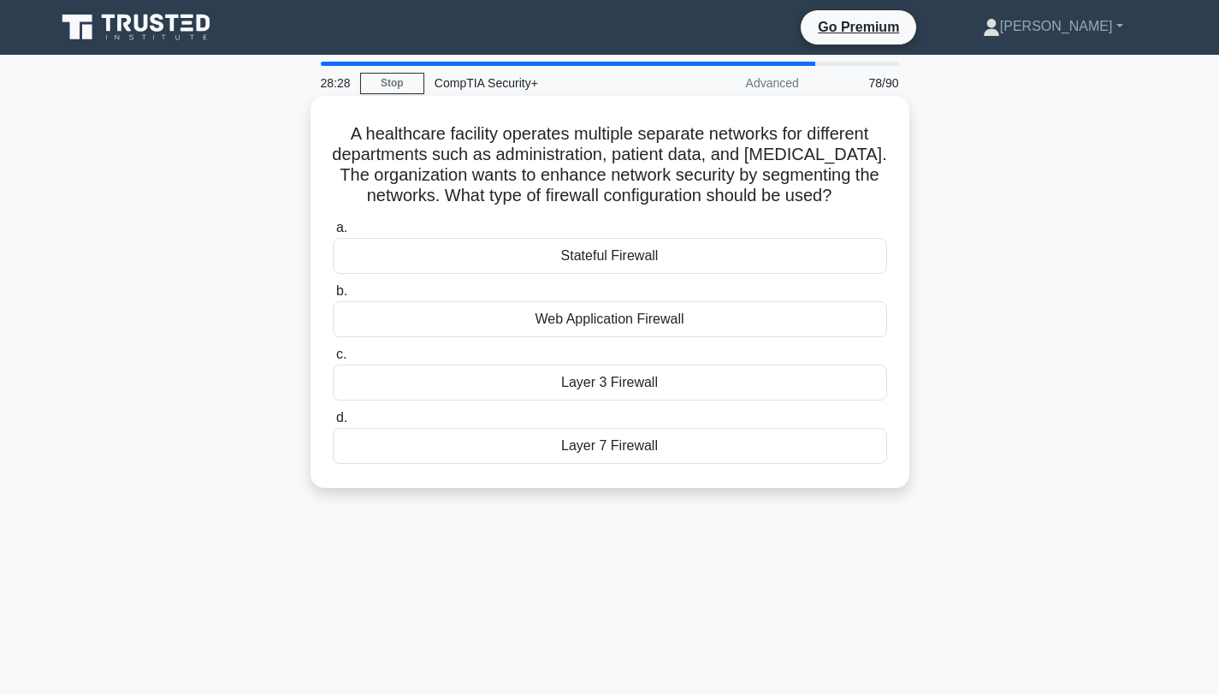
click at [588, 258] on div "Stateful Firewall" at bounding box center [610, 256] width 554 height 36
click at [333, 234] on input "a. Stateful Firewall" at bounding box center [333, 227] width 0 height 11
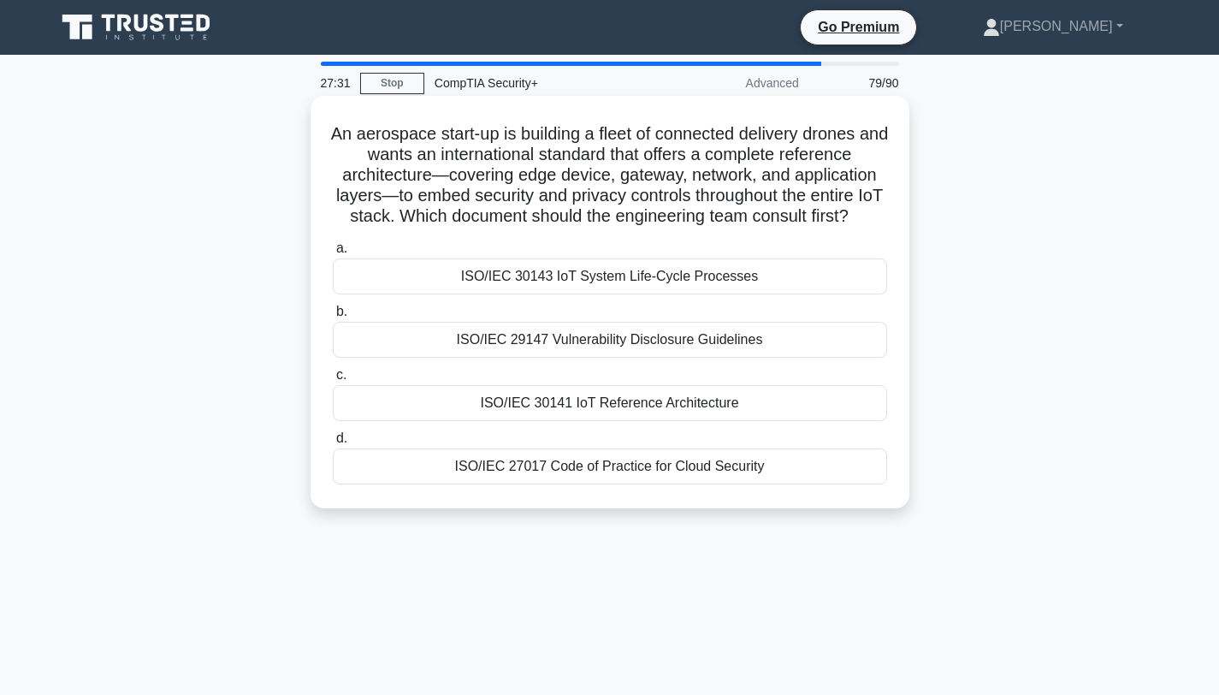
click at [612, 399] on div "ISO/IEC 30141 IoT Reference Architecture" at bounding box center [610, 403] width 554 height 36
click at [333, 381] on input "c. ISO/IEC 30141 IoT Reference Architecture" at bounding box center [333, 375] width 0 height 11
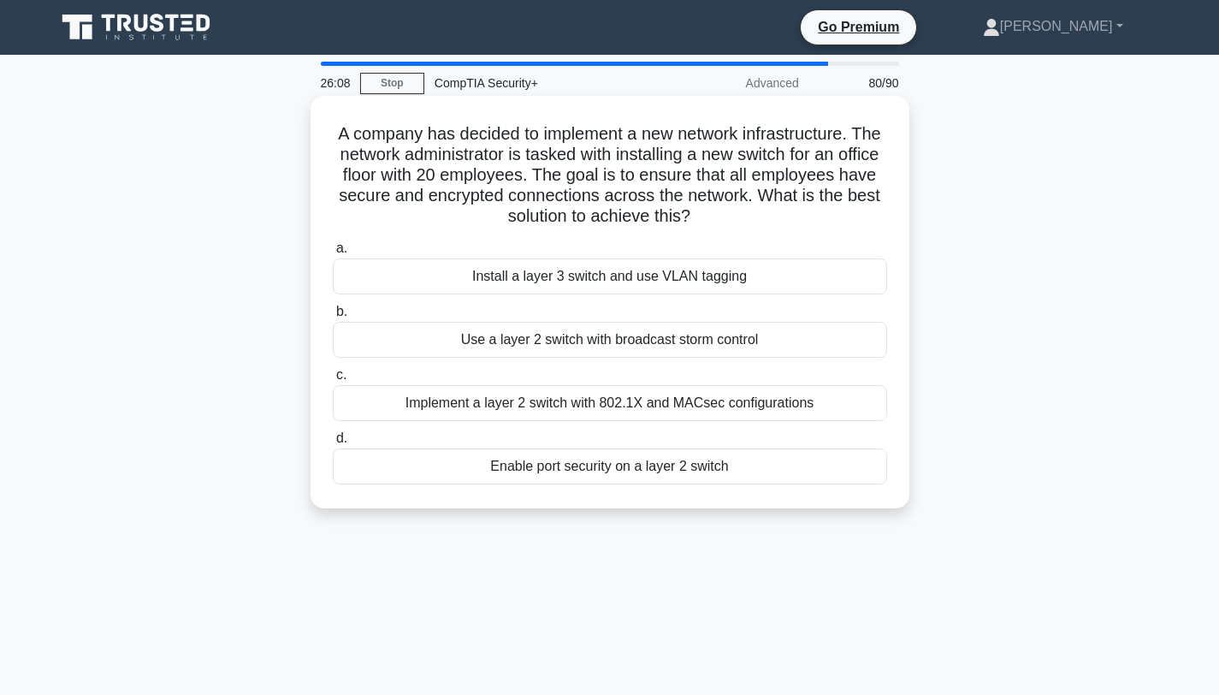
click at [606, 280] on div "Install a layer 3 switch and use VLAN tagging" at bounding box center [610, 276] width 554 height 36
click at [333, 254] on input "a. Install a layer 3 switch and use VLAN tagging" at bounding box center [333, 248] width 0 height 11
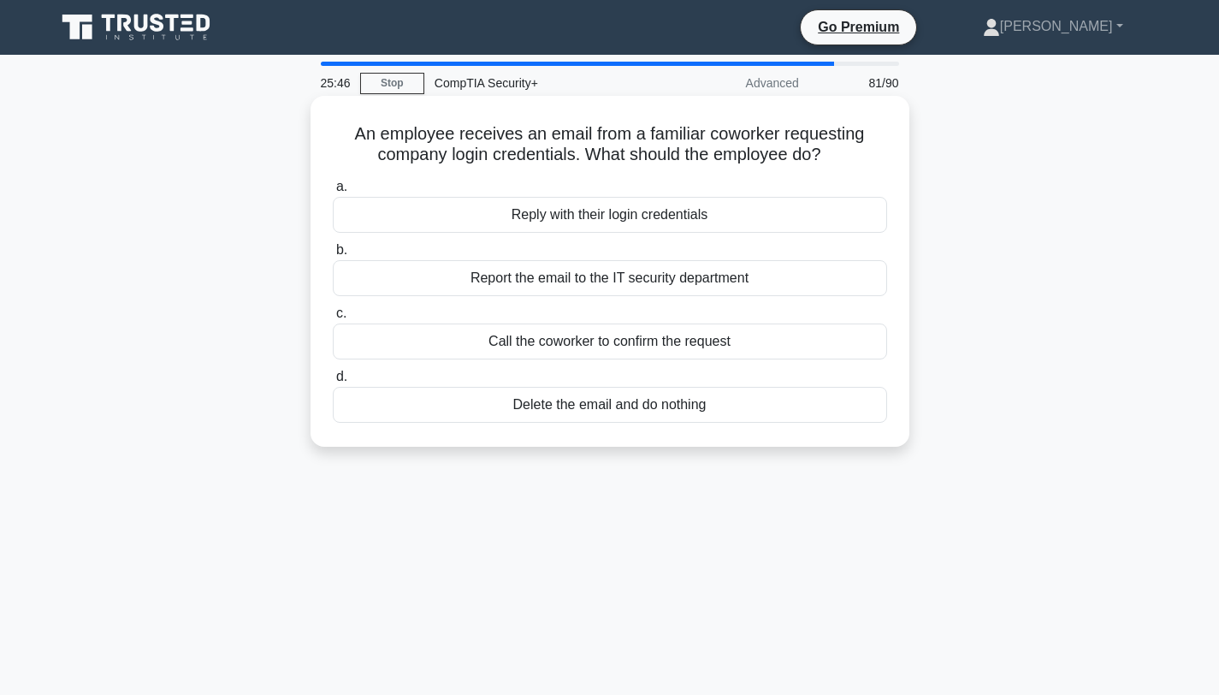
click at [603, 341] on div "Call the coworker to confirm the request" at bounding box center [610, 341] width 554 height 36
click at [333, 319] on input "c. Call the coworker to confirm the request" at bounding box center [333, 313] width 0 height 11
click at [624, 345] on div "Using a CDN with DDoS protection" at bounding box center [610, 341] width 554 height 36
click at [333, 319] on input "c. Using a CDN with DDoS protection" at bounding box center [333, 313] width 0 height 11
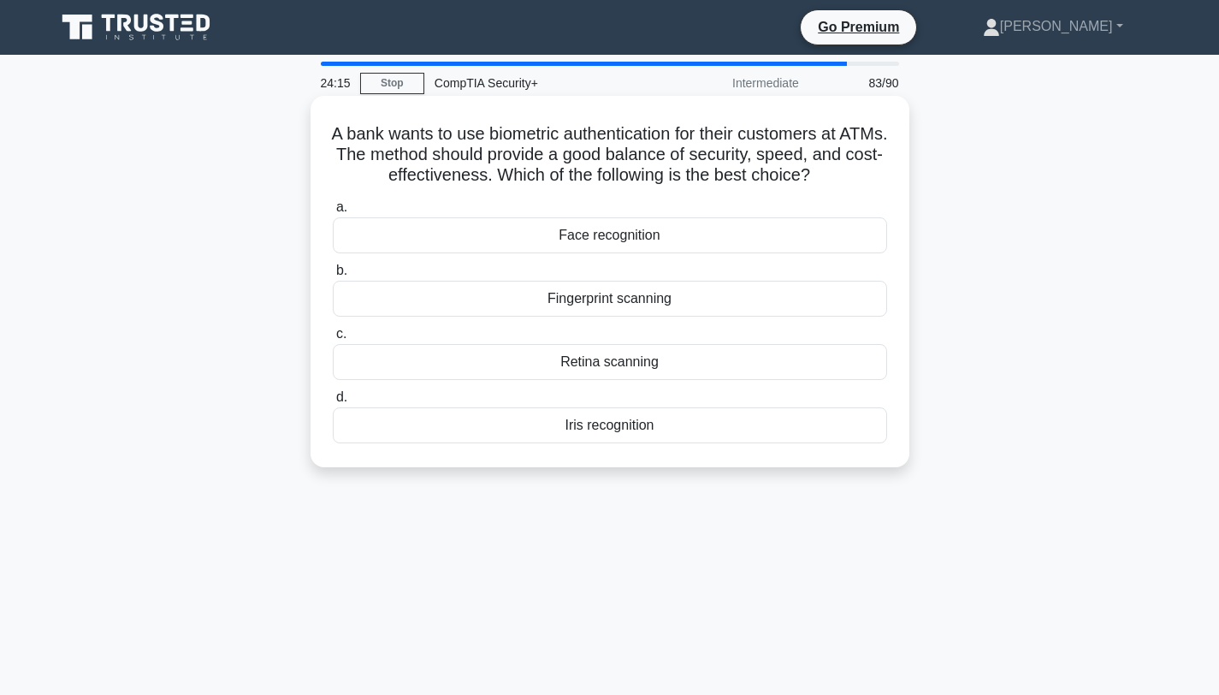
click at [595, 293] on div "Fingerprint scanning" at bounding box center [610, 299] width 554 height 36
click at [333, 276] on input "b. Fingerprint scanning" at bounding box center [333, 270] width 0 height 11
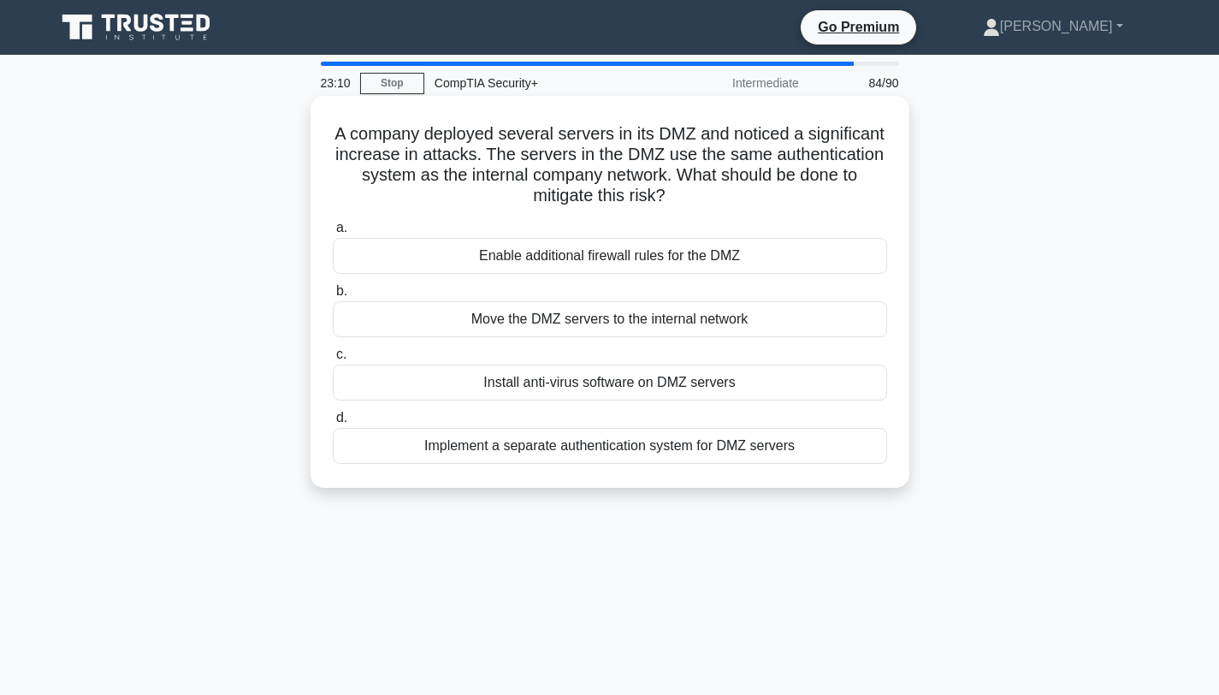
click at [589, 448] on div "Implement a separate authentication system for DMZ servers" at bounding box center [610, 446] width 554 height 36
click at [333, 423] on input "d. Implement a separate authentication system for DMZ servers" at bounding box center [333, 417] width 0 height 11
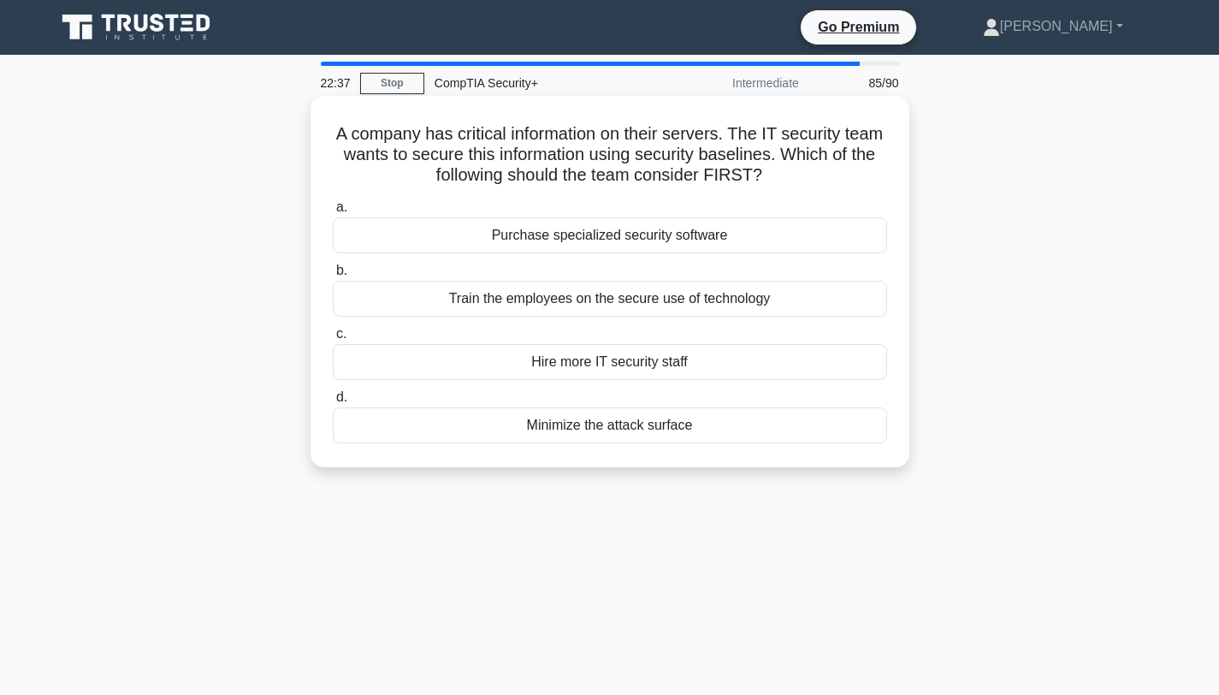
click at [575, 422] on div "Minimize the attack surface" at bounding box center [610, 425] width 554 height 36
click at [333, 403] on input "d. Minimize the attack surface" at bounding box center [333, 397] width 0 height 11
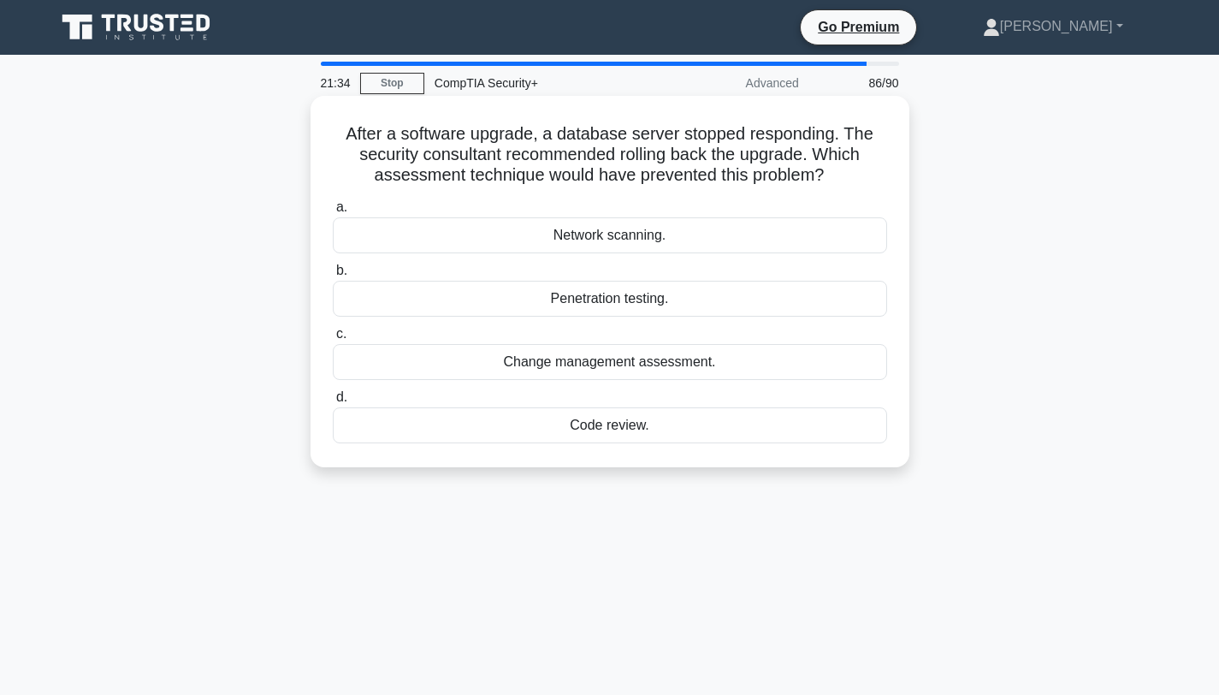
click at [597, 363] on div "Change management assessment." at bounding box center [610, 362] width 554 height 36
click at [333, 340] on input "c. Change management assessment." at bounding box center [333, 333] width 0 height 11
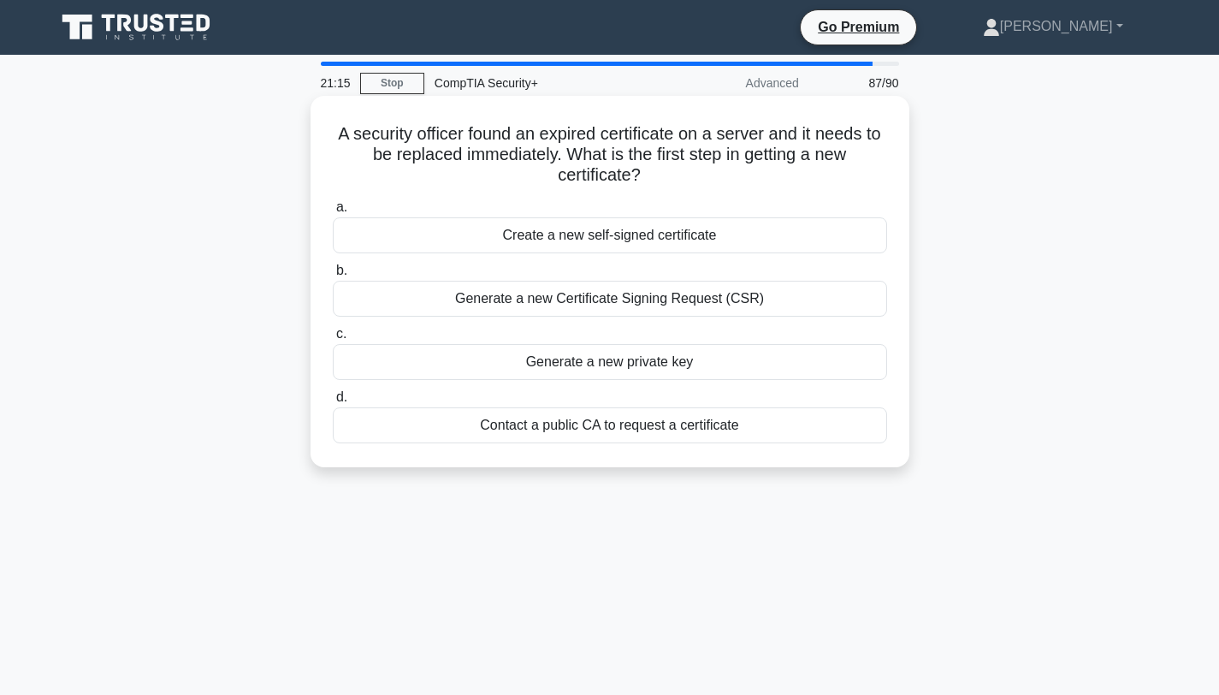
click at [618, 302] on div "Generate a new Certificate Signing Request (CSR)" at bounding box center [610, 299] width 554 height 36
click at [333, 276] on input "b. Generate a new Certificate Signing Request (CSR)" at bounding box center [333, 270] width 0 height 11
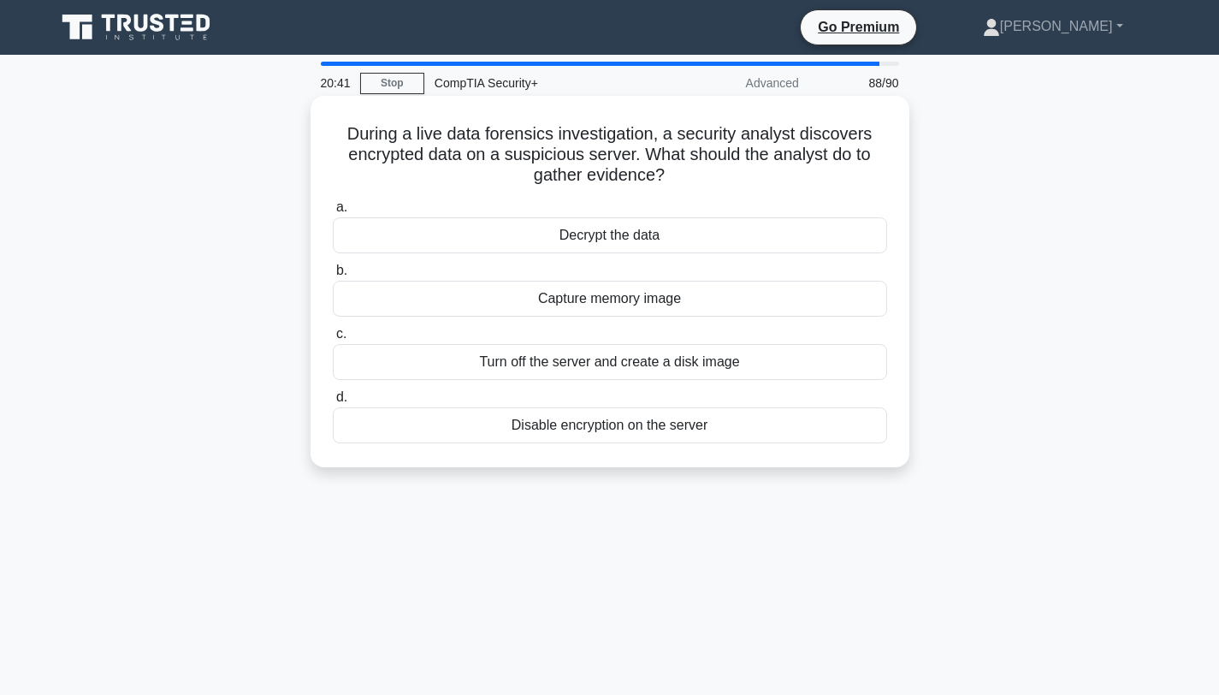
click at [595, 363] on div "Turn off the server and create a disk image" at bounding box center [610, 362] width 554 height 36
click at [333, 340] on input "c. Turn off the server and create a disk image" at bounding box center [333, 333] width 0 height 11
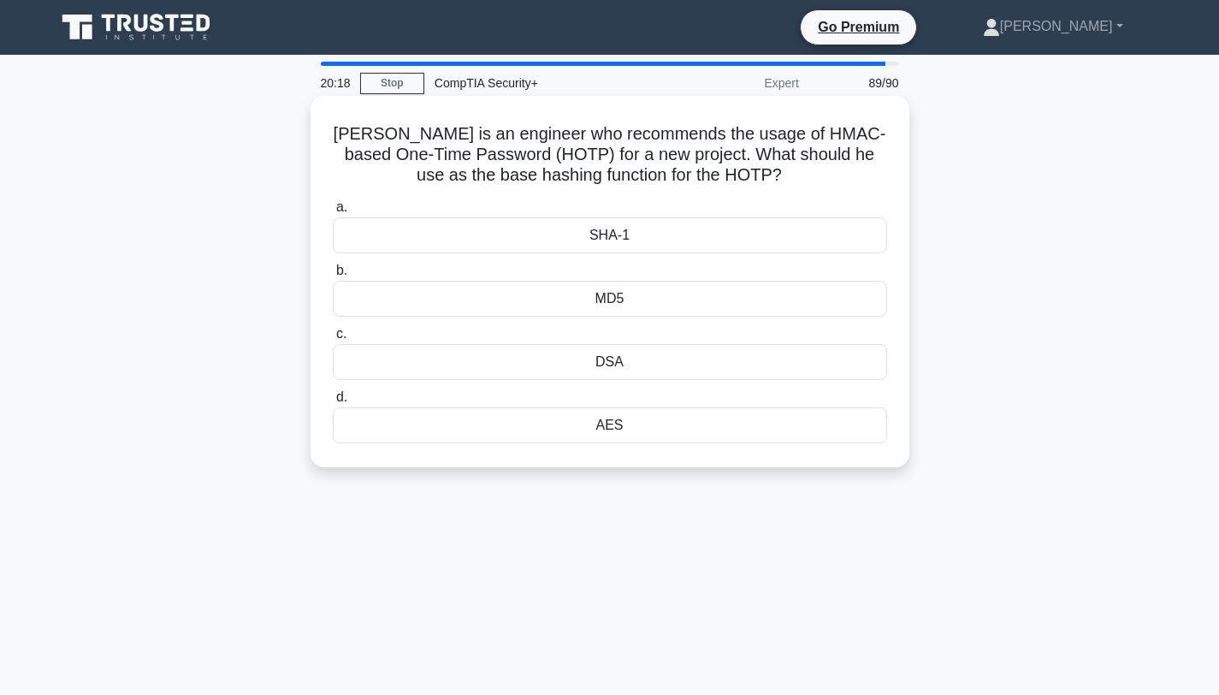
click at [605, 424] on div "AES" at bounding box center [610, 425] width 554 height 36
click at [333, 403] on input "d. AES" at bounding box center [333, 397] width 0 height 11
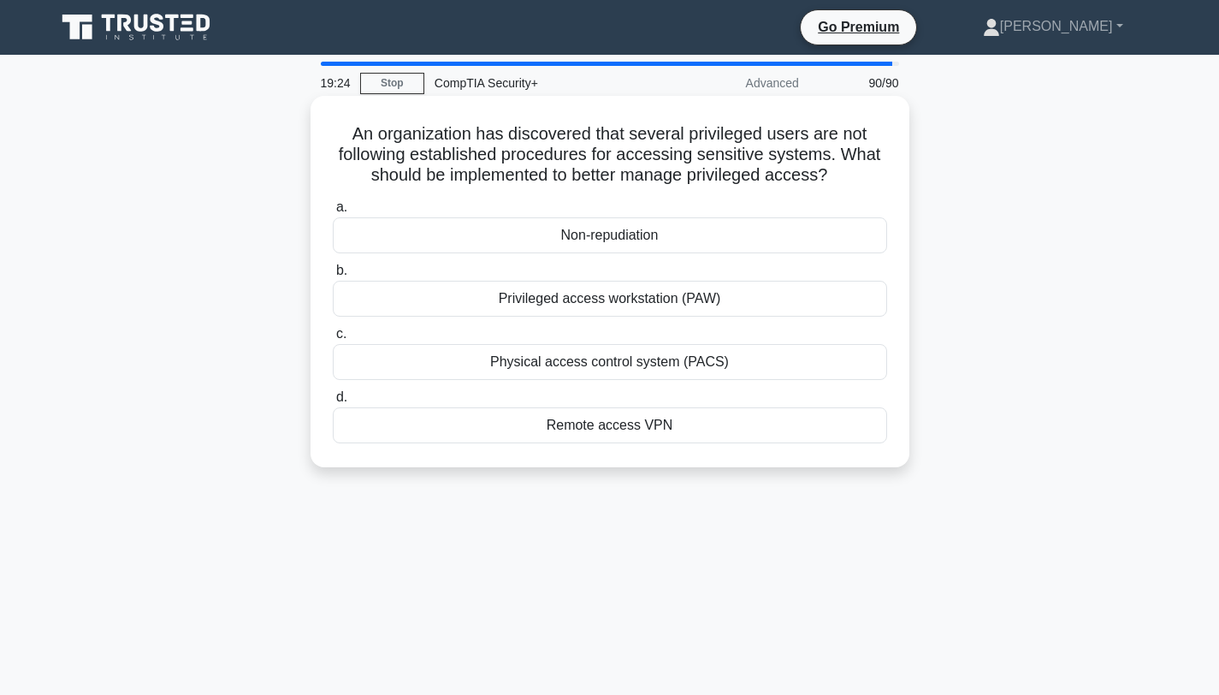
click at [606, 234] on div "Non-repudiation" at bounding box center [610, 235] width 554 height 36
click at [333, 213] on input "a. Non-repudiation" at bounding box center [333, 207] width 0 height 11
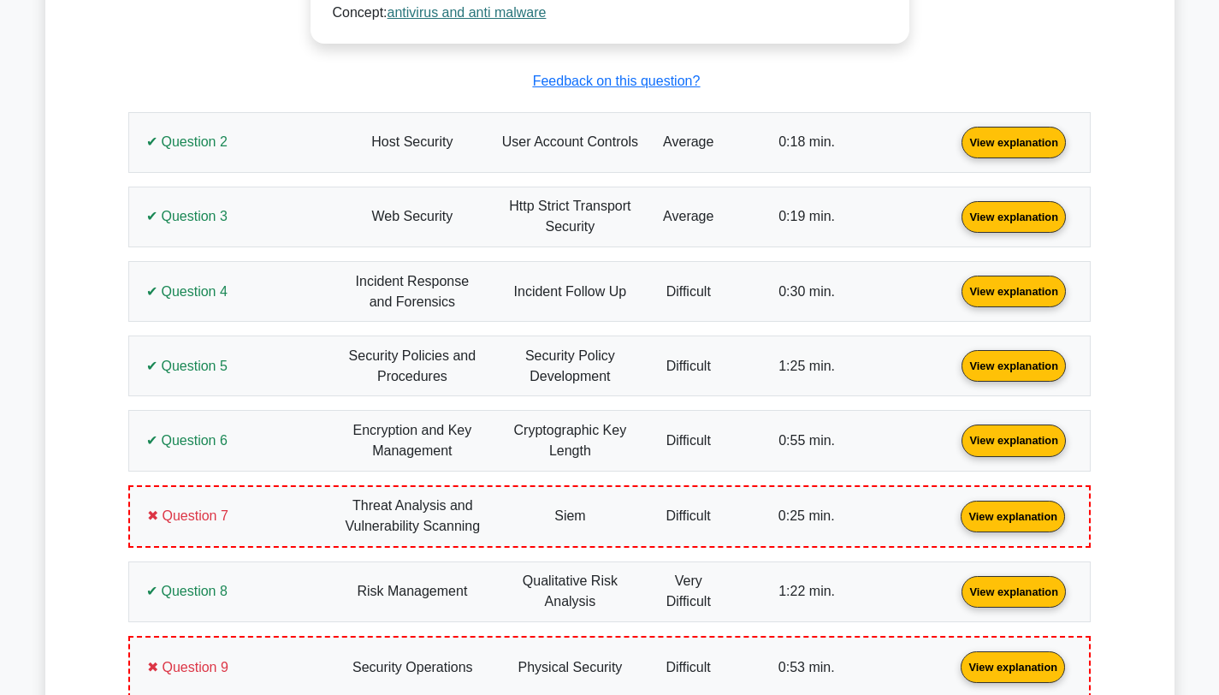
scroll to position [1402, 0]
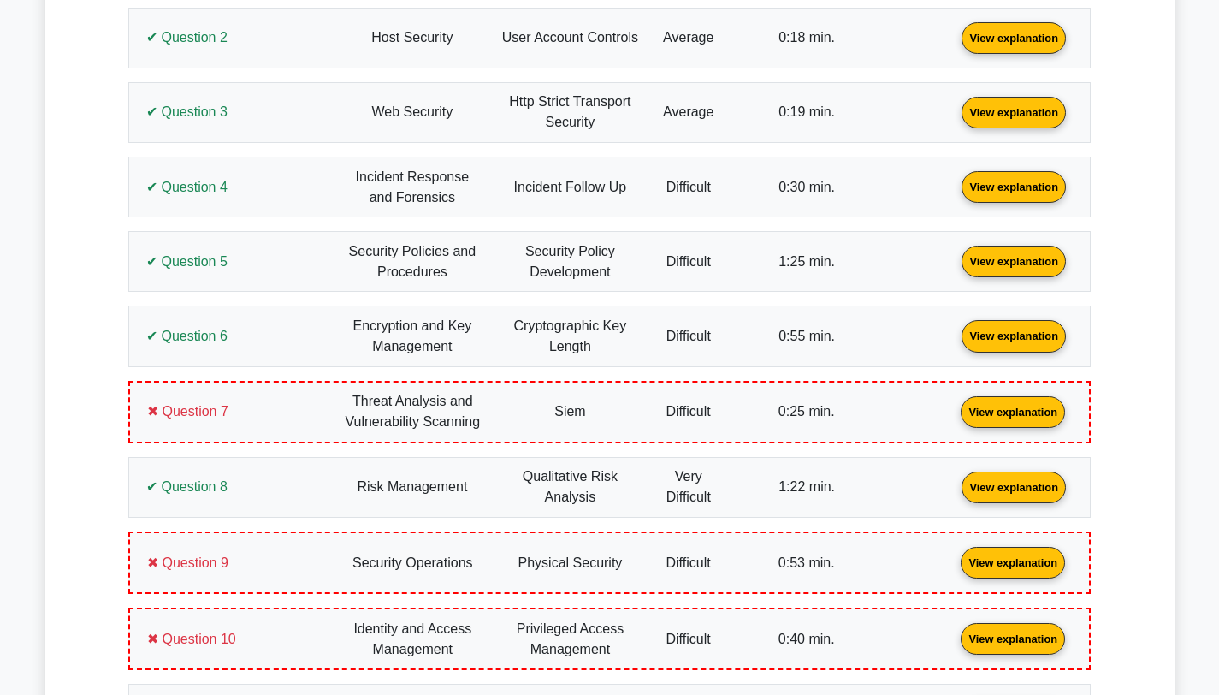
click at [954, 417] on link "View explanation" at bounding box center [1013, 410] width 118 height 15
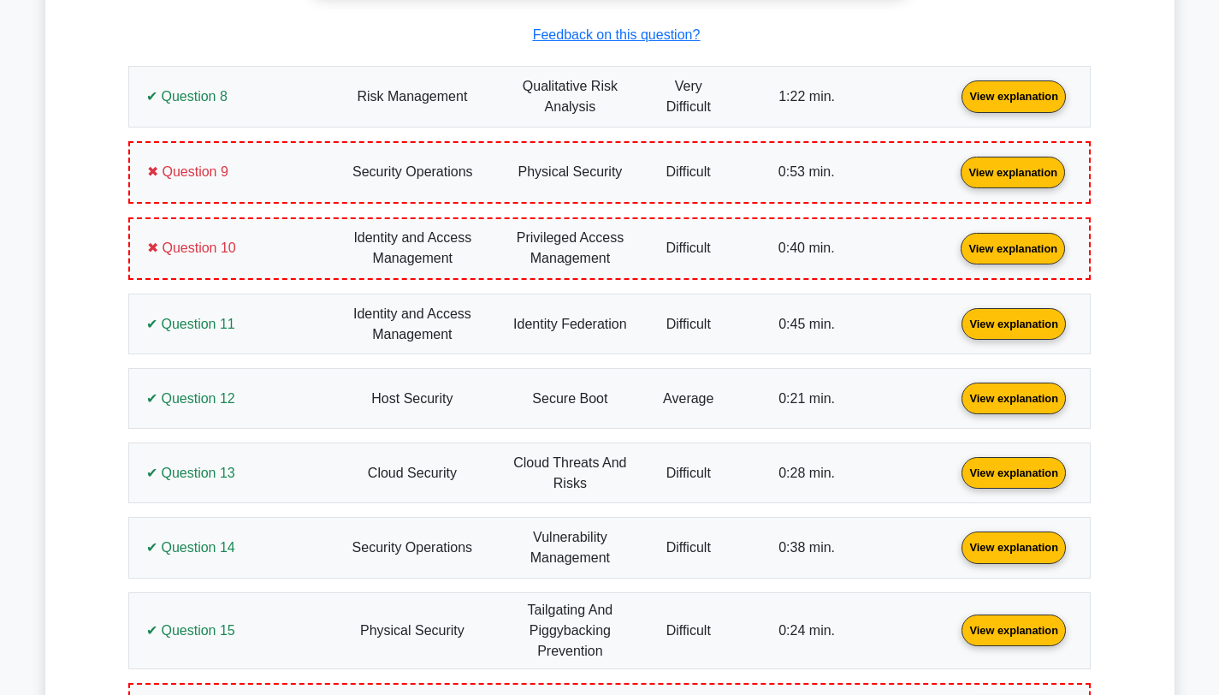
scroll to position [2568, 0]
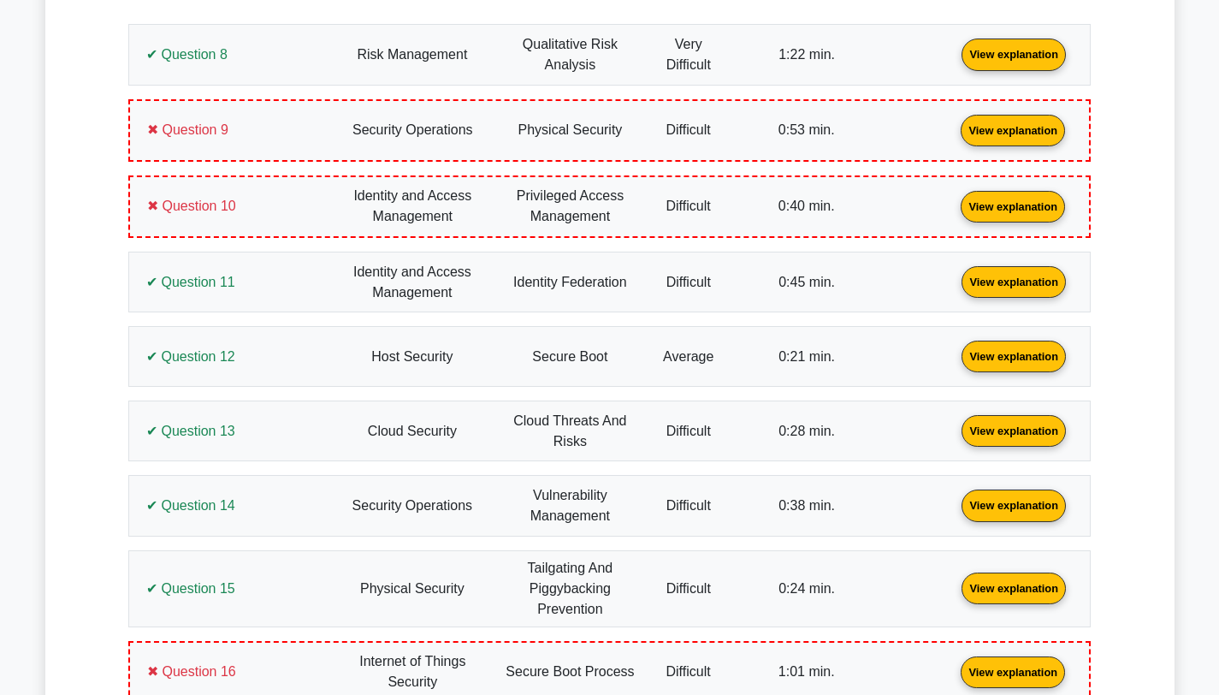
click at [954, 134] on link "View explanation" at bounding box center [1013, 128] width 118 height 15
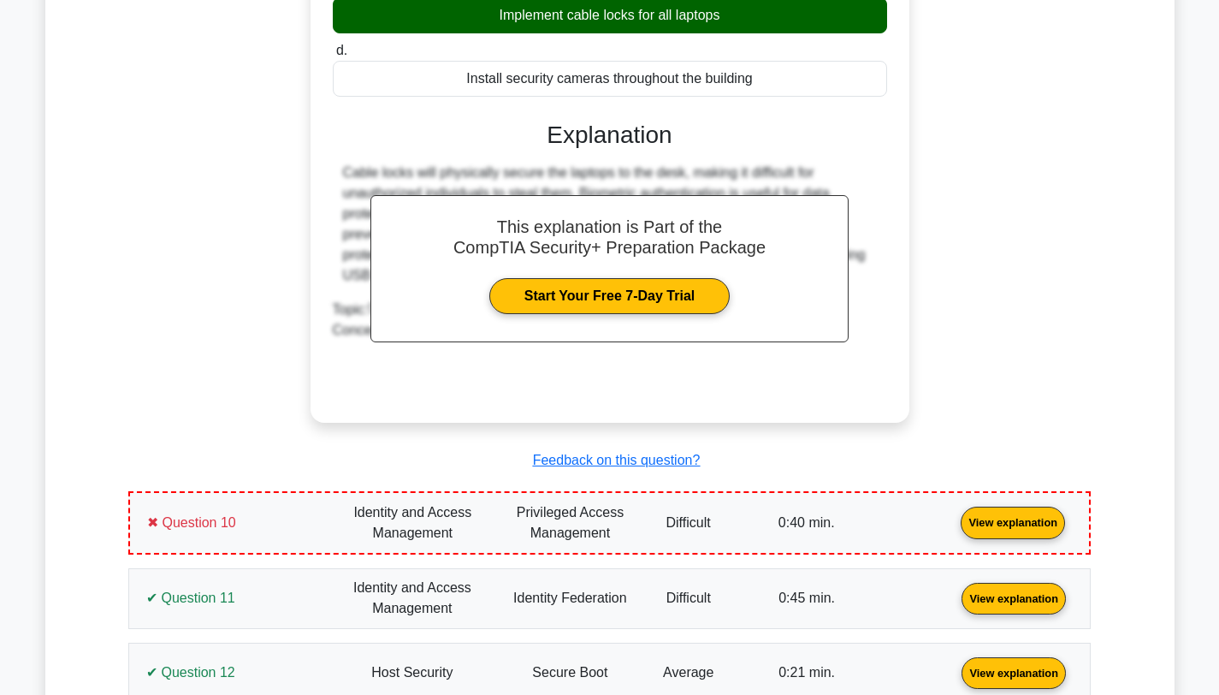
scroll to position [2990, 0]
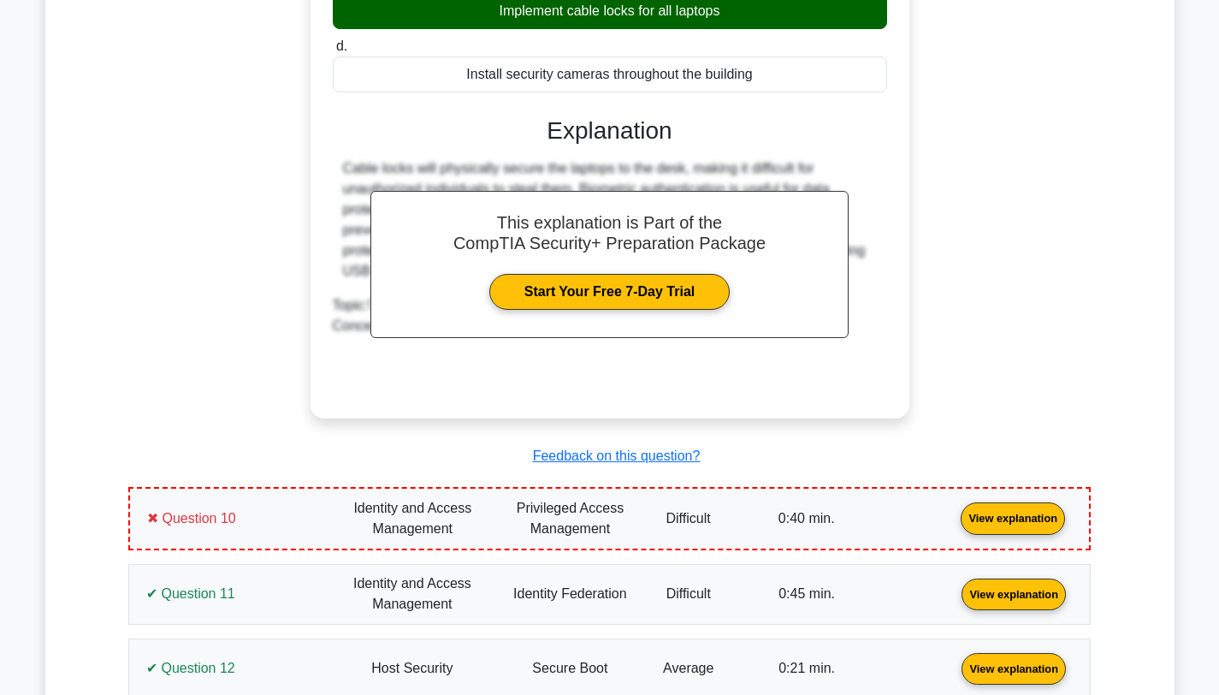
click at [954, 524] on link "View explanation" at bounding box center [1013, 517] width 118 height 15
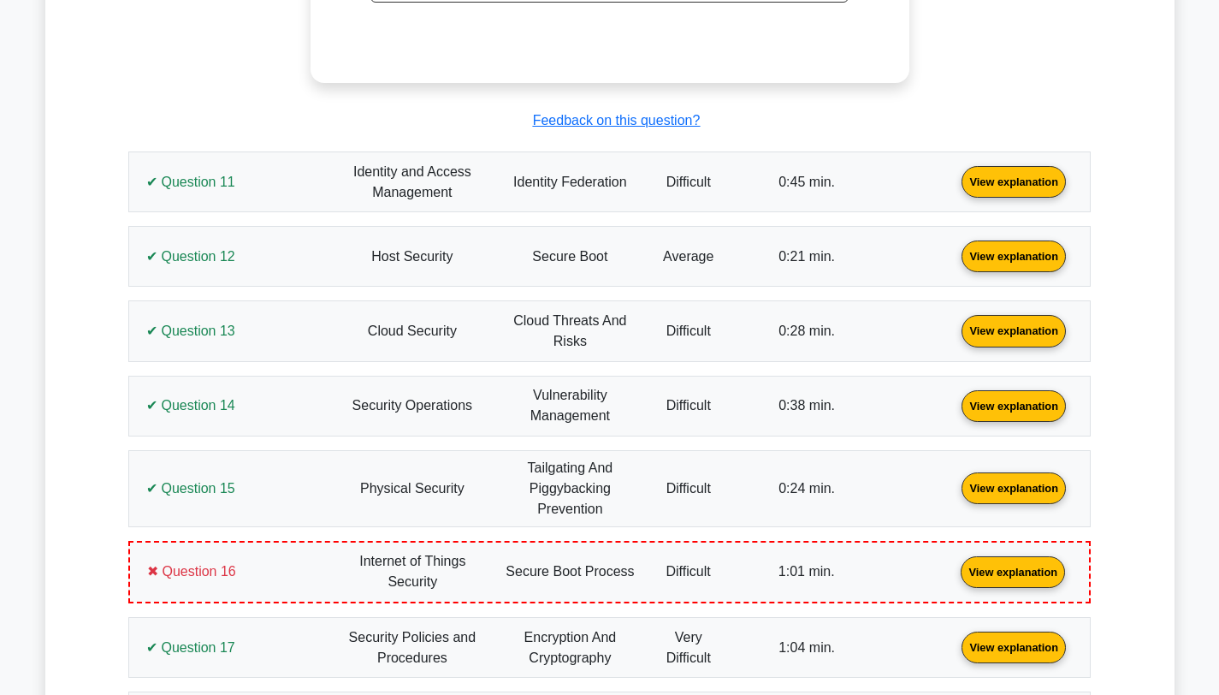
scroll to position [4325, 0]
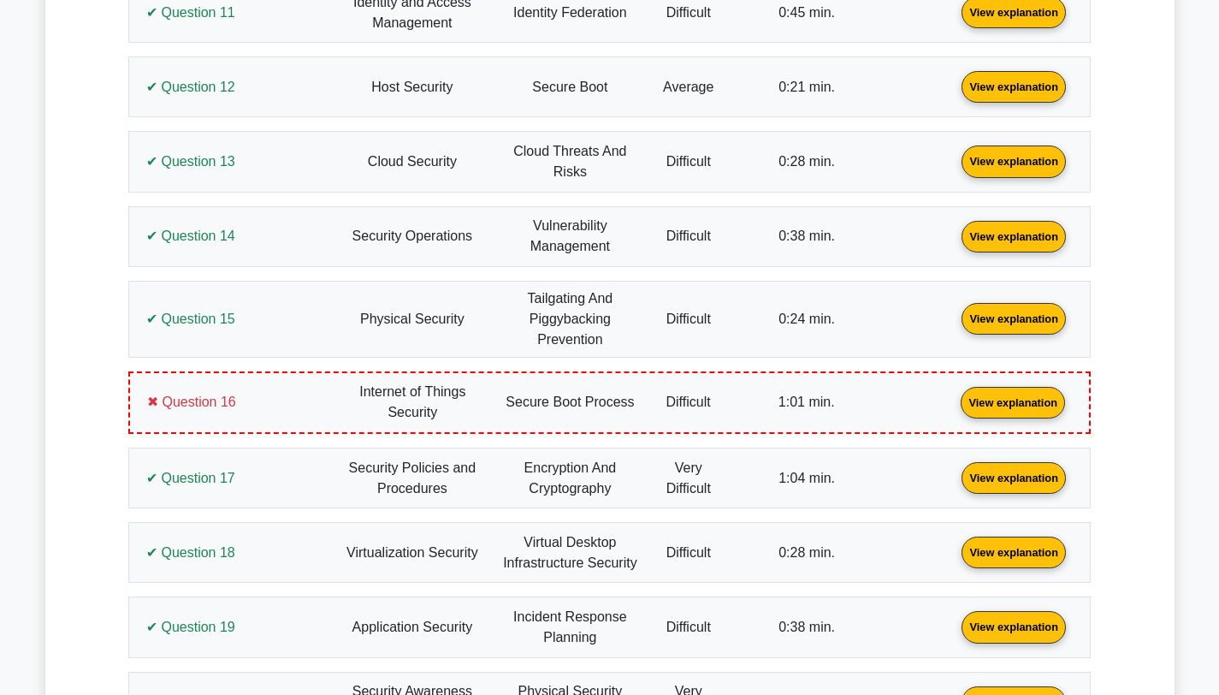
click at [954, 399] on link "View explanation" at bounding box center [1013, 401] width 118 height 15
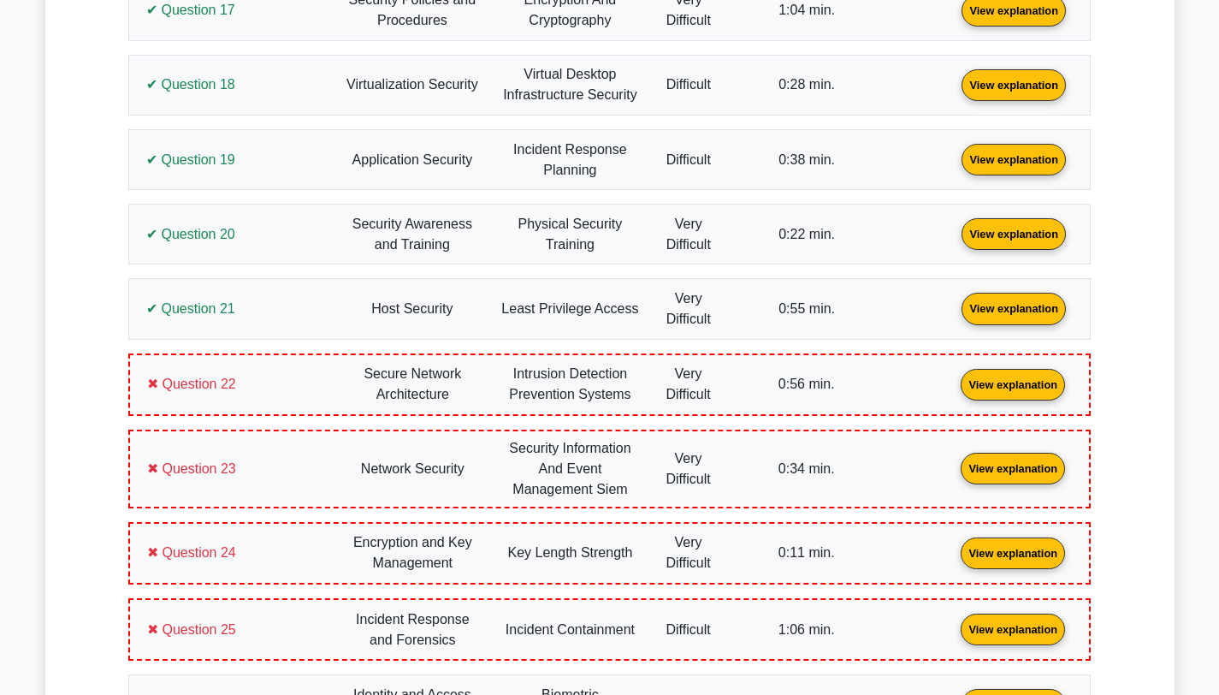
scroll to position [5633, 0]
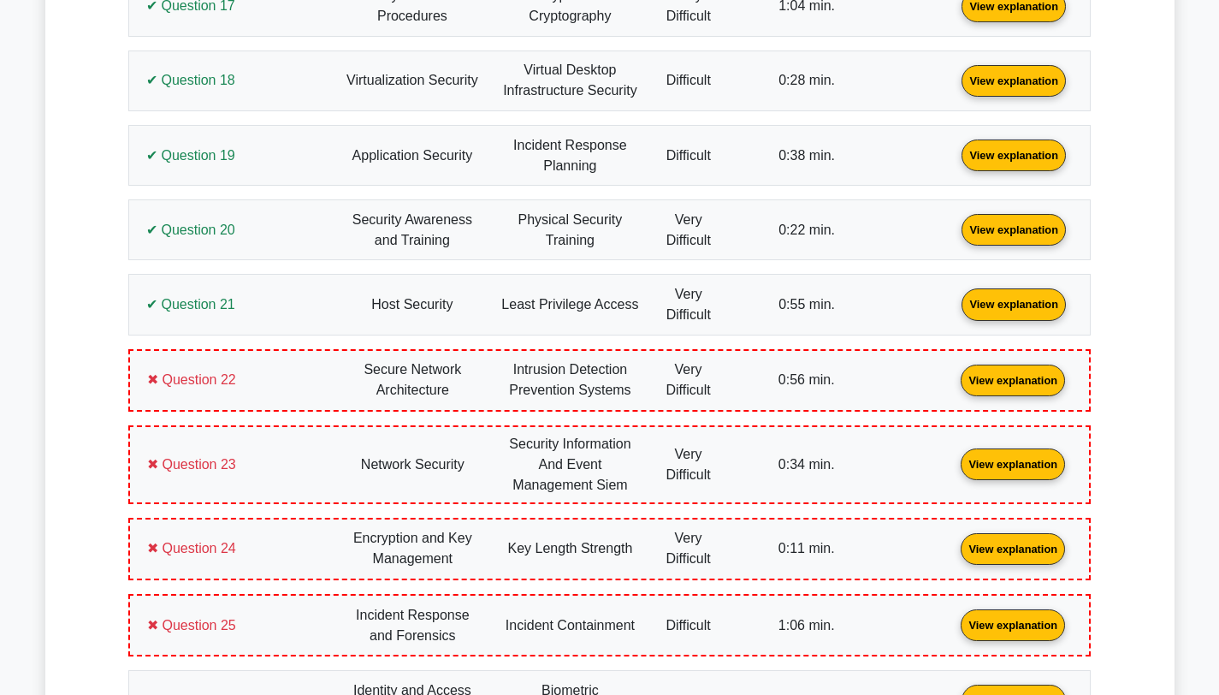
click at [954, 386] on link "View explanation" at bounding box center [1013, 378] width 118 height 15
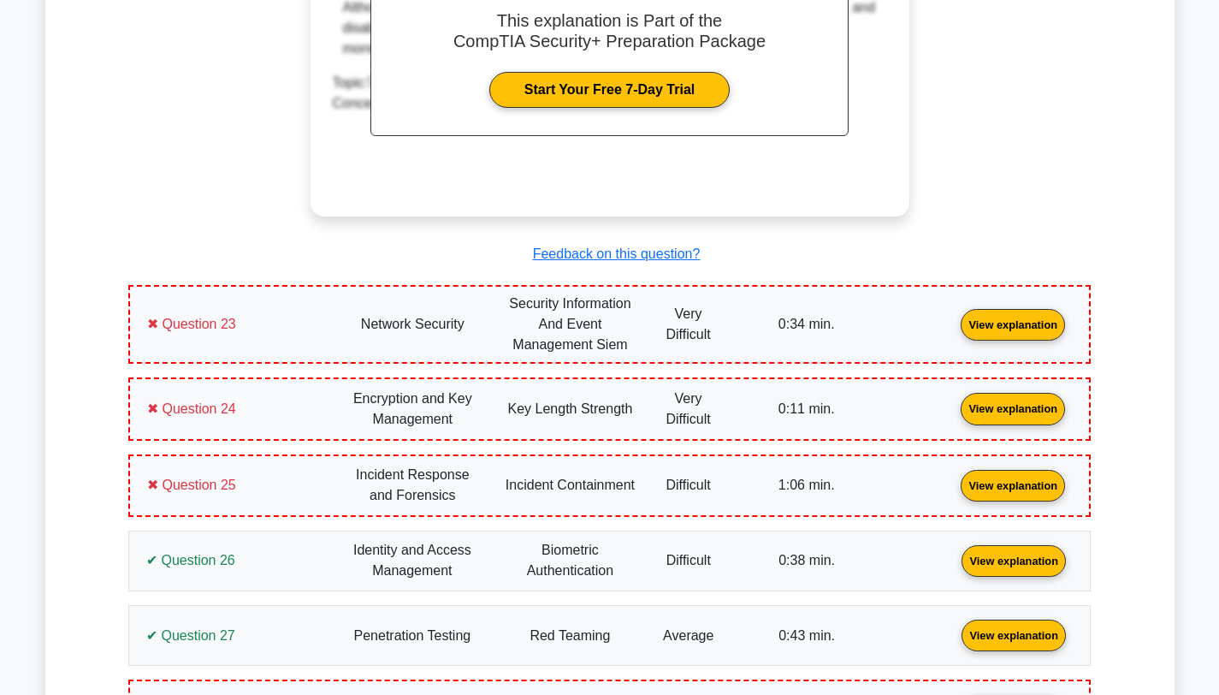
scroll to position [6540, 0]
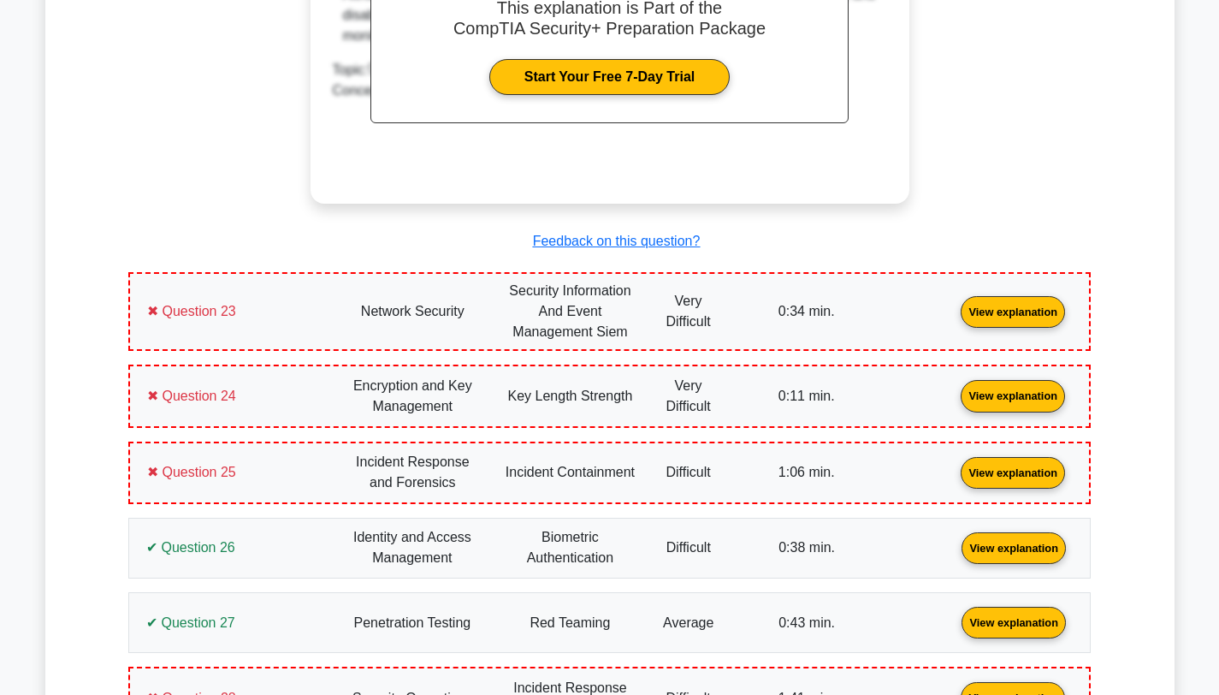
click at [954, 317] on link "View explanation" at bounding box center [1013, 311] width 118 height 15
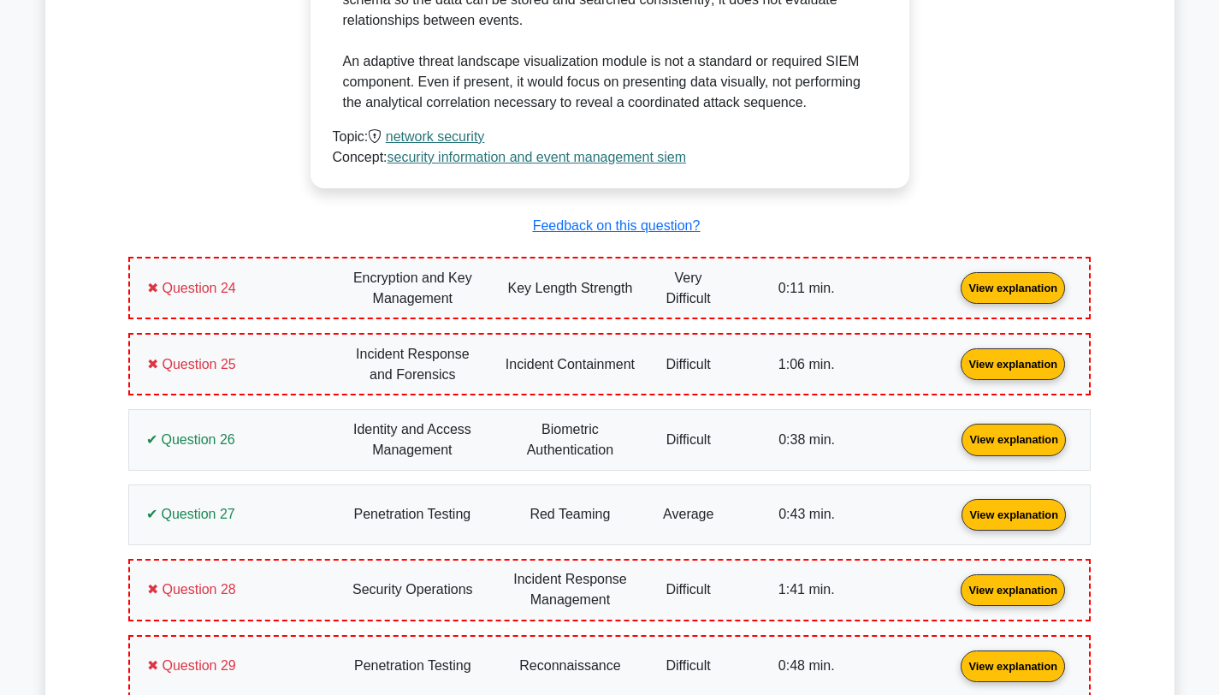
scroll to position [7552, 0]
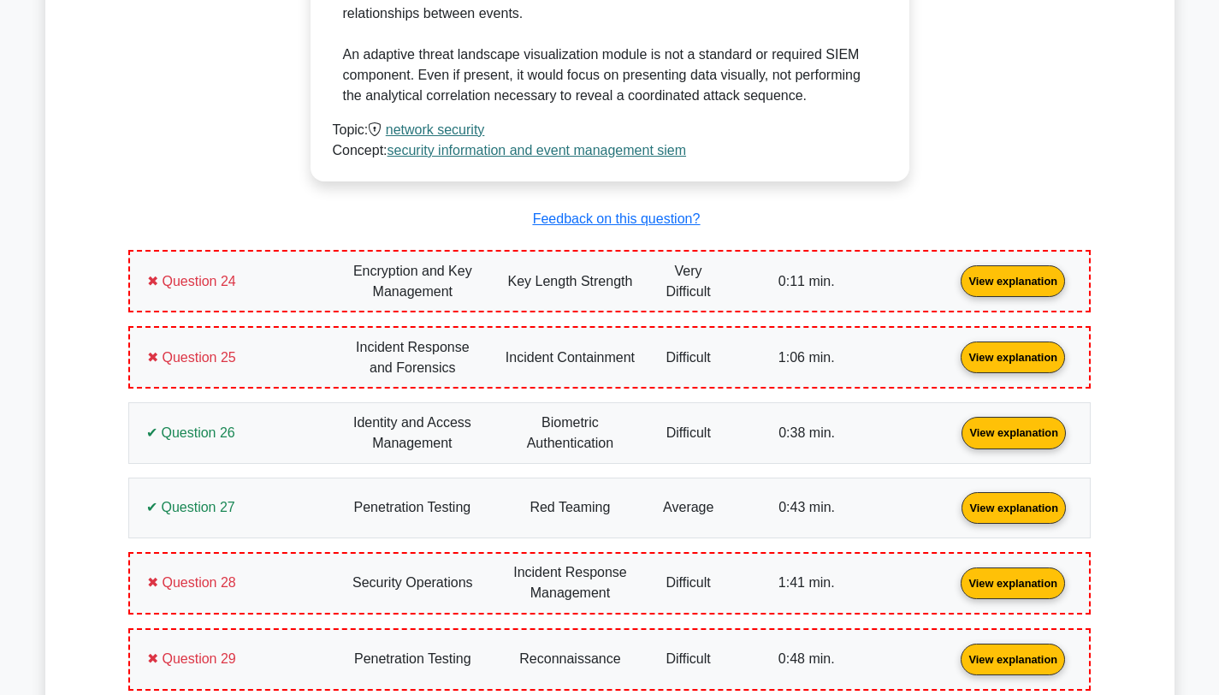
click at [954, 287] on link "View explanation" at bounding box center [1013, 280] width 118 height 15
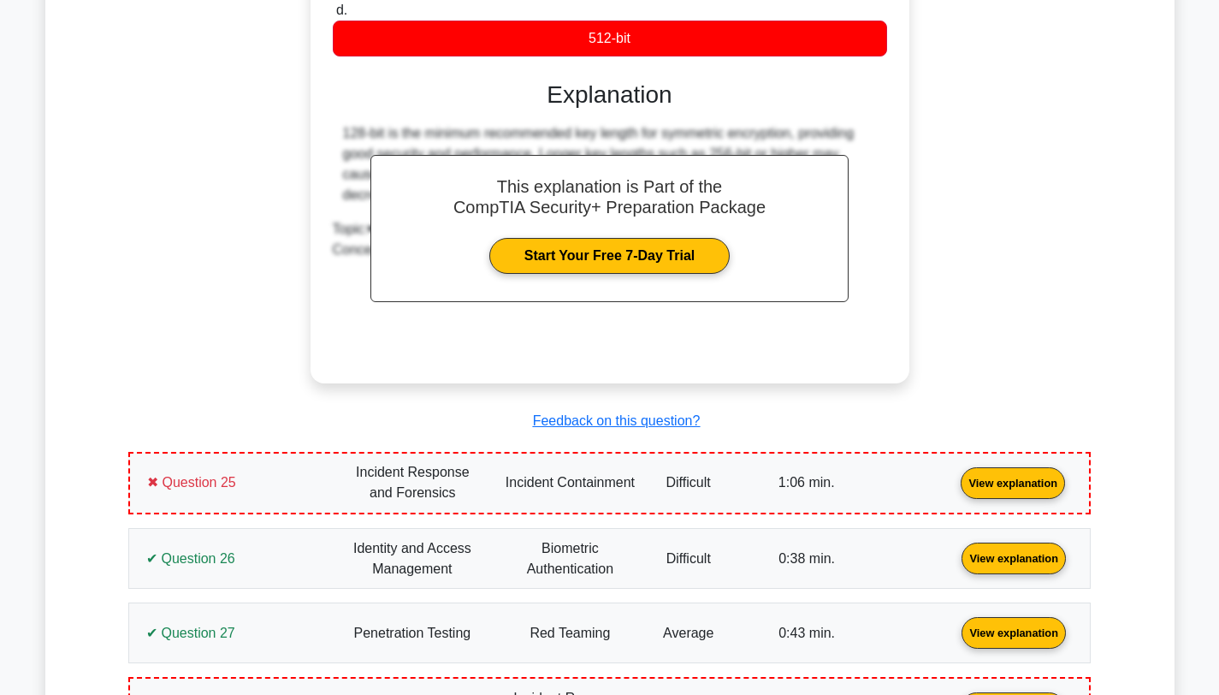
scroll to position [8210, 0]
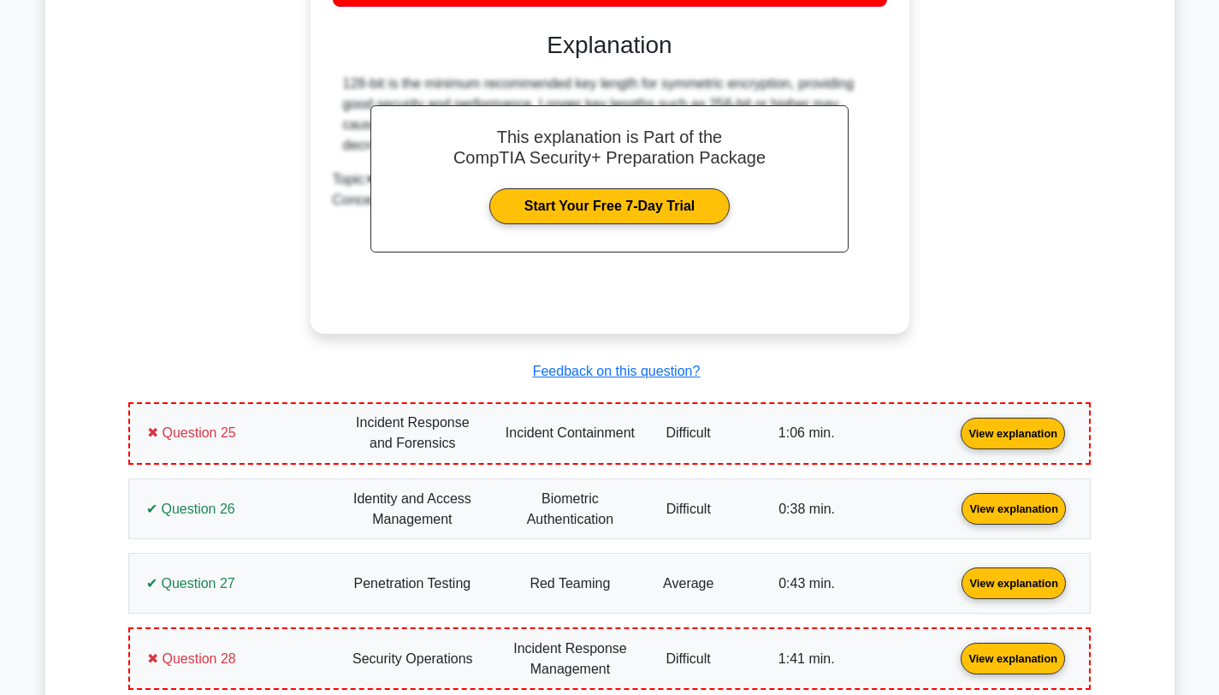
click at [954, 439] on link "View explanation" at bounding box center [1013, 432] width 118 height 15
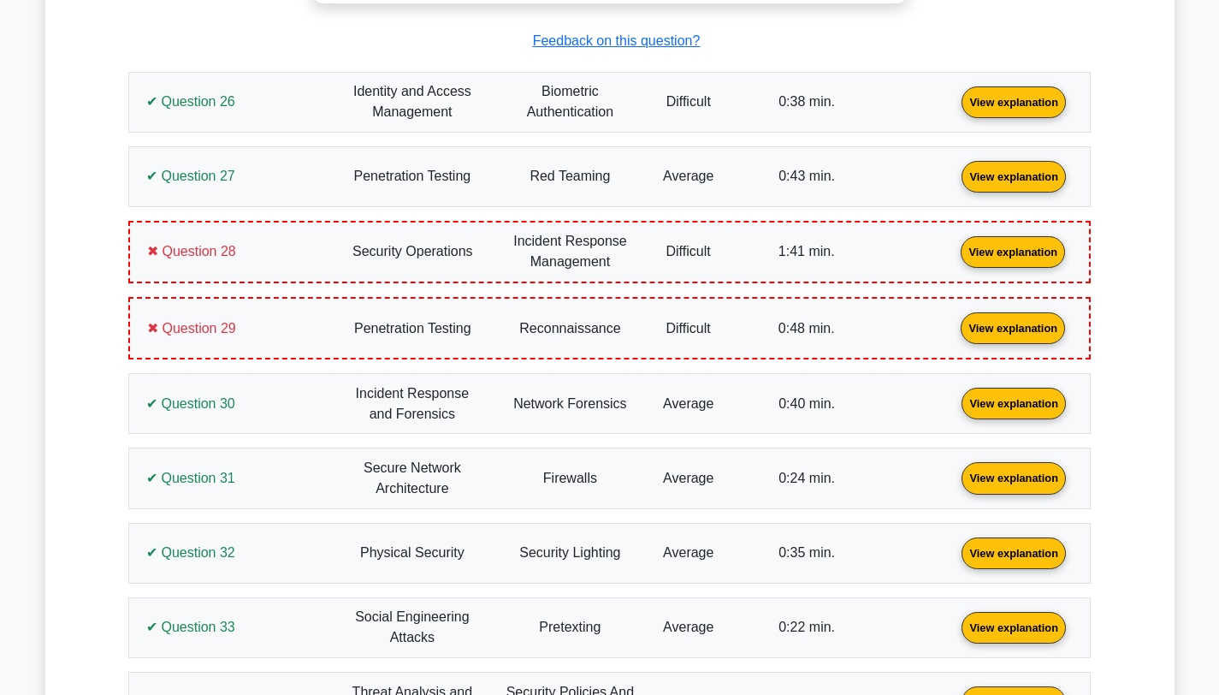
scroll to position [9366, 0]
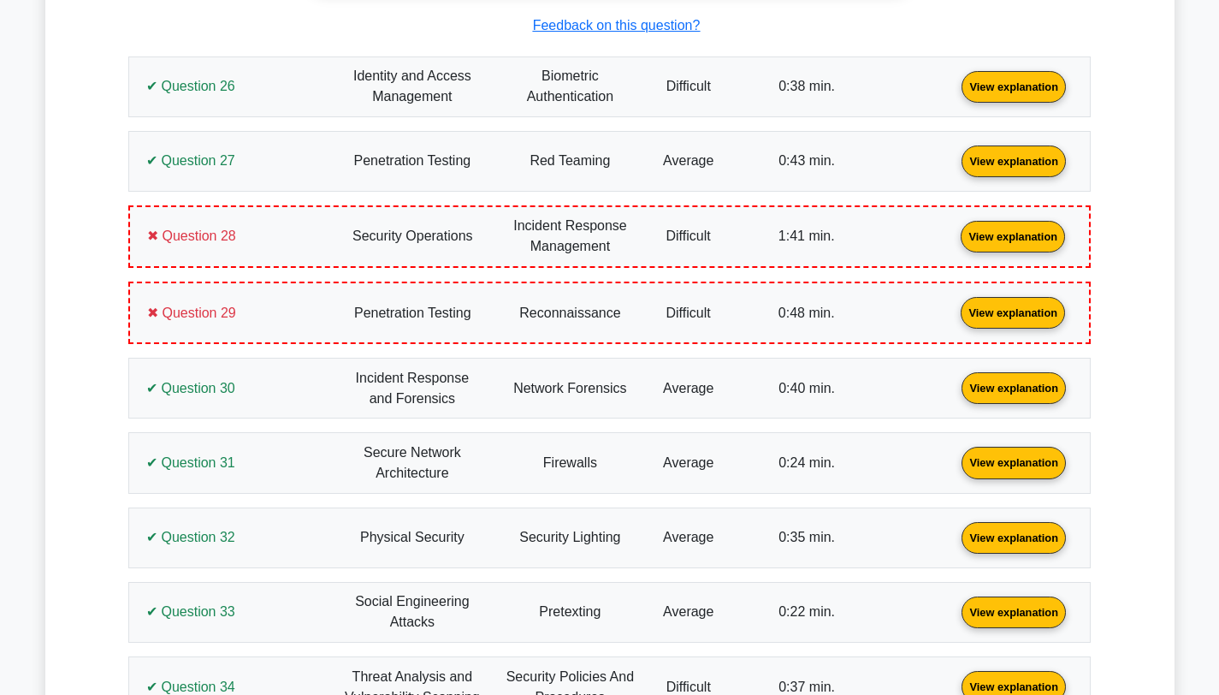
click at [954, 243] on link "View explanation" at bounding box center [1013, 235] width 118 height 15
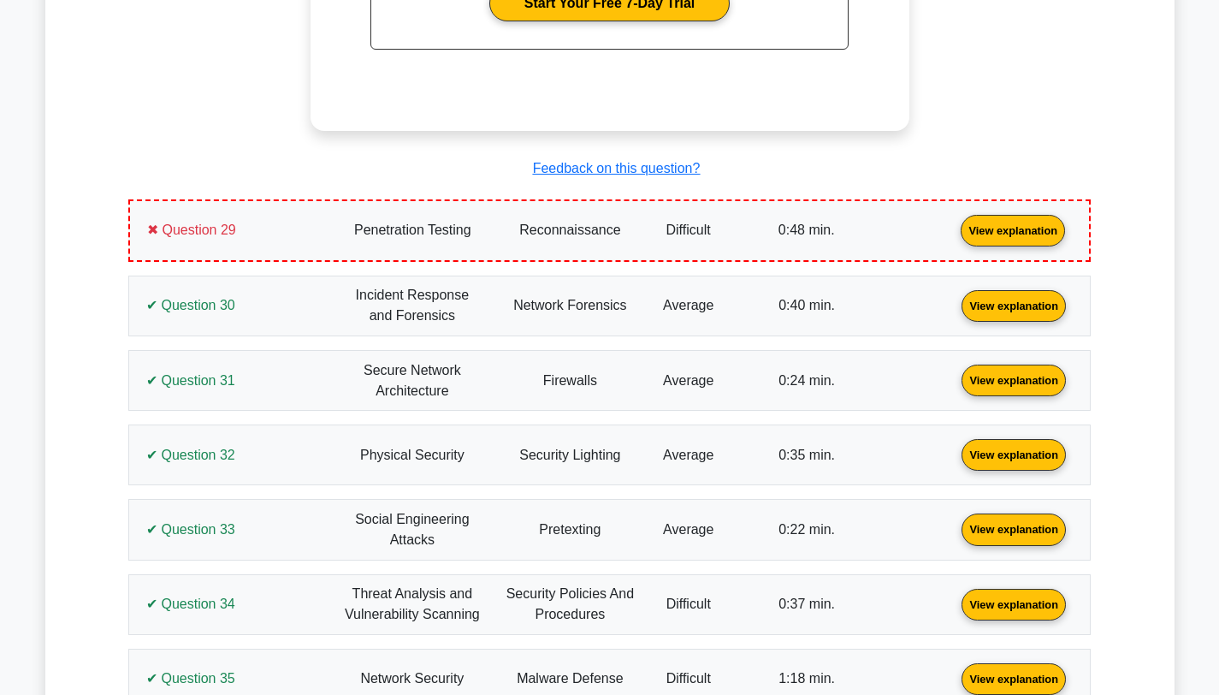
scroll to position [10259, 0]
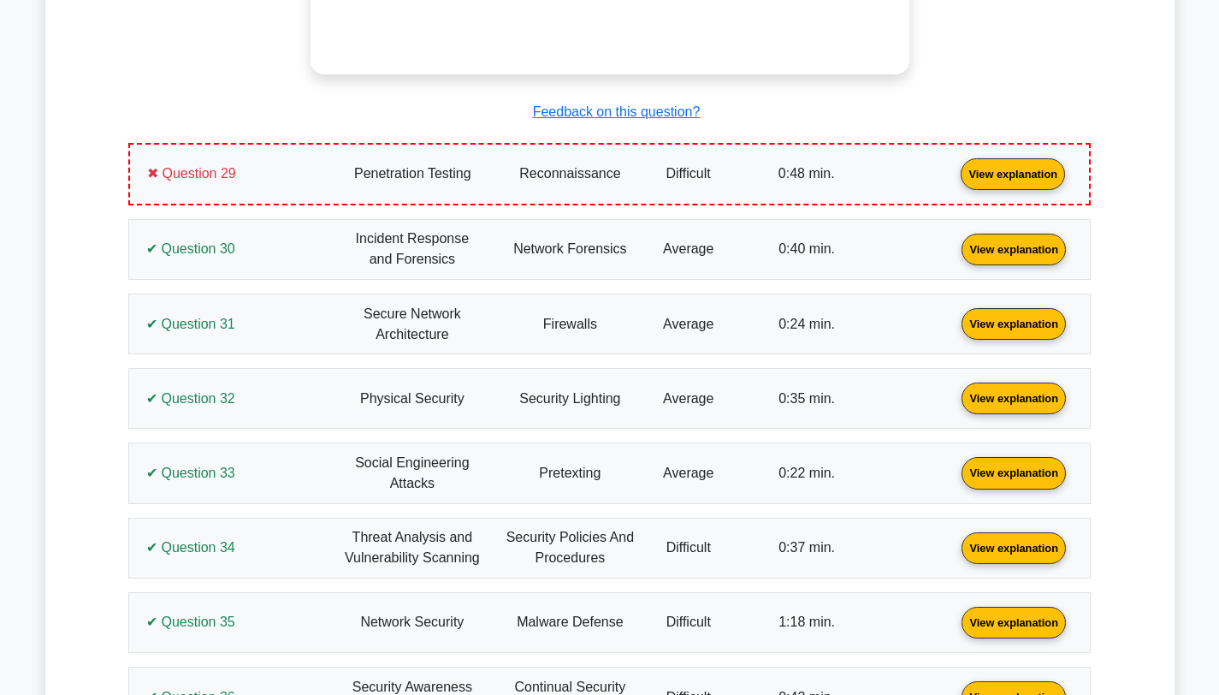
click at [954, 180] on link "View explanation" at bounding box center [1013, 172] width 118 height 15
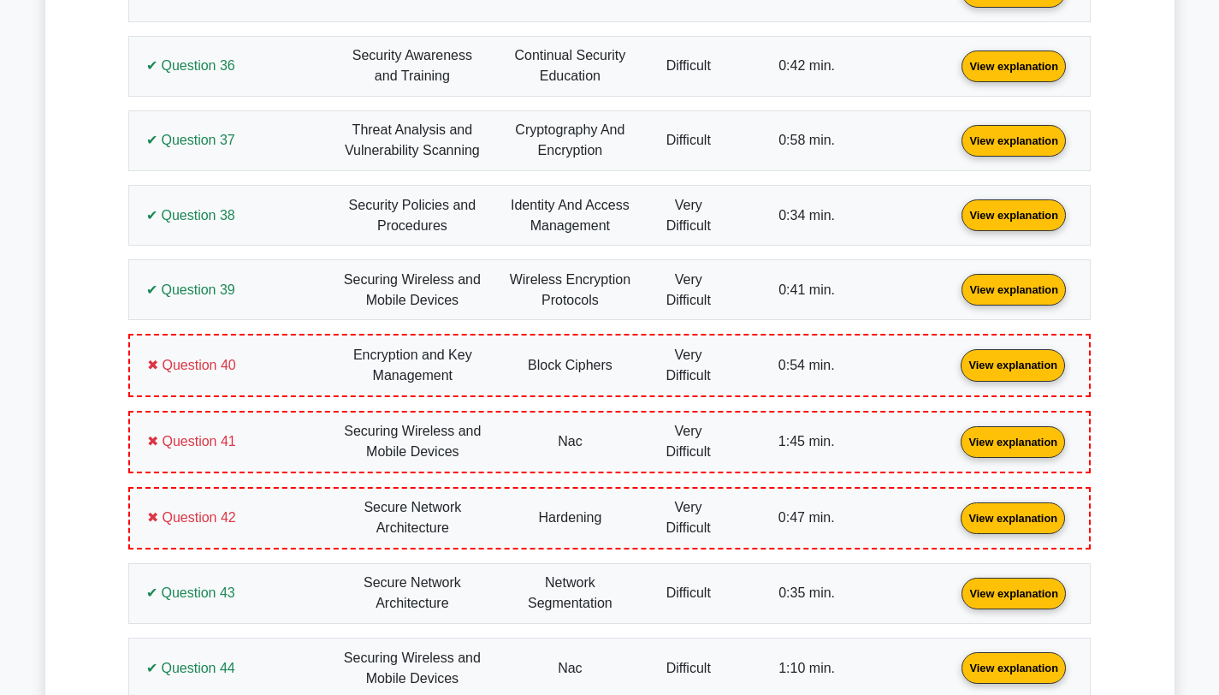
scroll to position [11620, 0]
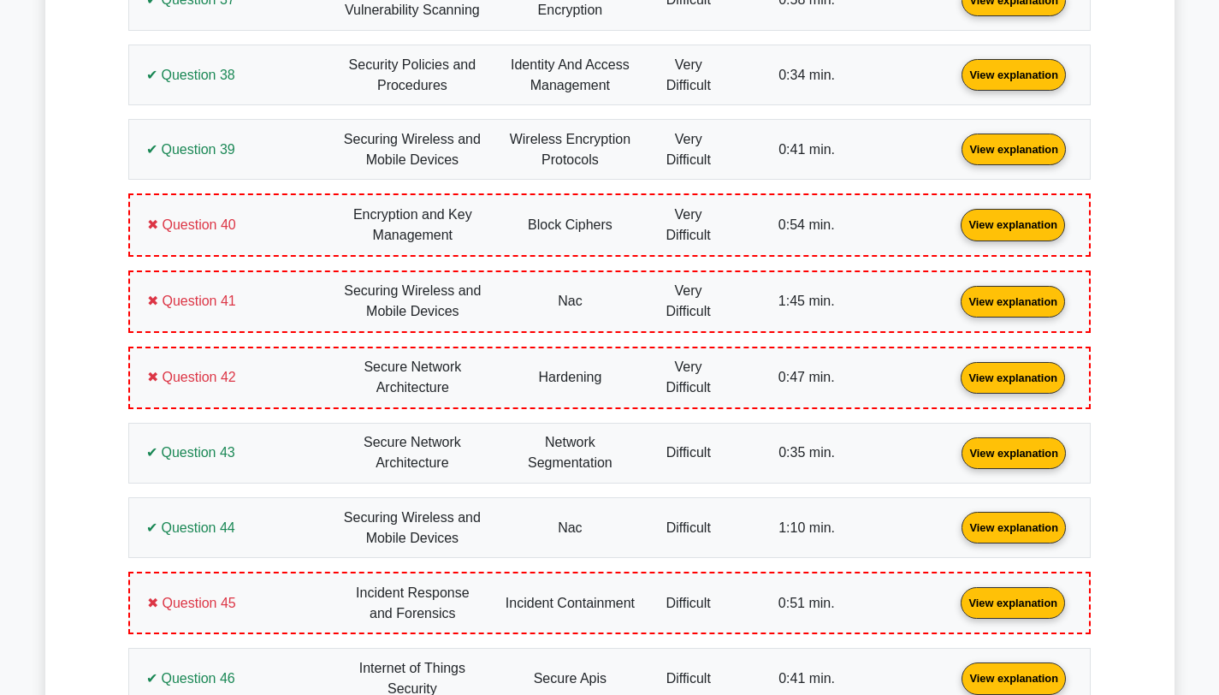
click at [954, 231] on link "View explanation" at bounding box center [1013, 223] width 118 height 15
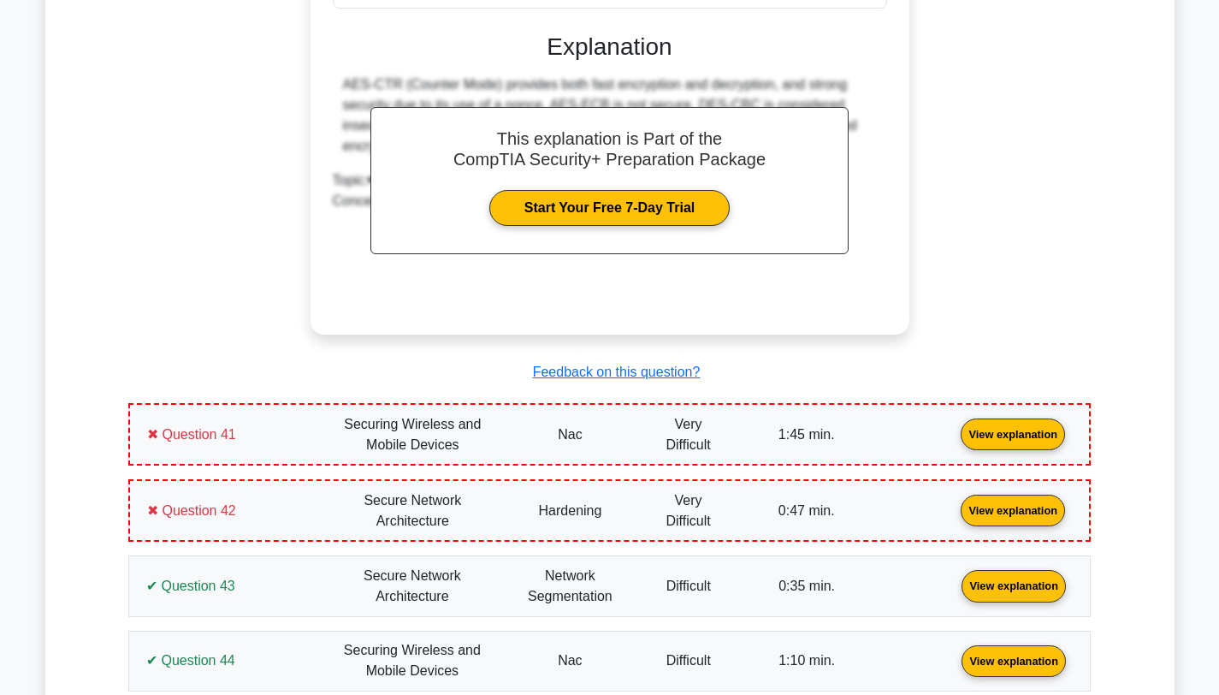
scroll to position [12258, 0]
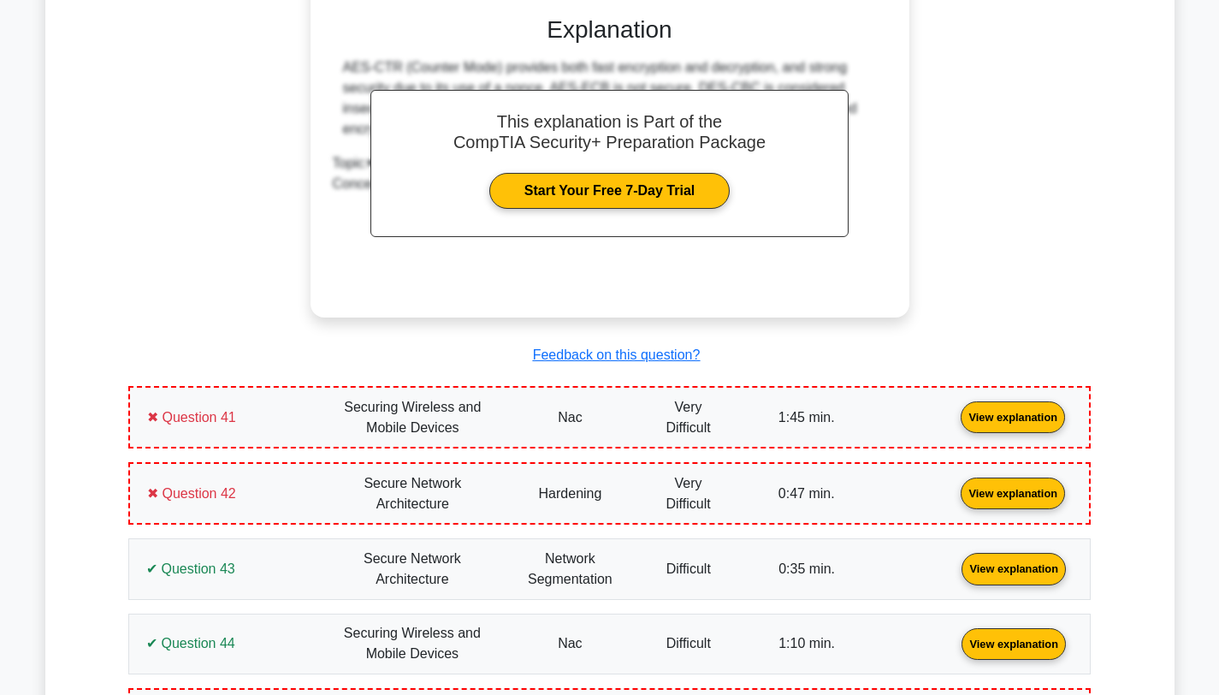
click at [954, 423] on link "View explanation" at bounding box center [1013, 416] width 118 height 15
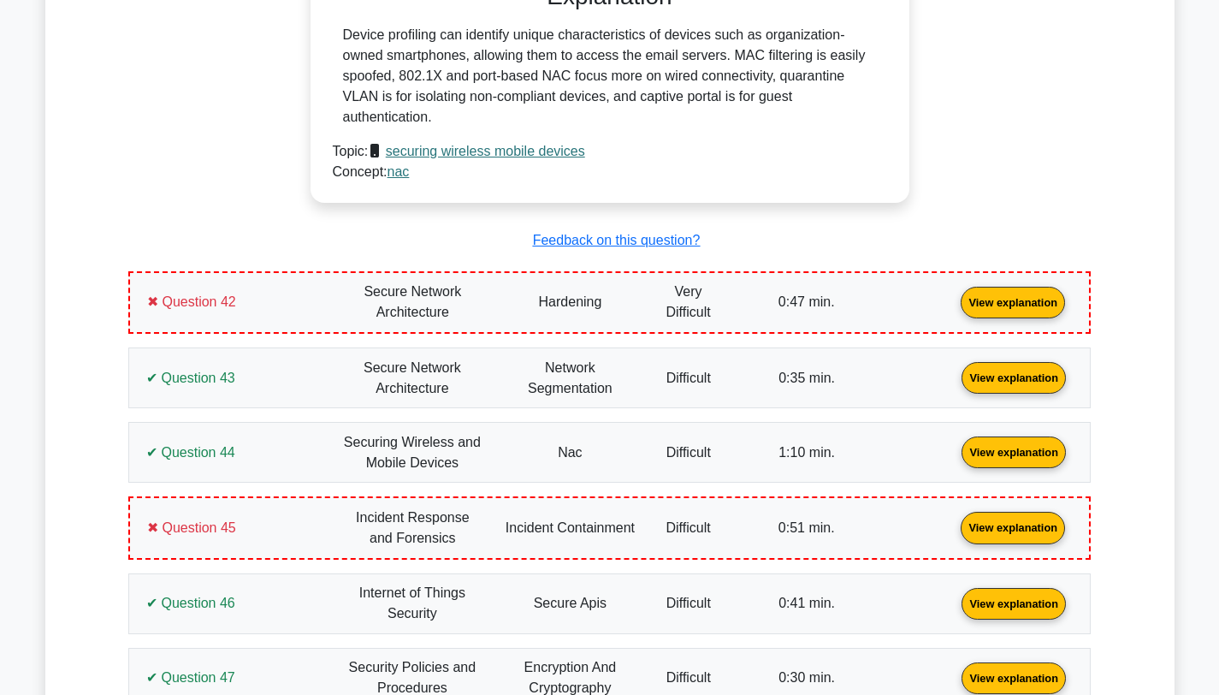
scroll to position [13111, 0]
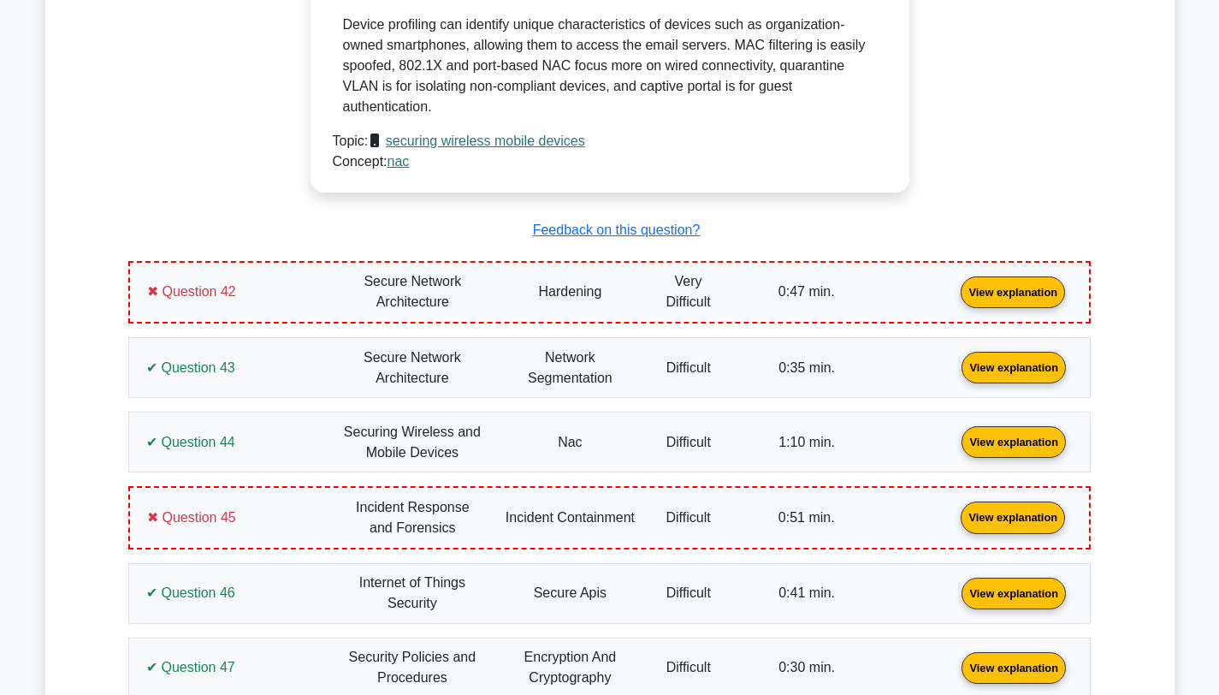
click at [954, 299] on link "View explanation" at bounding box center [1013, 291] width 118 height 15
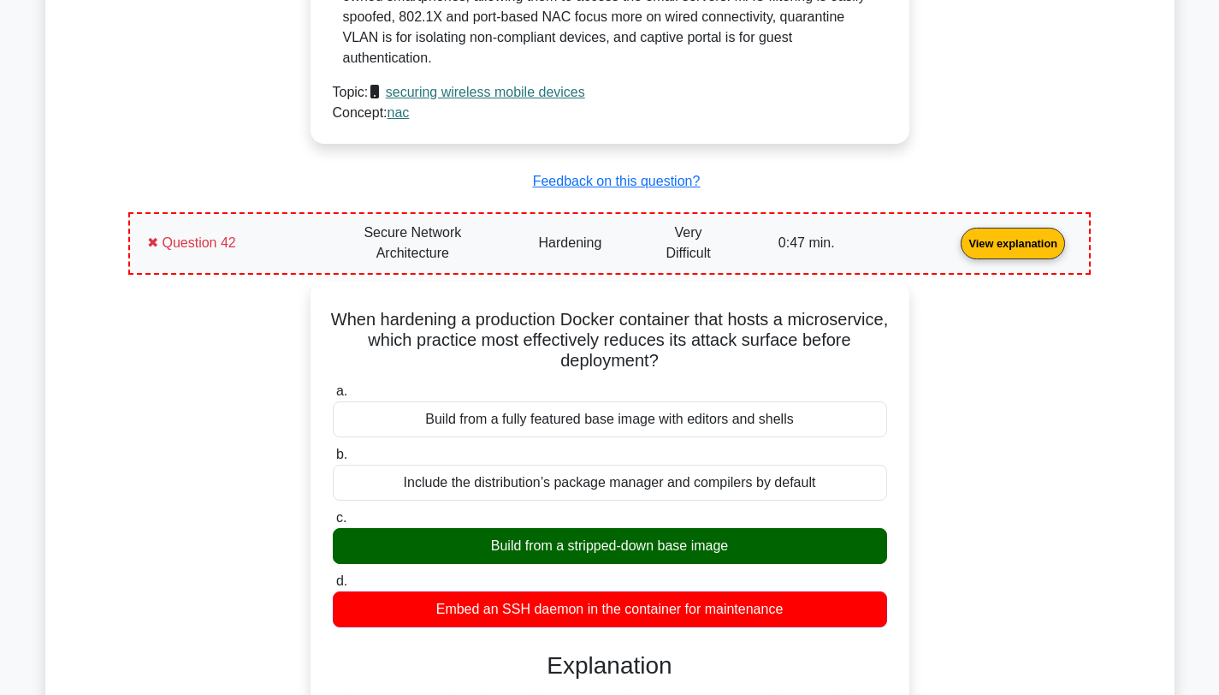
scroll to position [13285, 0]
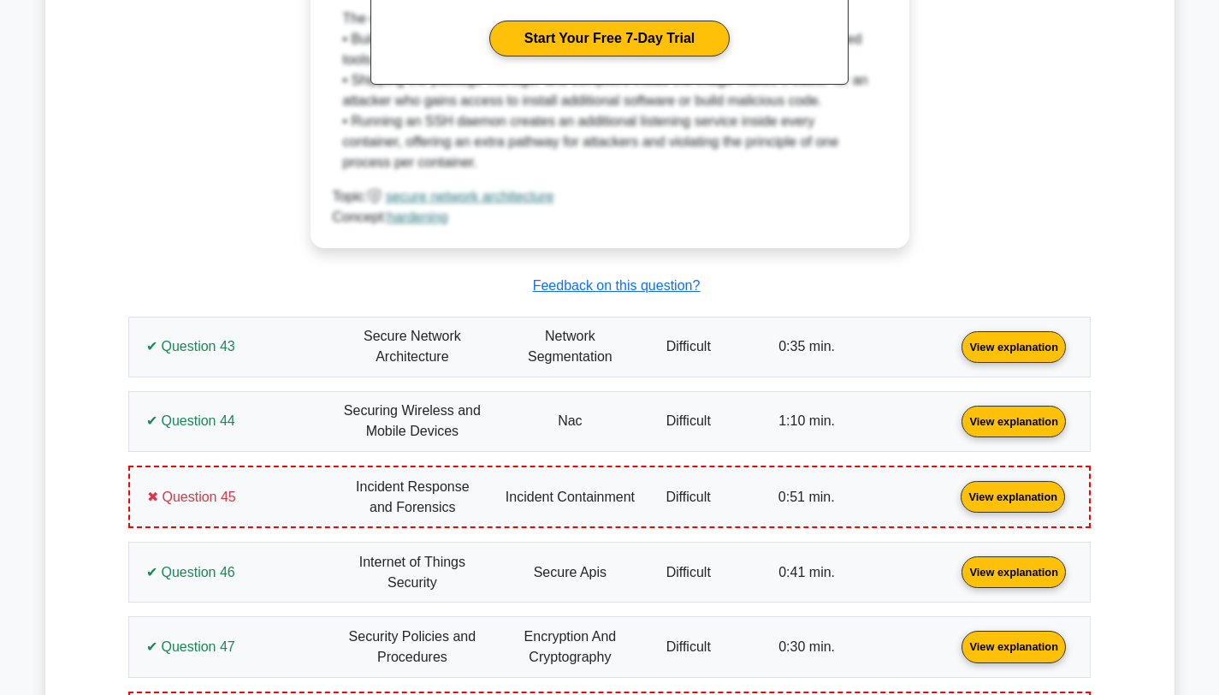
click at [954, 503] on link "View explanation" at bounding box center [1013, 495] width 118 height 15
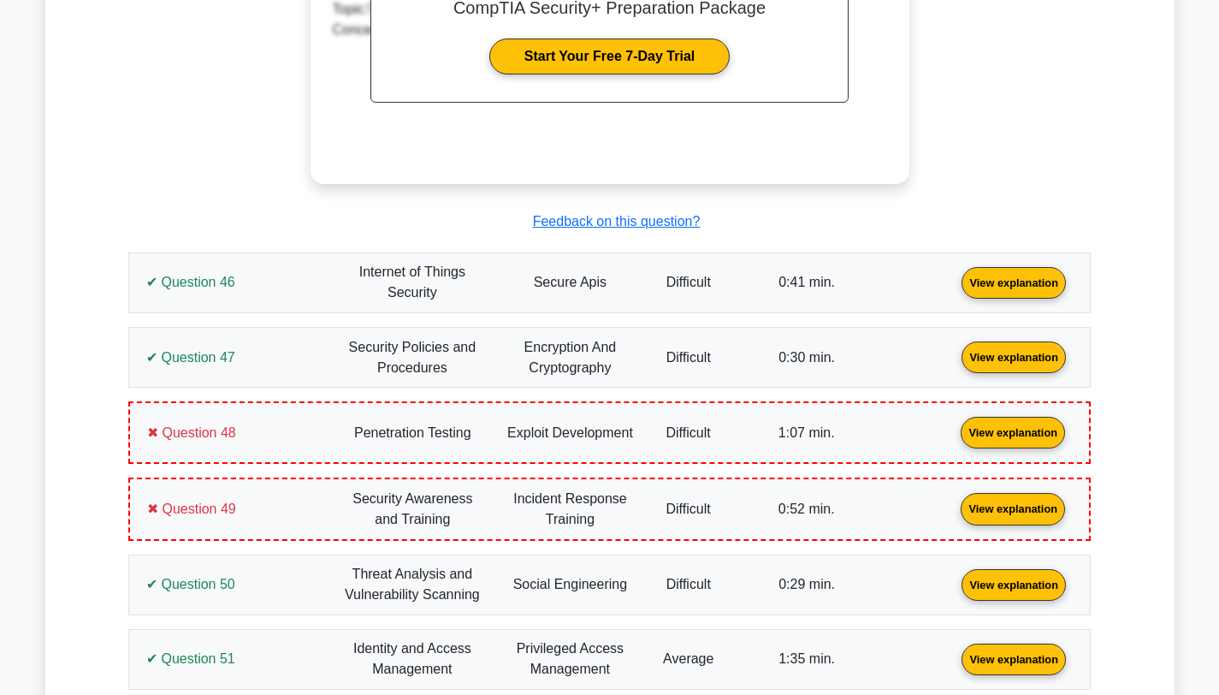
scroll to position [15041, 0]
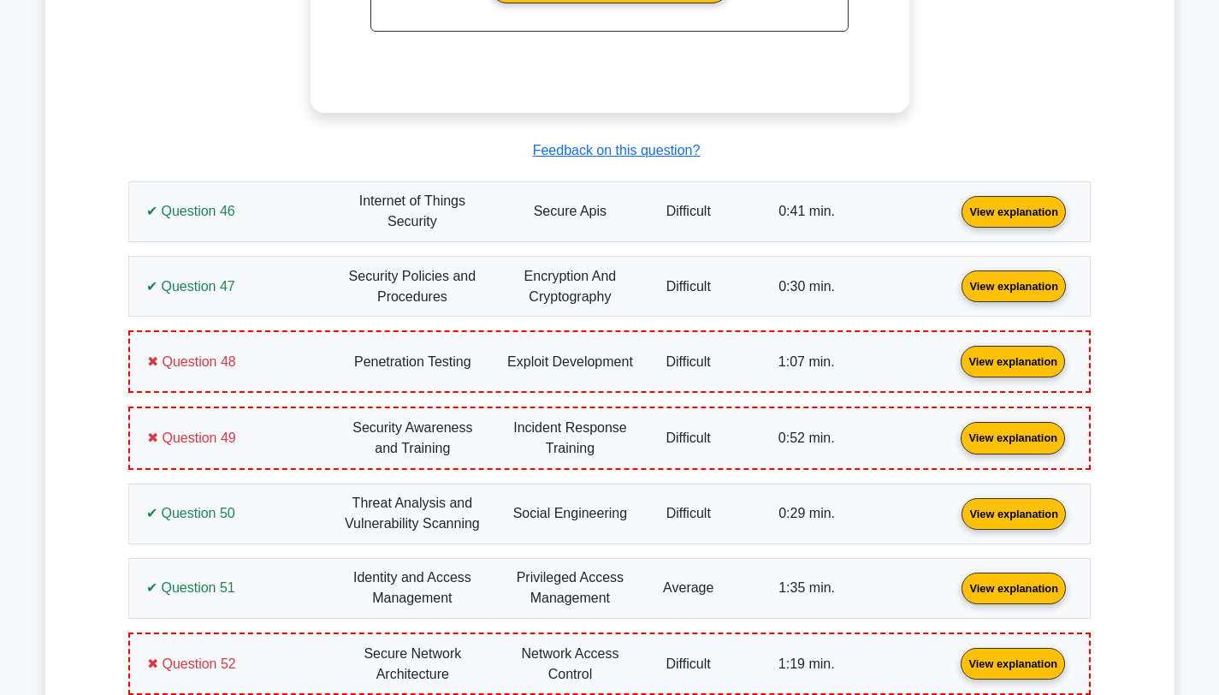
click at [954, 368] on link "View explanation" at bounding box center [1013, 360] width 118 height 15
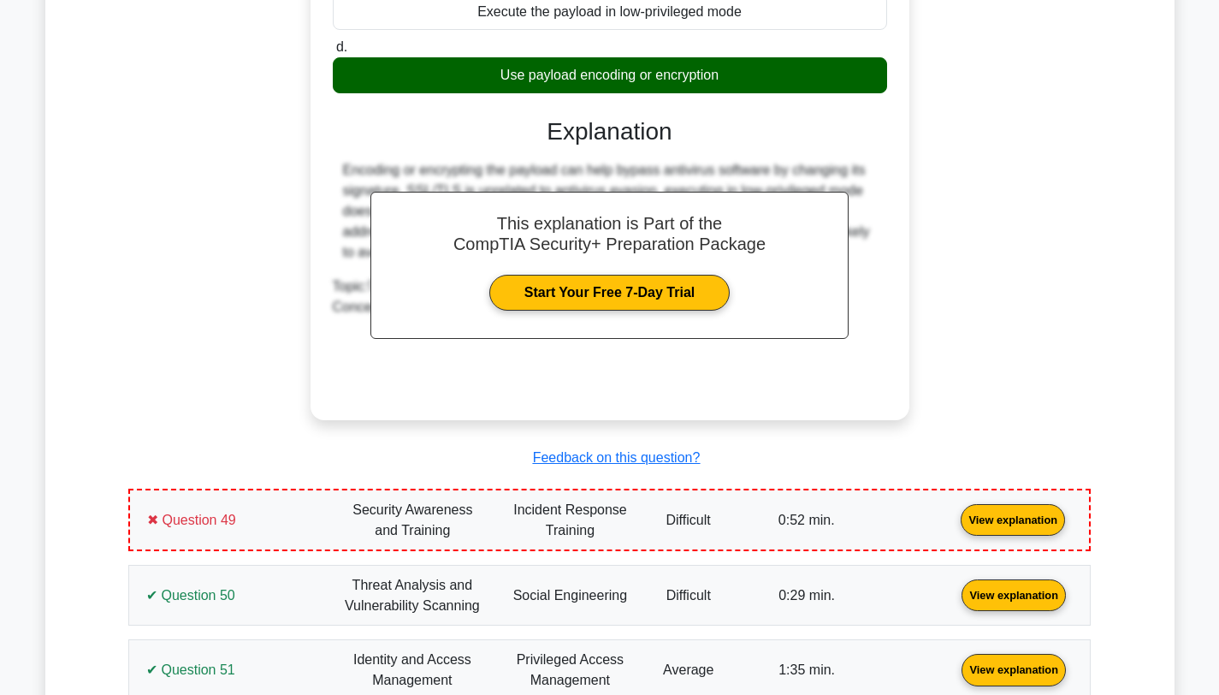
scroll to position [15787, 0]
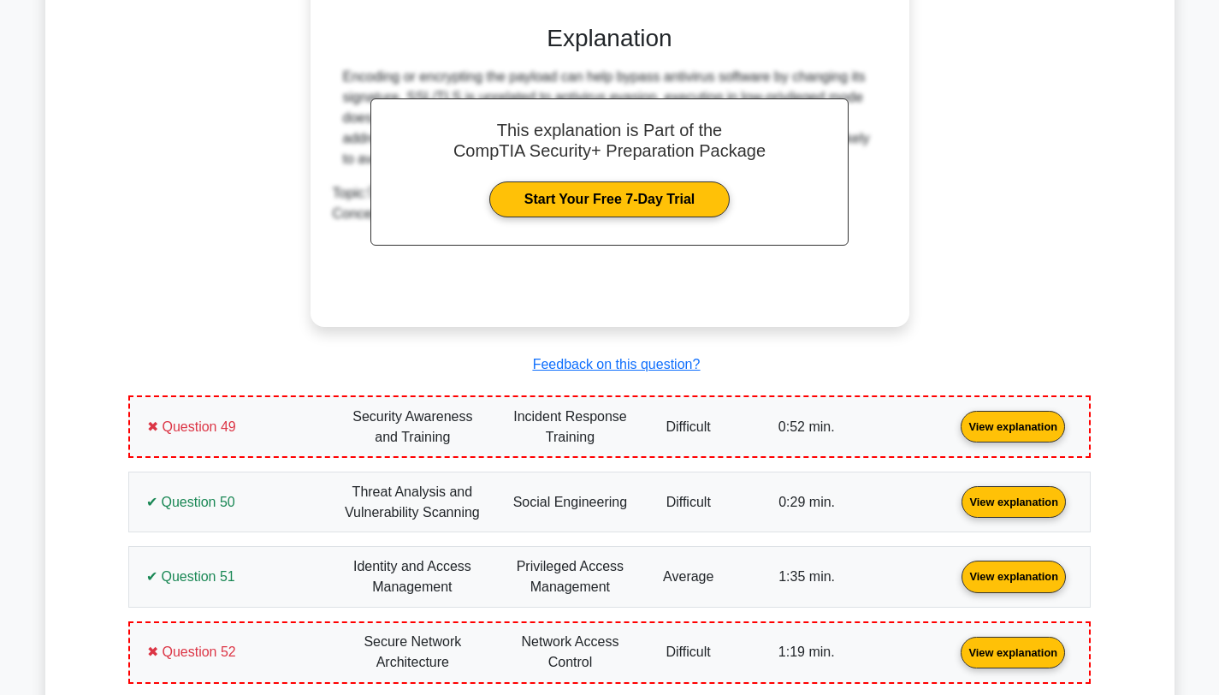
click at [954, 433] on link "View explanation" at bounding box center [1013, 425] width 118 height 15
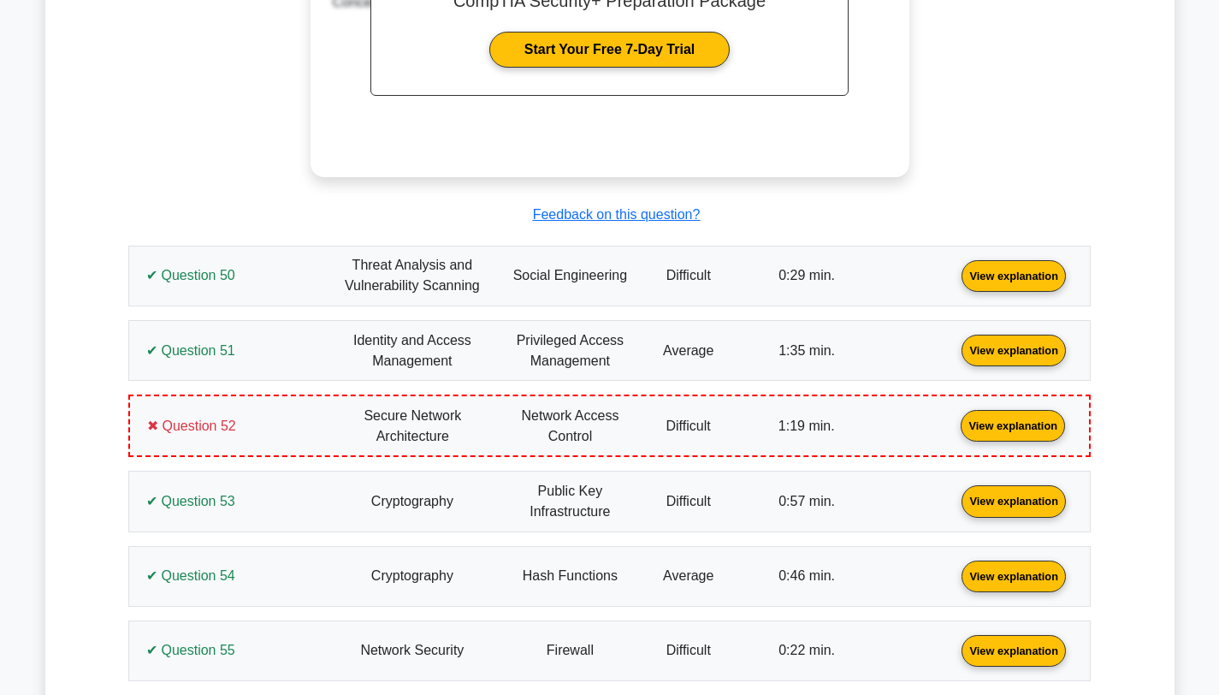
scroll to position [16750, 0]
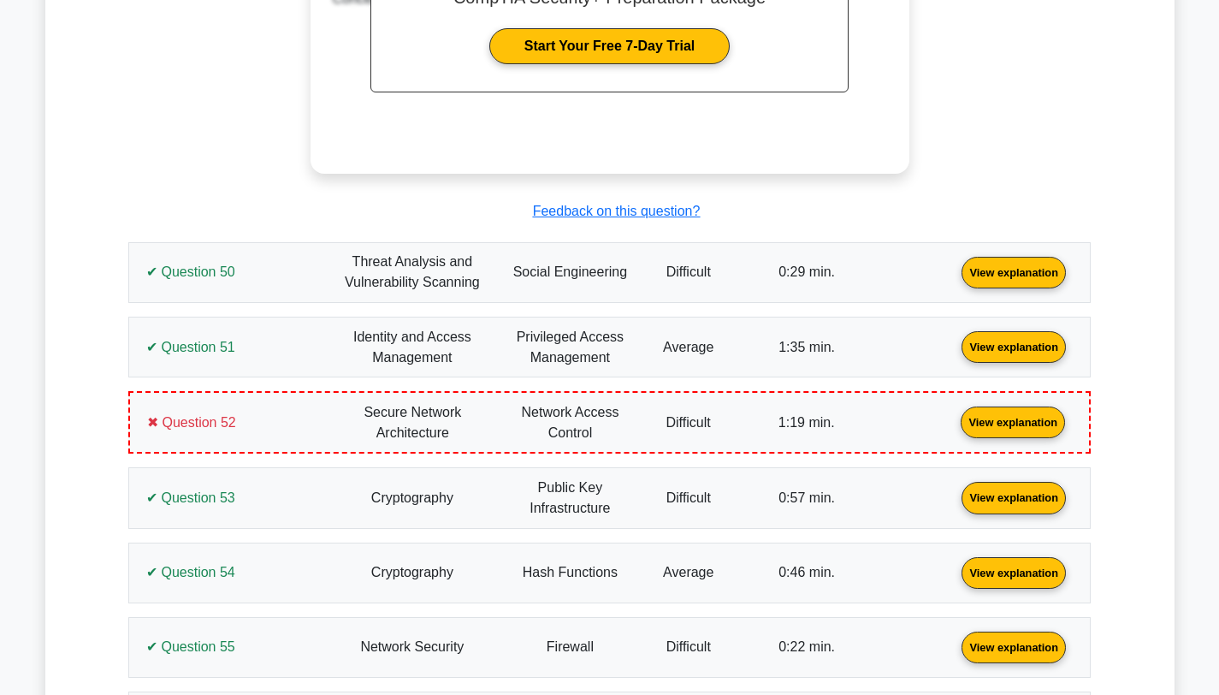
click at [954, 429] on link "View explanation" at bounding box center [1013, 421] width 118 height 15
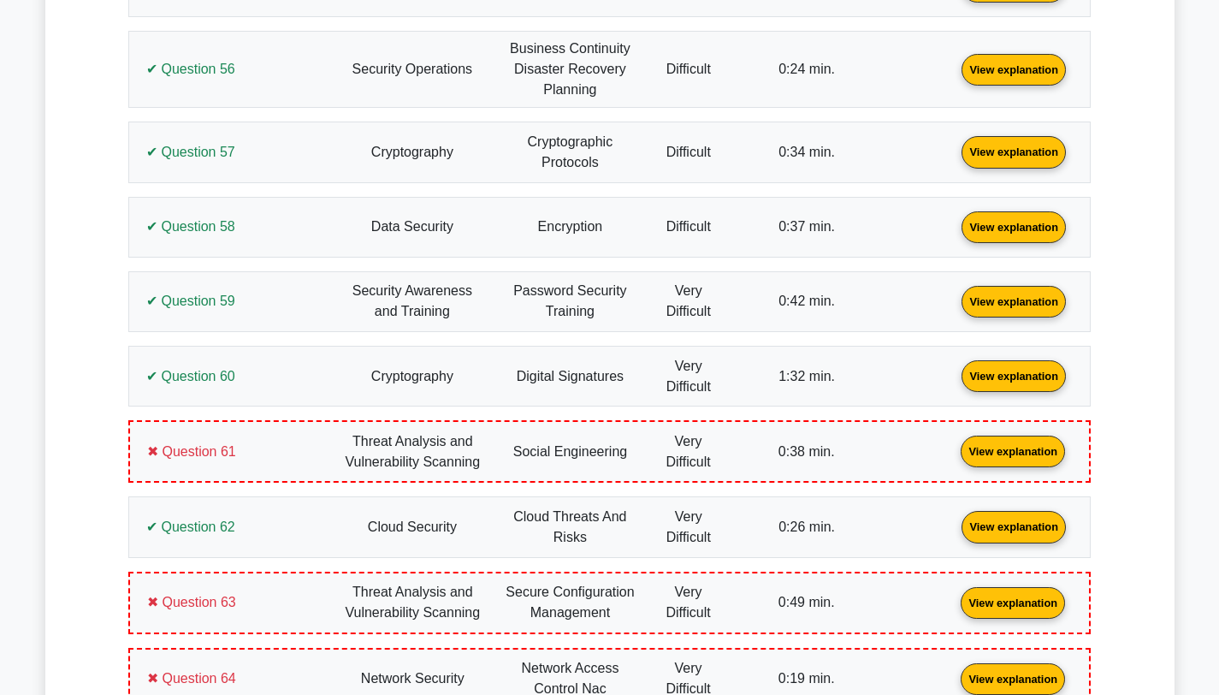
scroll to position [18336, 0]
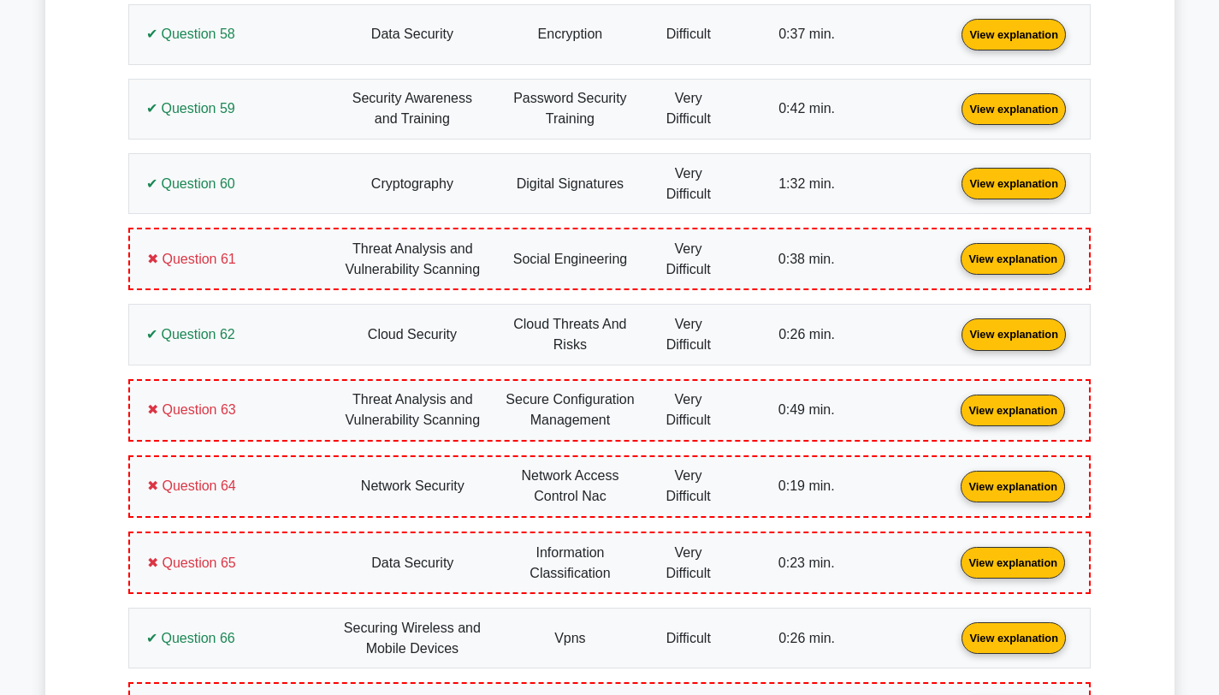
click at [954, 265] on link "View explanation" at bounding box center [1013, 258] width 118 height 15
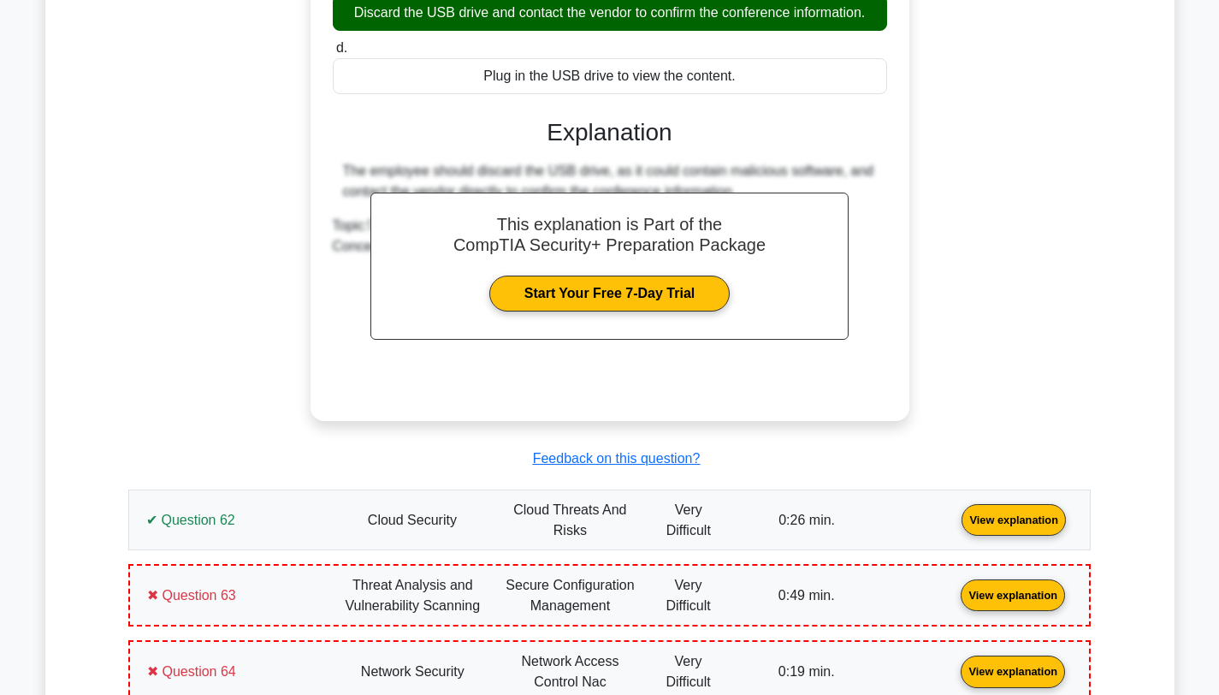
scroll to position [19048, 0]
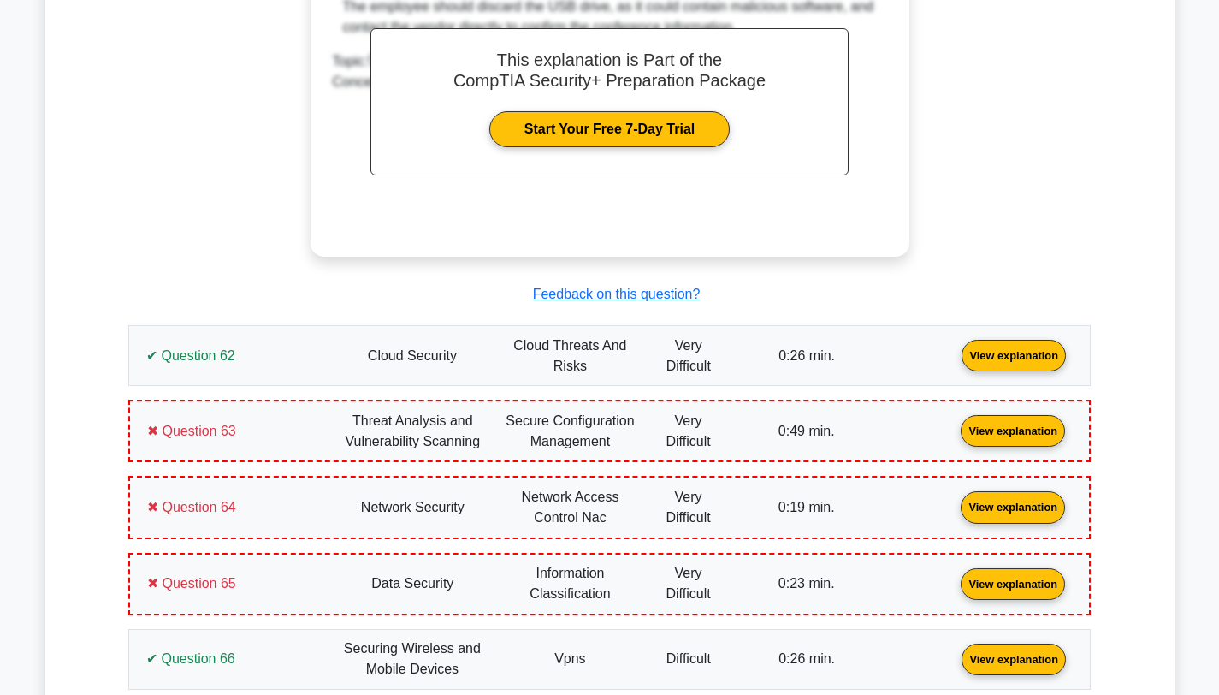
click at [954, 437] on link "View explanation" at bounding box center [1013, 430] width 118 height 15
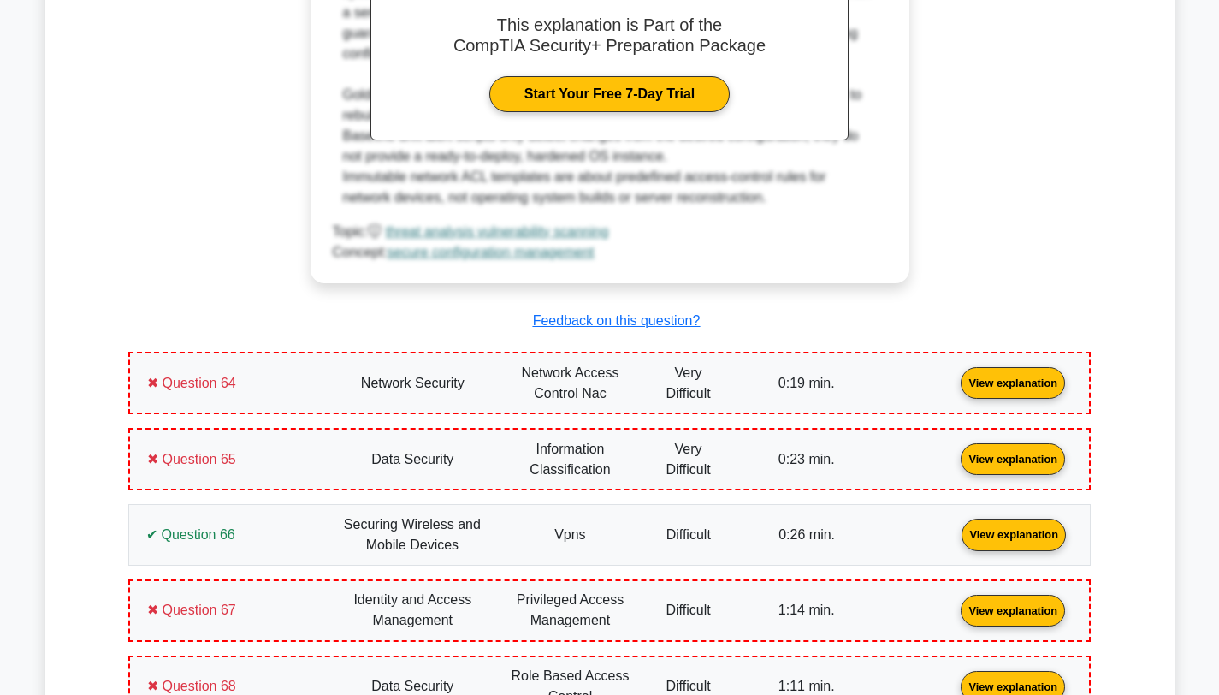
scroll to position [19979, 0]
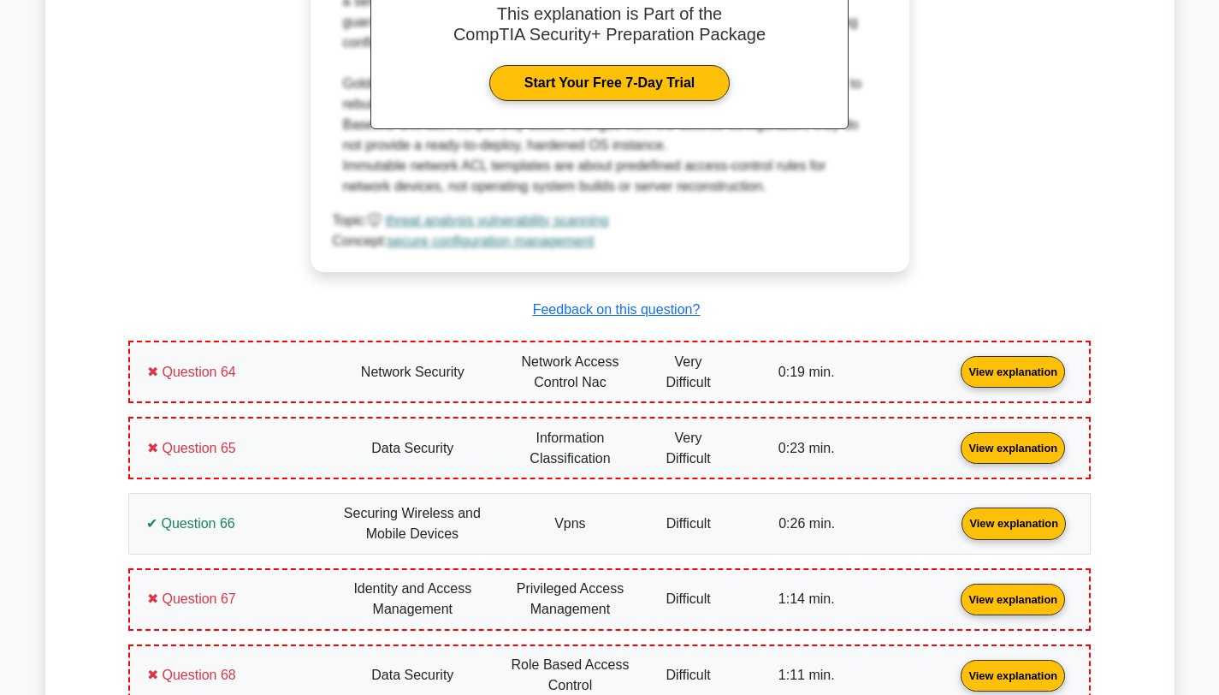
click at [954, 378] on link "View explanation" at bounding box center [1013, 371] width 118 height 15
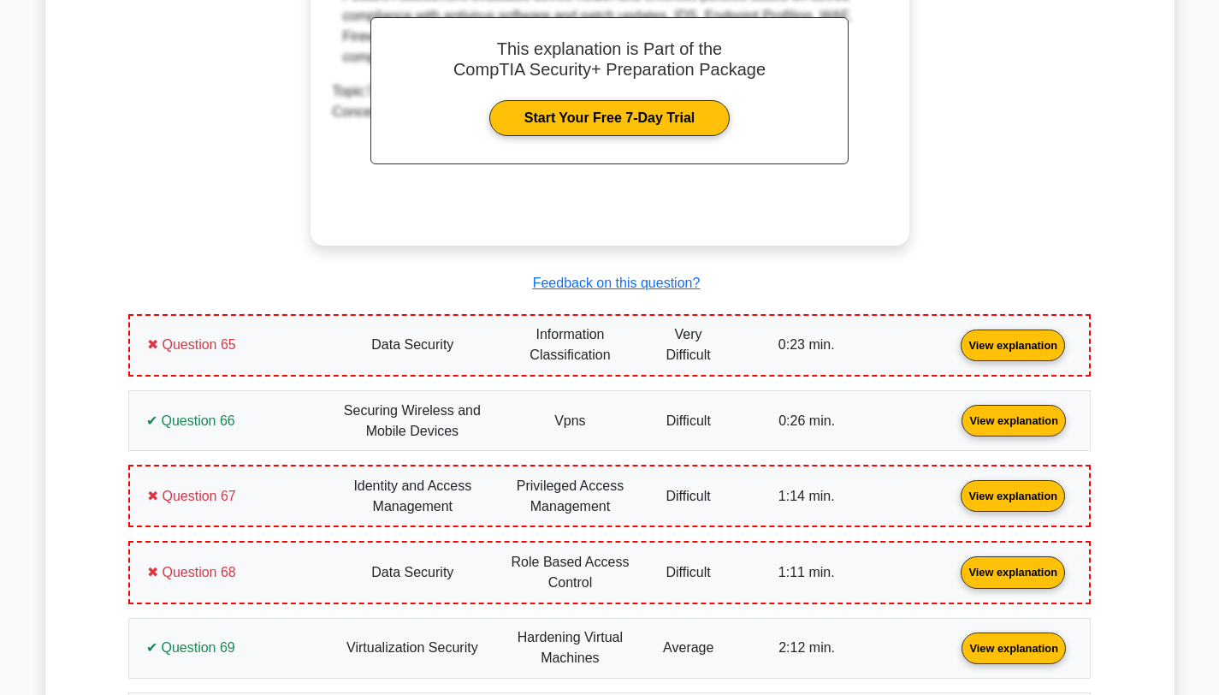
scroll to position [20819, 0]
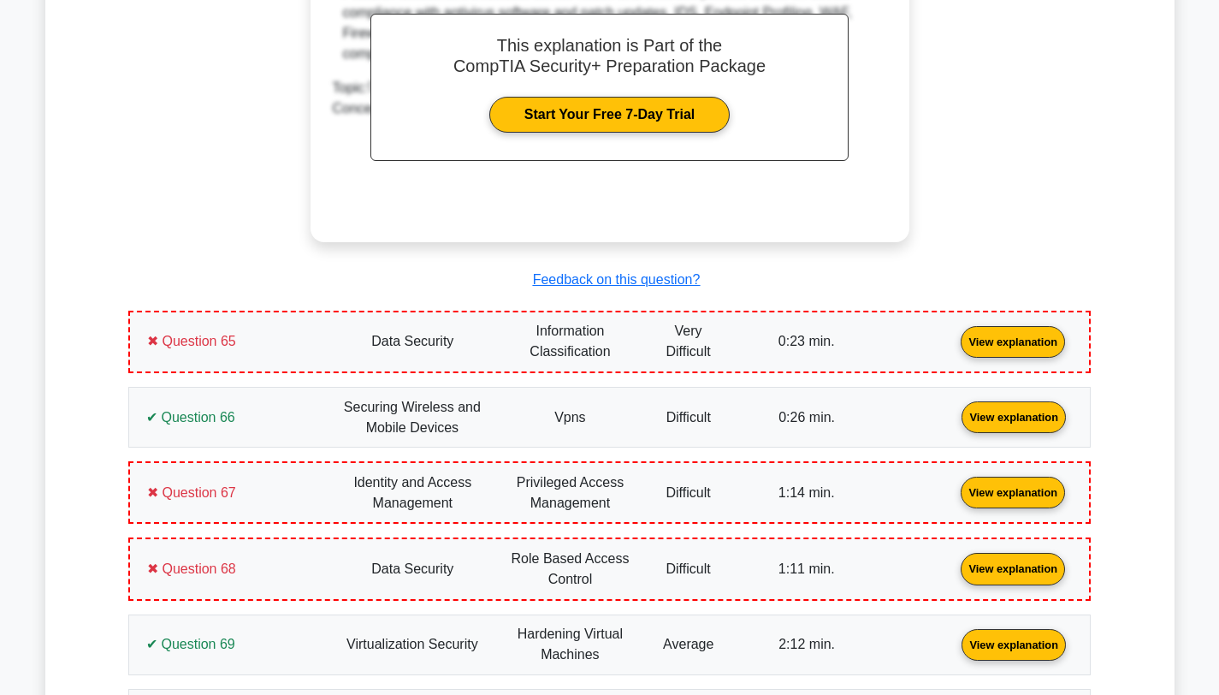
click at [954, 348] on link "View explanation" at bounding box center [1013, 341] width 118 height 15
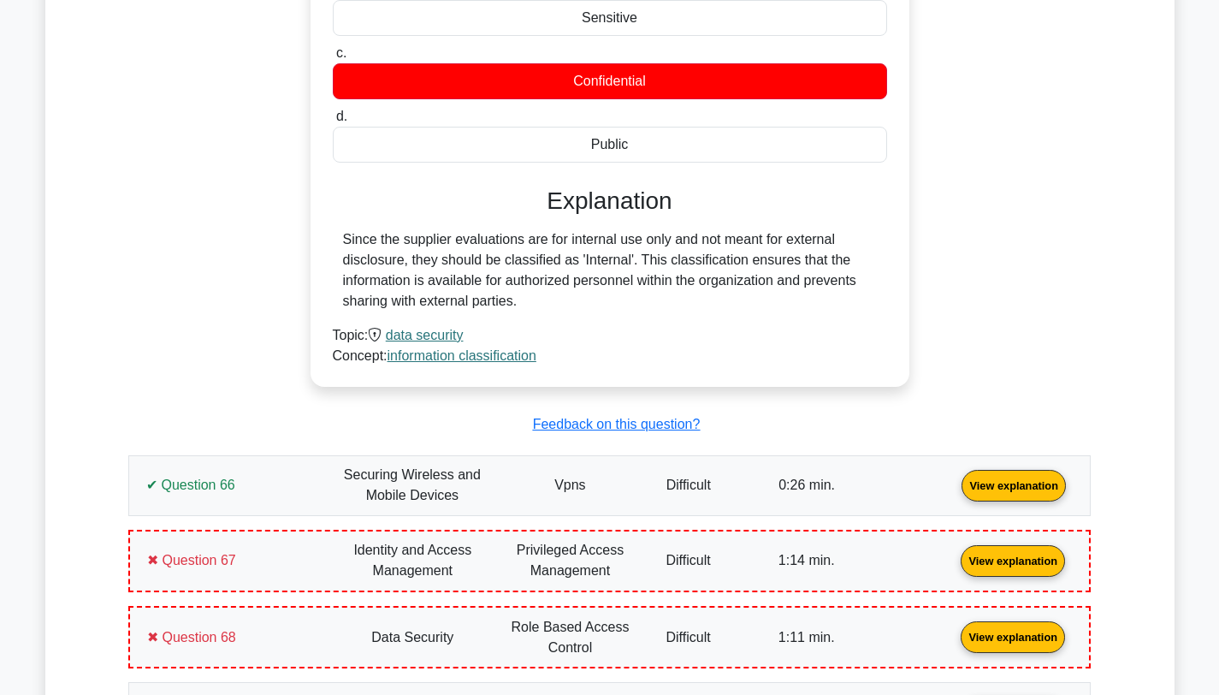
scroll to position [21564, 0]
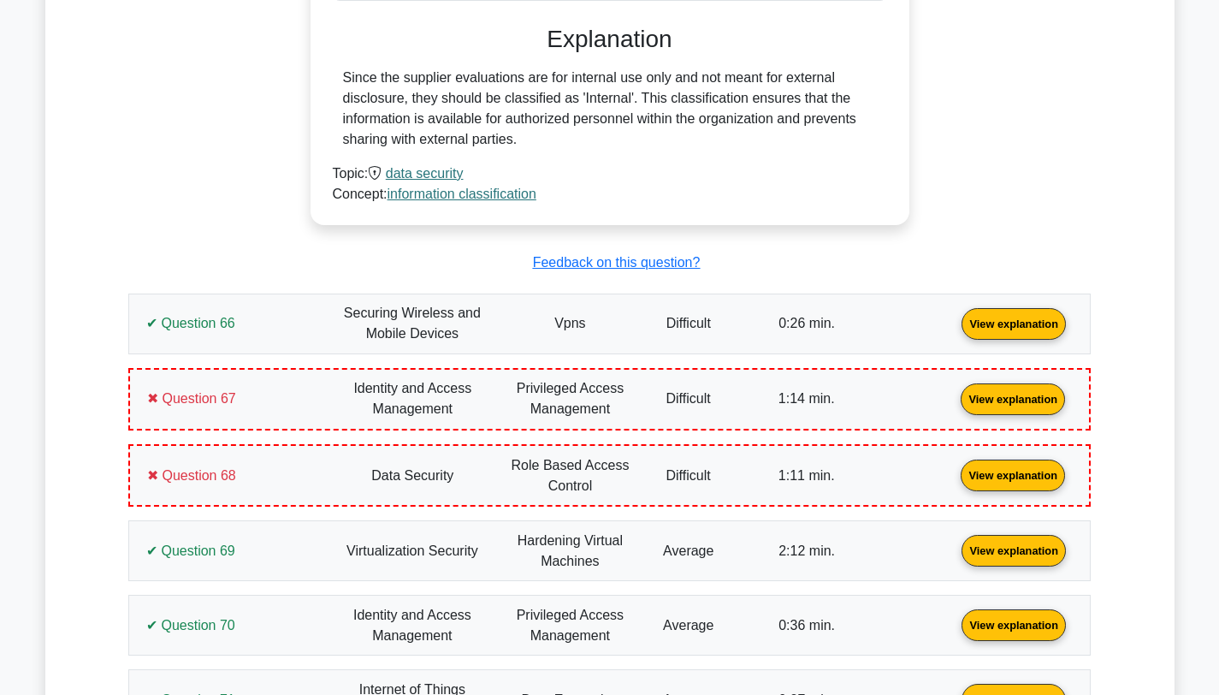
click at [954, 402] on link "View explanation" at bounding box center [1013, 398] width 118 height 15
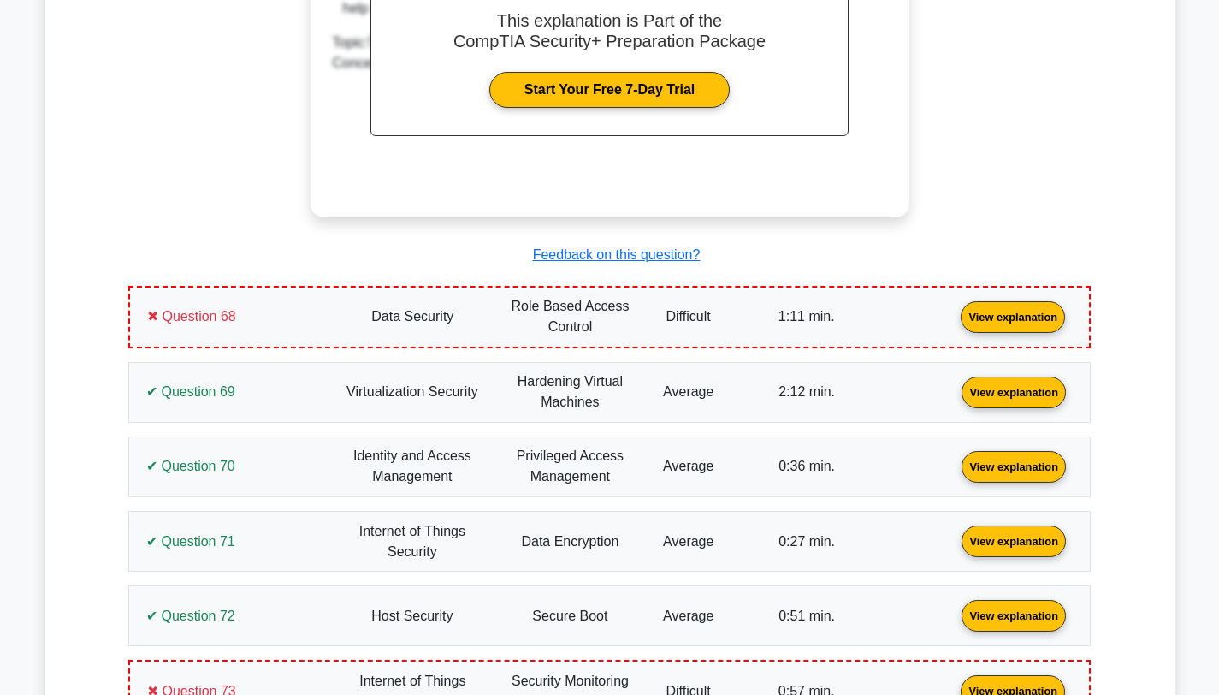
scroll to position [22479, 0]
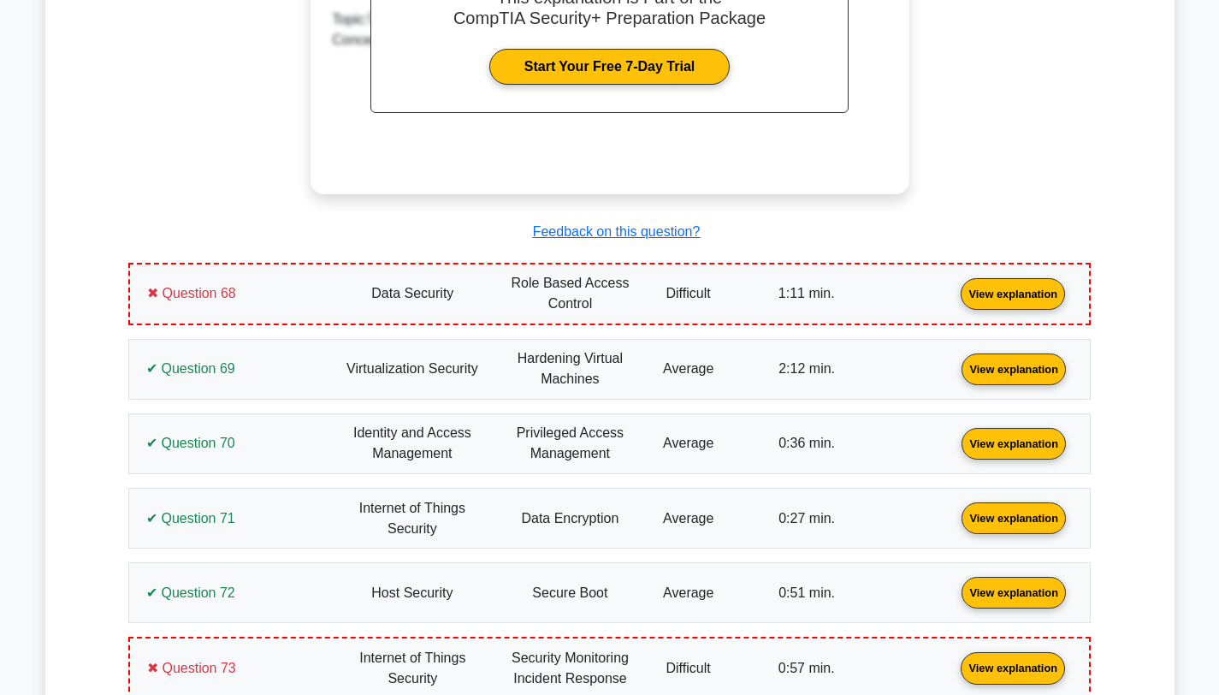
click at [954, 299] on link "View explanation" at bounding box center [1013, 292] width 118 height 15
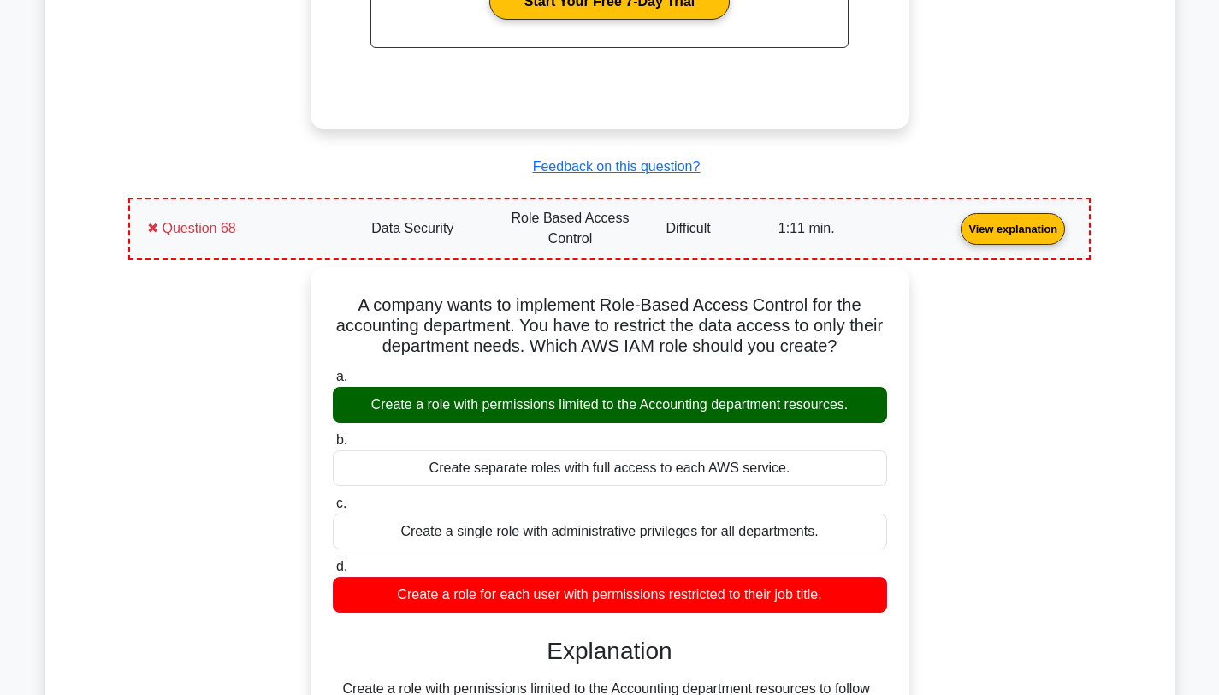
scroll to position [22619, 0]
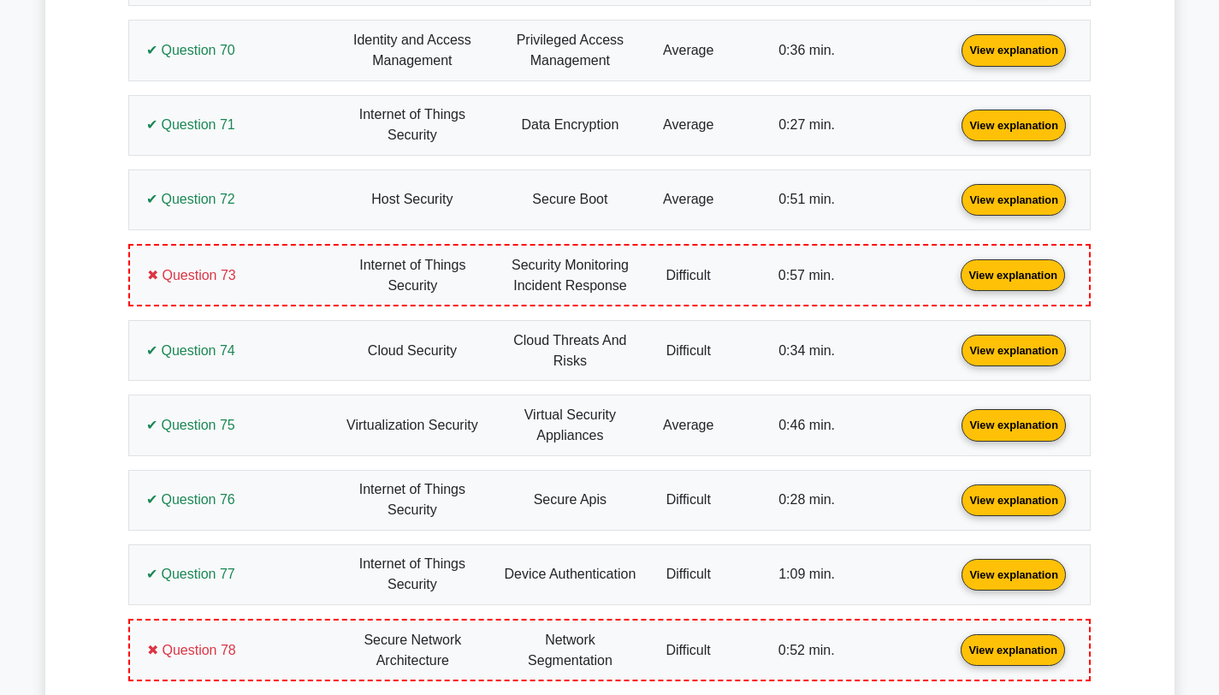
click at [954, 281] on link "View explanation" at bounding box center [1013, 274] width 118 height 15
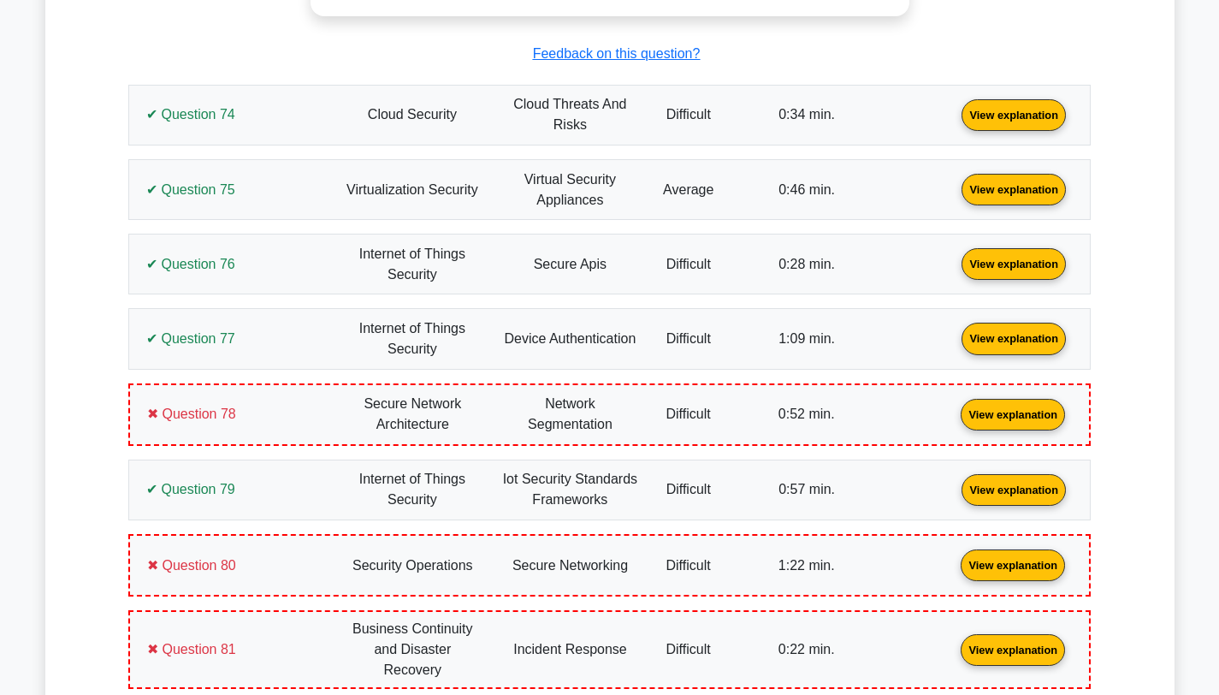
scroll to position [24472, 0]
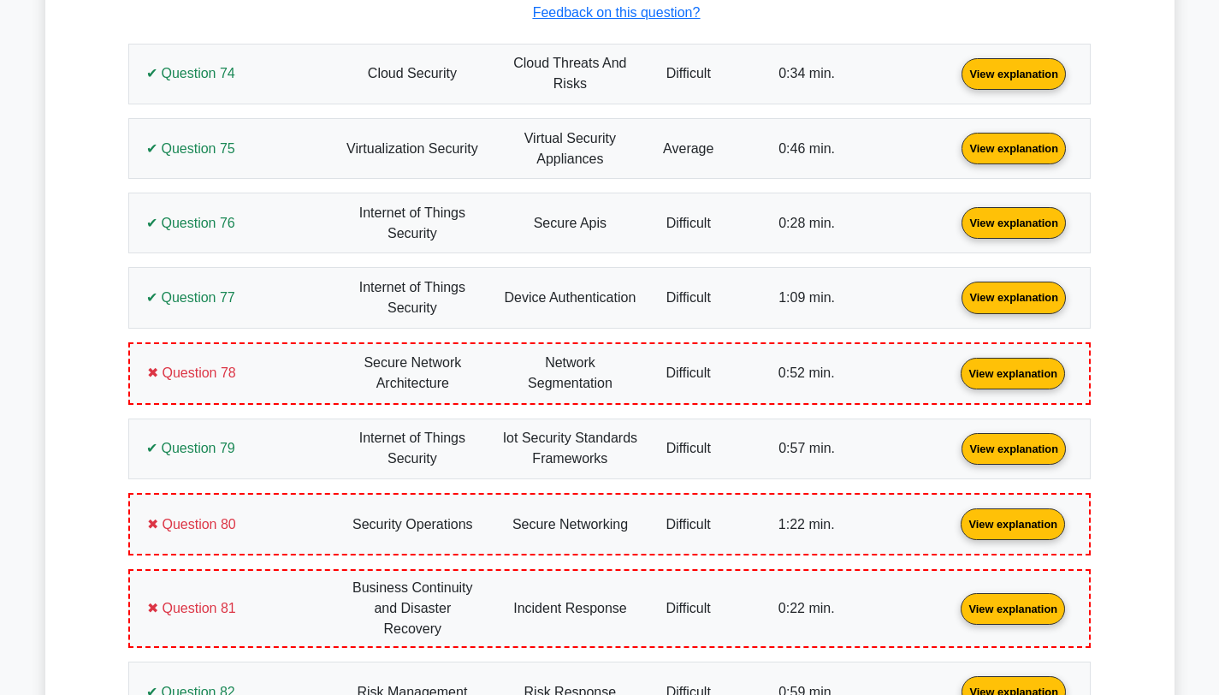
click at [954, 379] on link "View explanation" at bounding box center [1013, 371] width 118 height 15
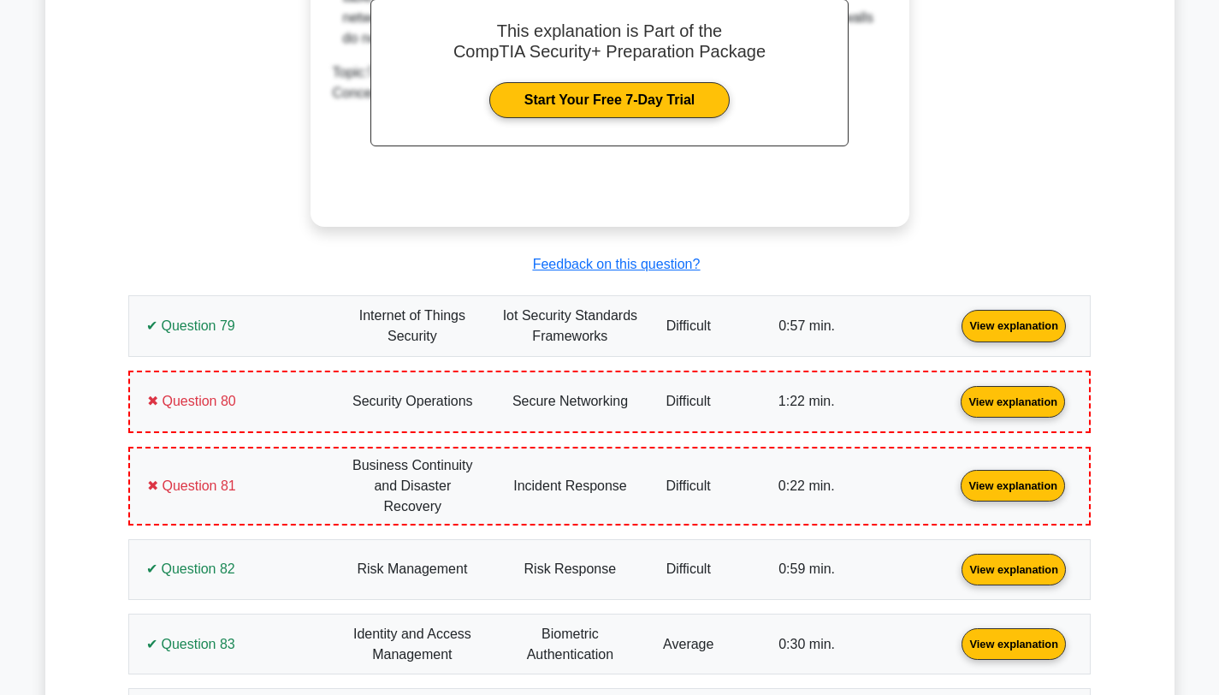
scroll to position [25418, 0]
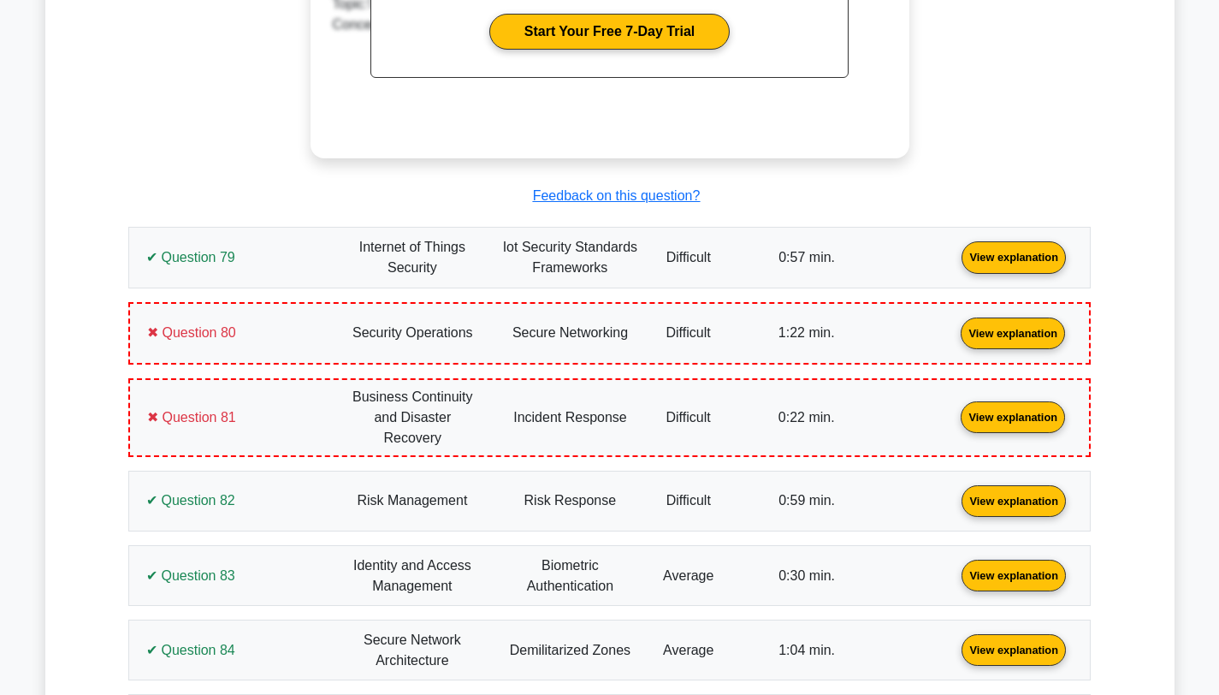
click at [954, 339] on link "View explanation" at bounding box center [1013, 331] width 118 height 15
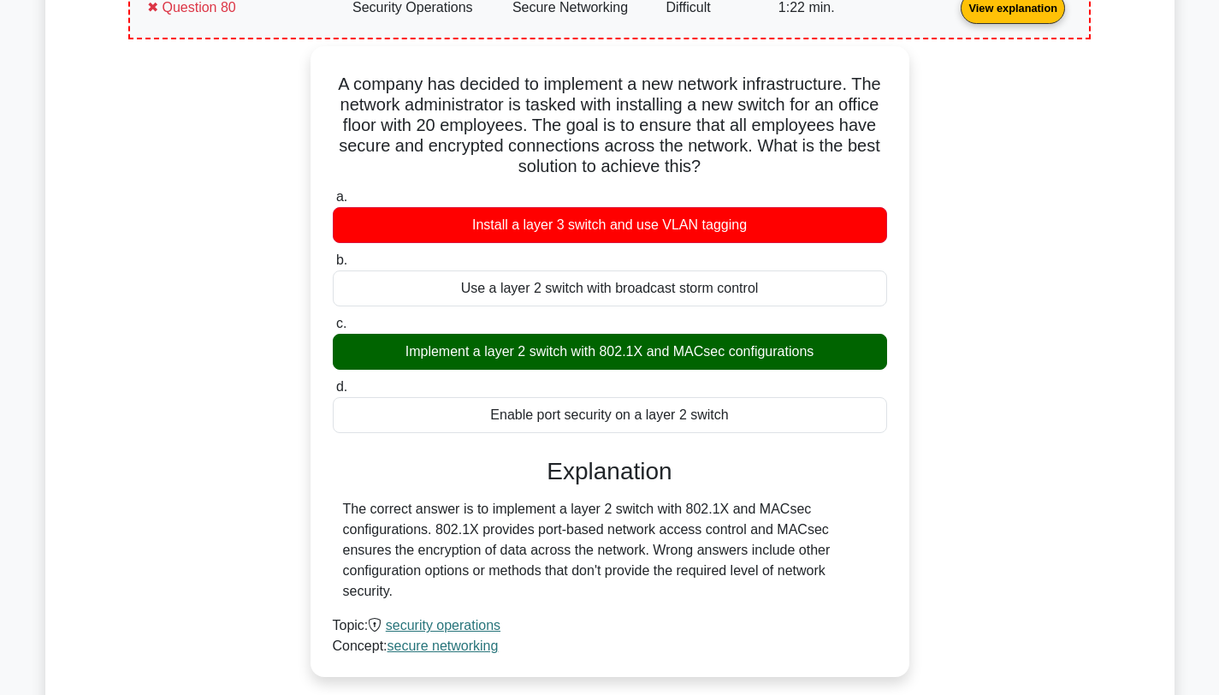
scroll to position [25746, 0]
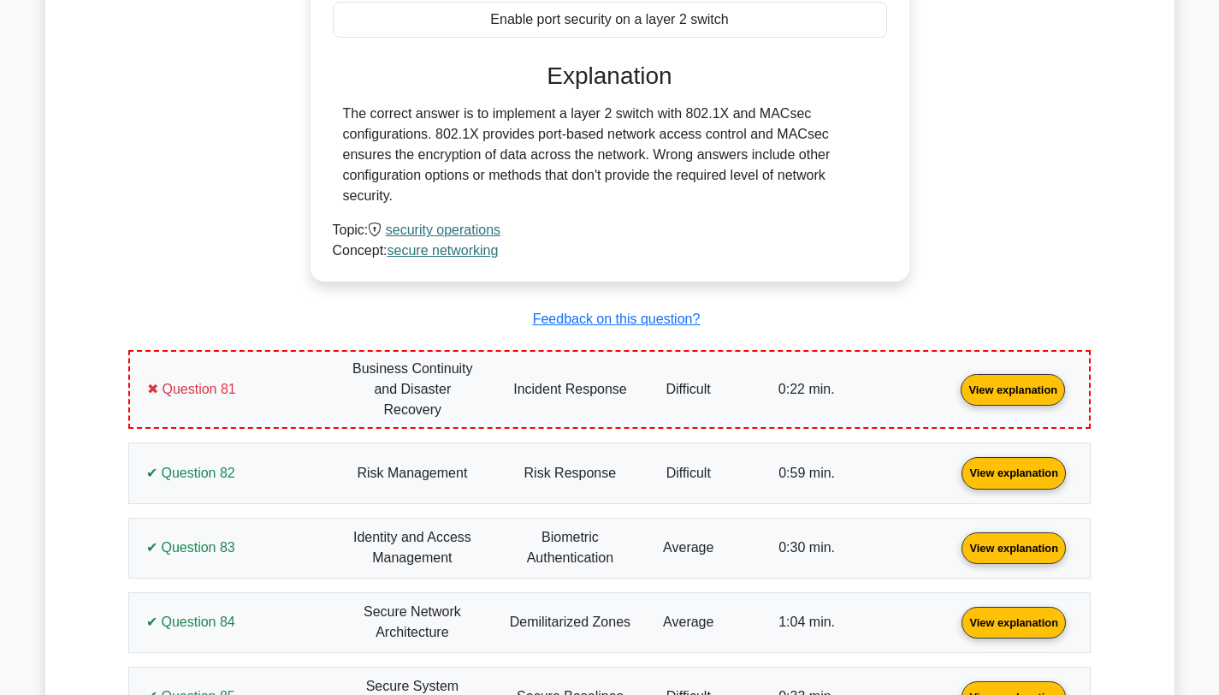
click at [954, 382] on link "View explanation" at bounding box center [1013, 389] width 118 height 15
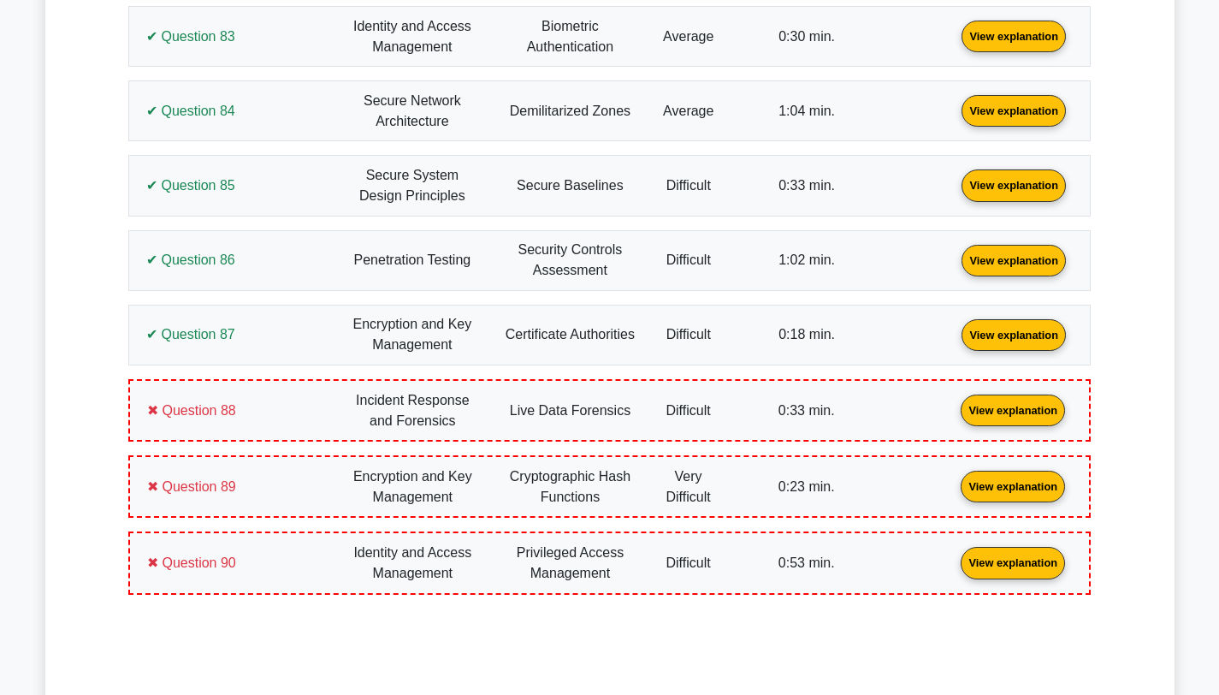
scroll to position [27363, 0]
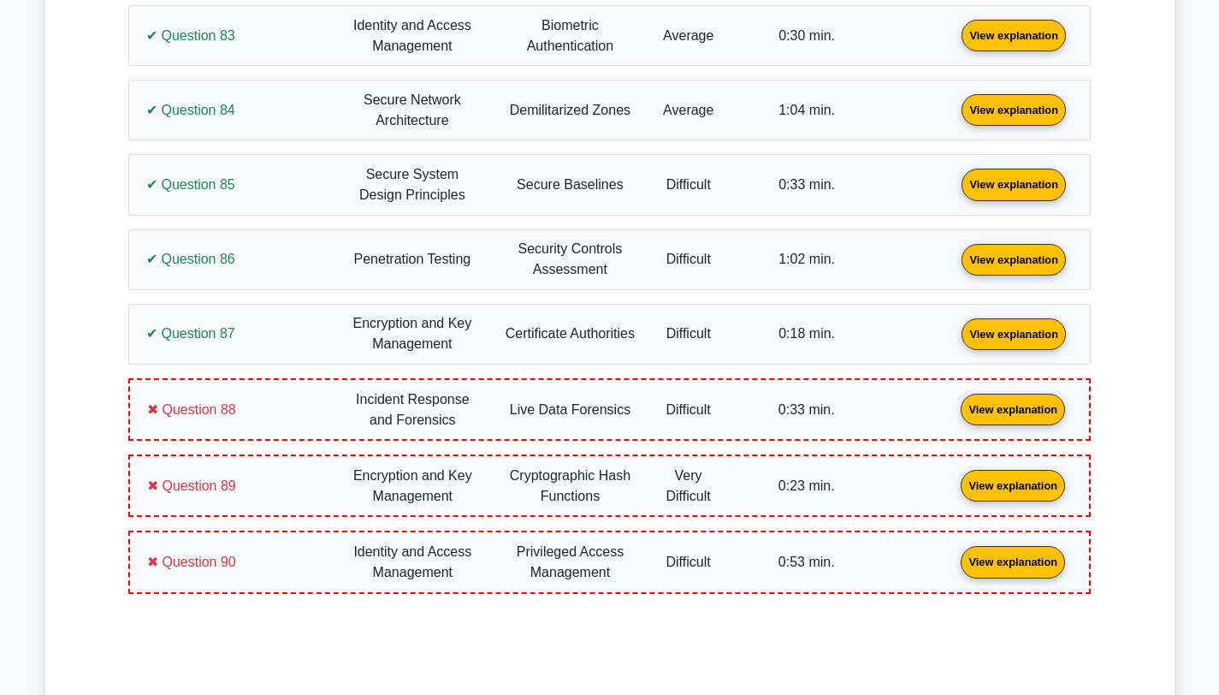
click at [954, 401] on link "View explanation" at bounding box center [1013, 408] width 118 height 15
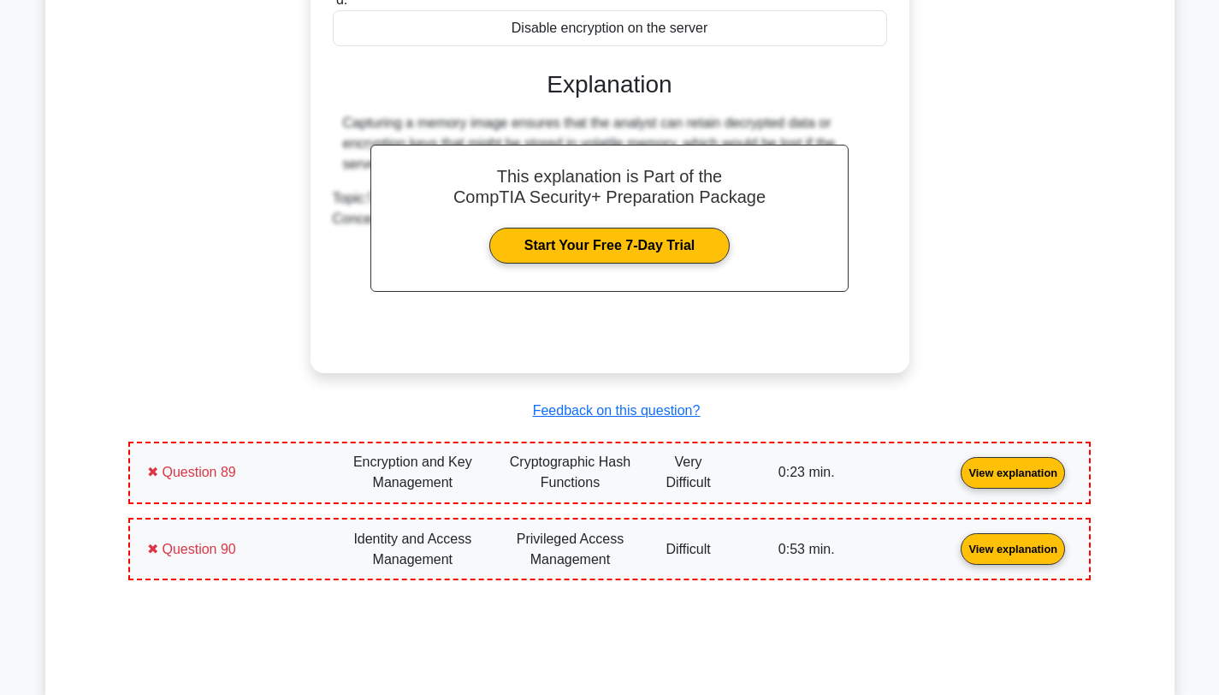
scroll to position [28236, 0]
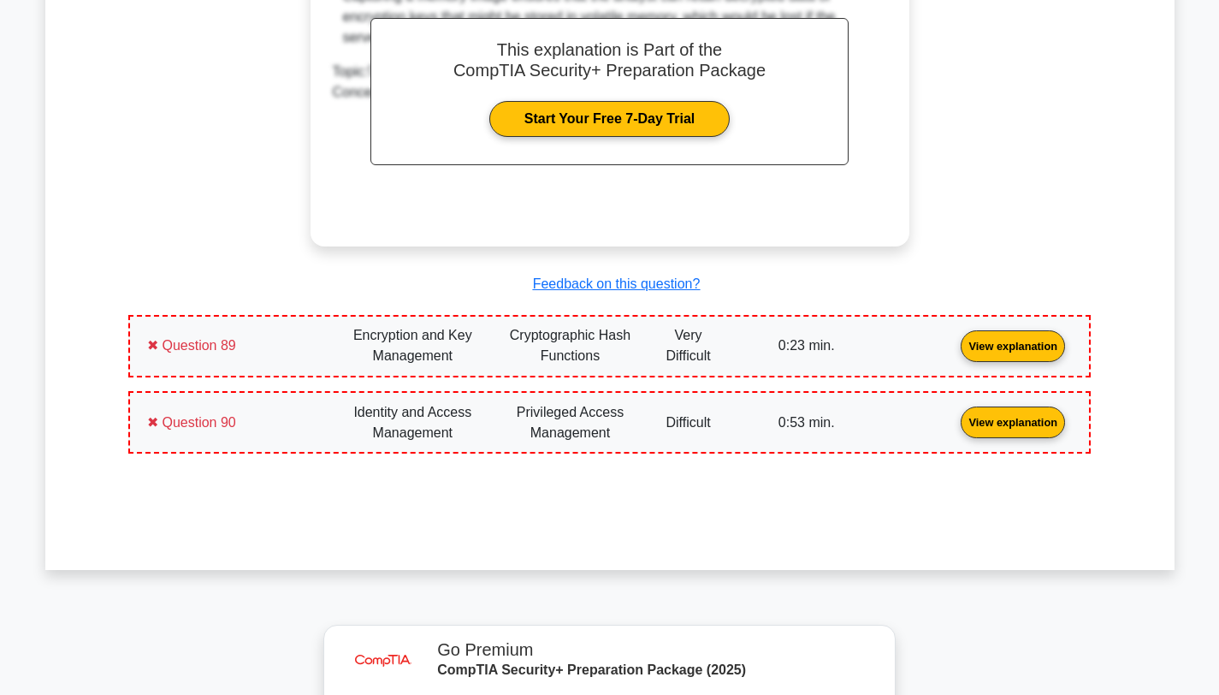
click at [283, 360] on div "✖ Question 89 Encryption and Key Management Cryptographic Hash Functions" at bounding box center [609, 346] width 962 height 62
click at [954, 340] on link "View explanation" at bounding box center [1013, 345] width 118 height 15
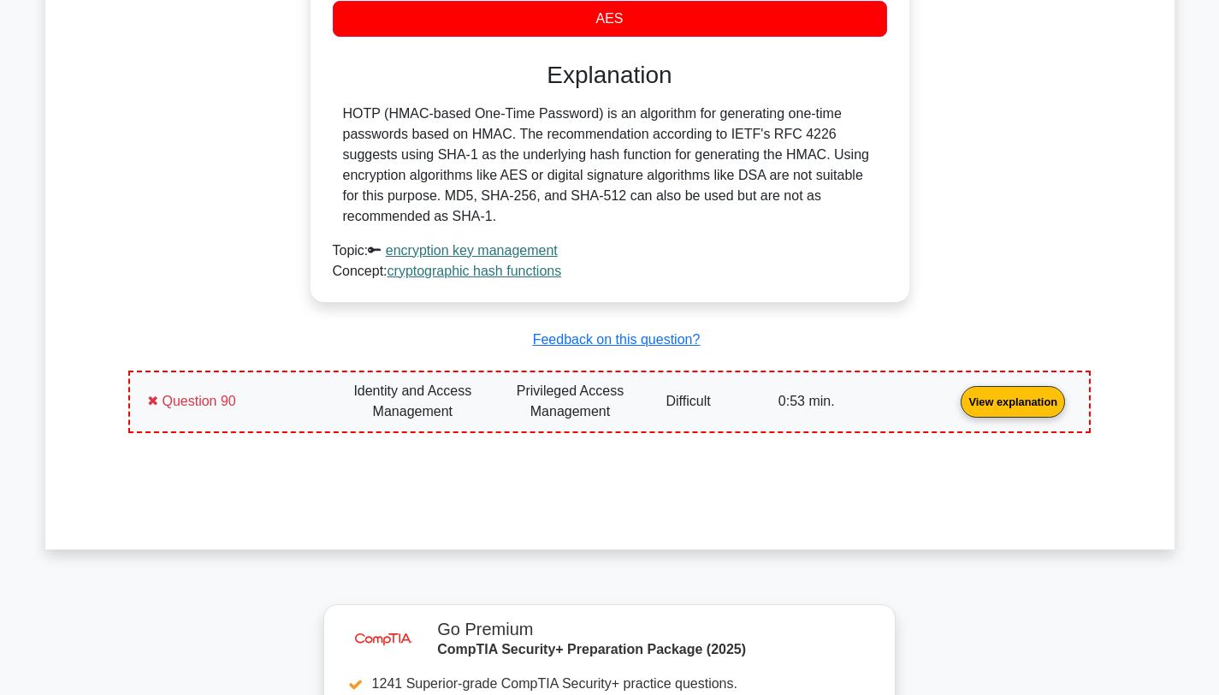
scroll to position [28945, 0]
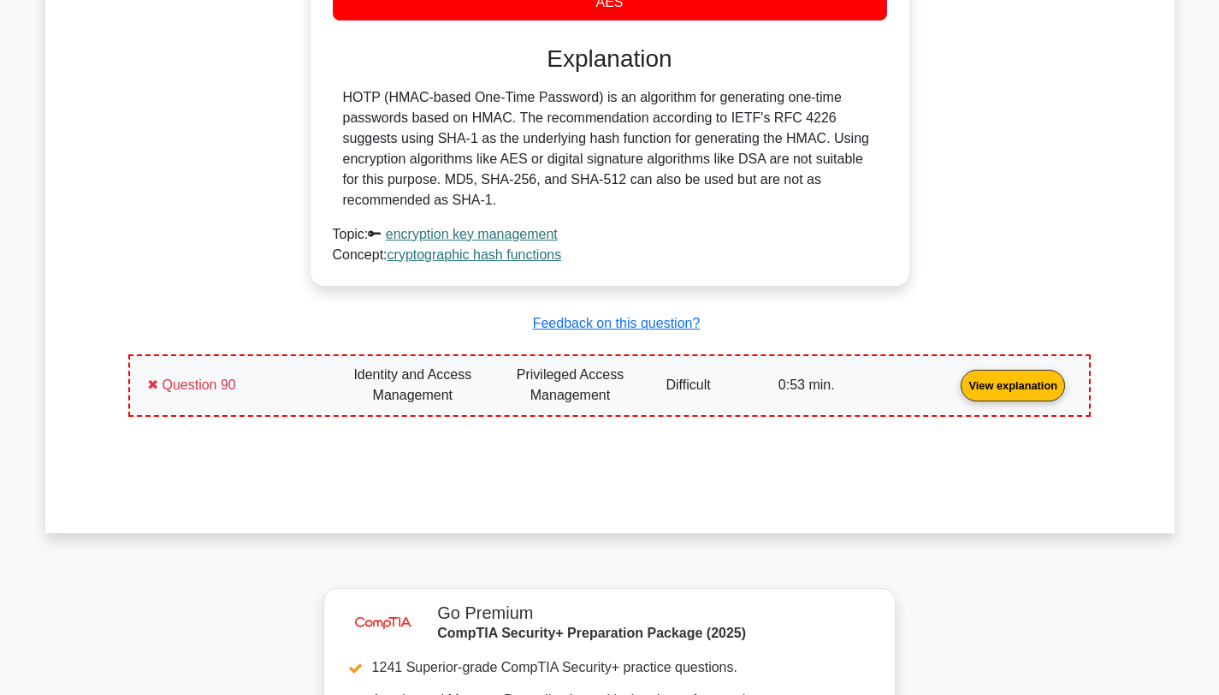
click at [954, 380] on link "View explanation" at bounding box center [1013, 383] width 118 height 15
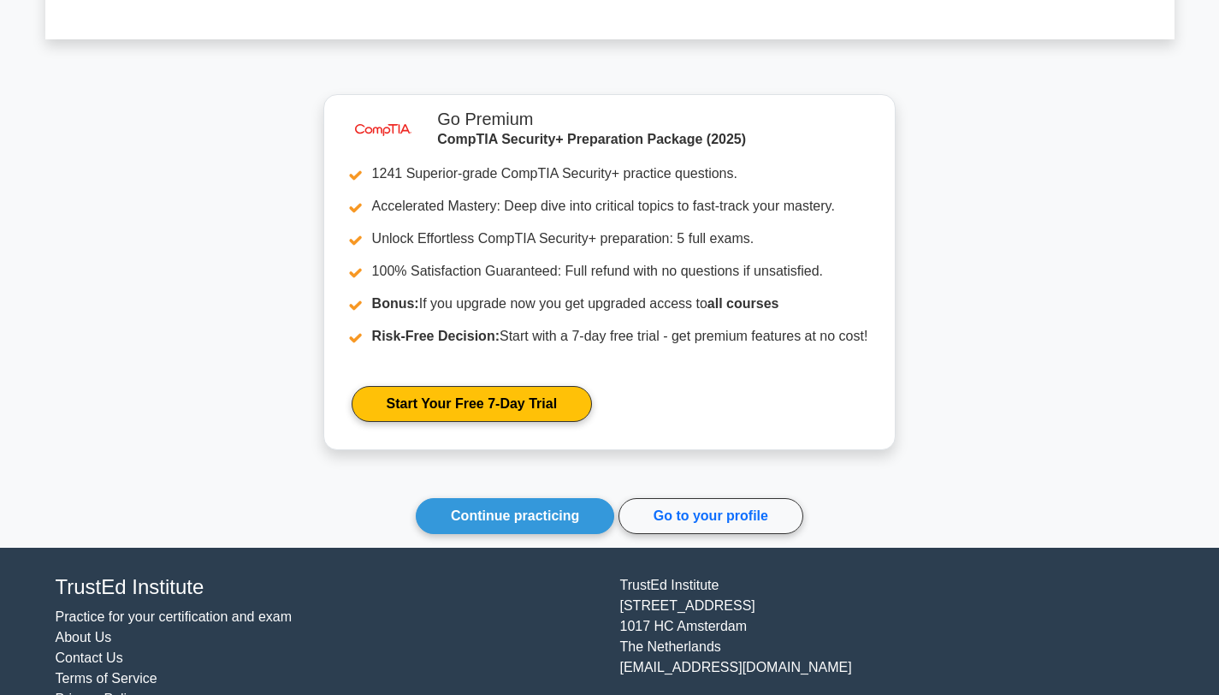
scroll to position [30198, 0]
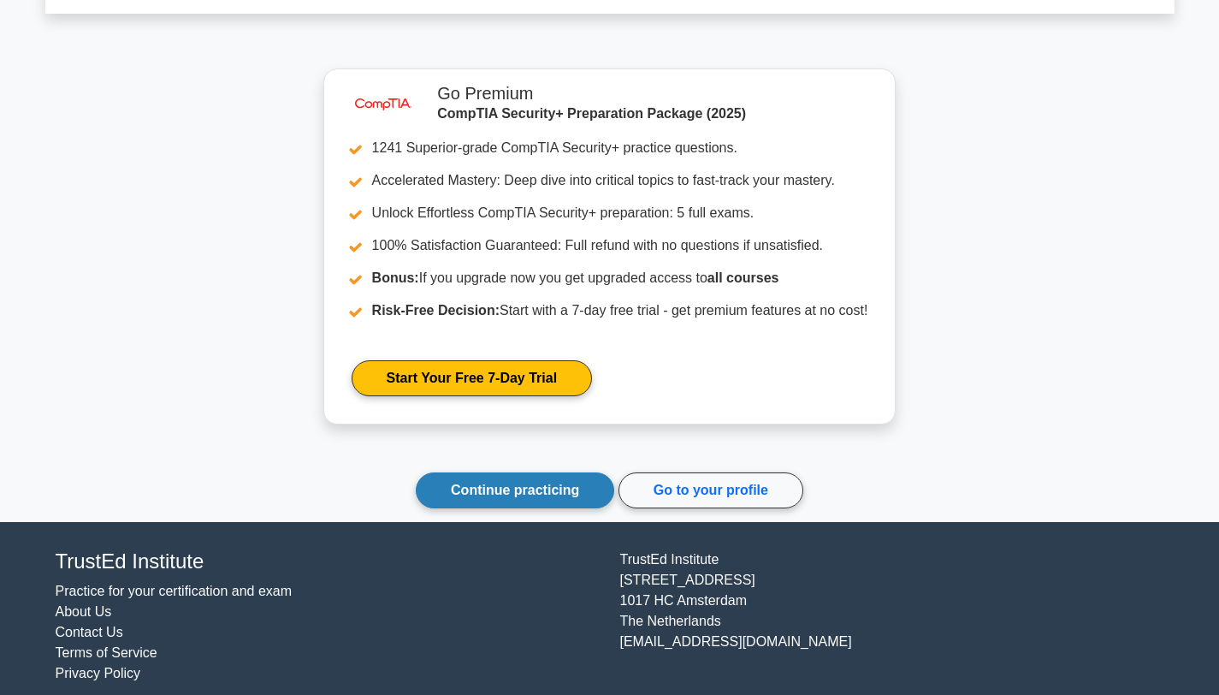
click at [464, 473] on link "Continue practicing" at bounding box center [515, 490] width 198 height 36
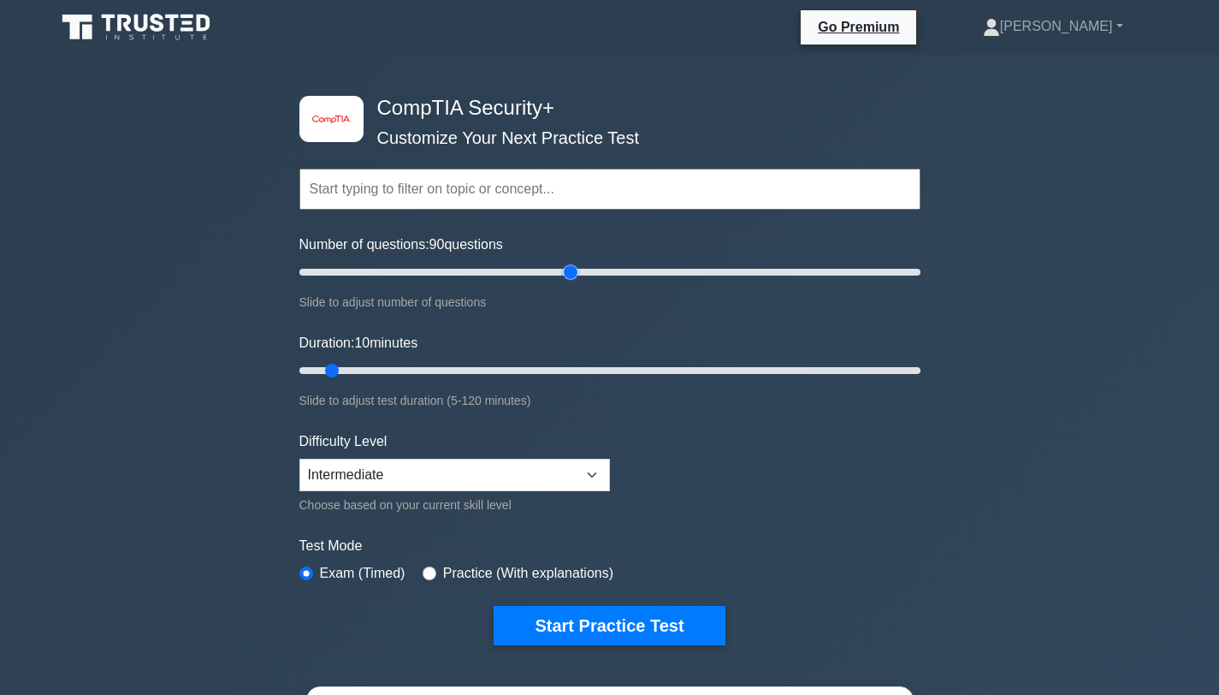
drag, startPoint x: 328, startPoint y: 272, endPoint x: 564, endPoint y: 265, distance: 236.2
type input "90"
click at [564, 265] on input "Number of questions: 90 questions" at bounding box center [609, 272] width 621 height 21
drag, startPoint x: 335, startPoint y: 372, endPoint x: 743, endPoint y: 350, distance: 408.6
type input "90"
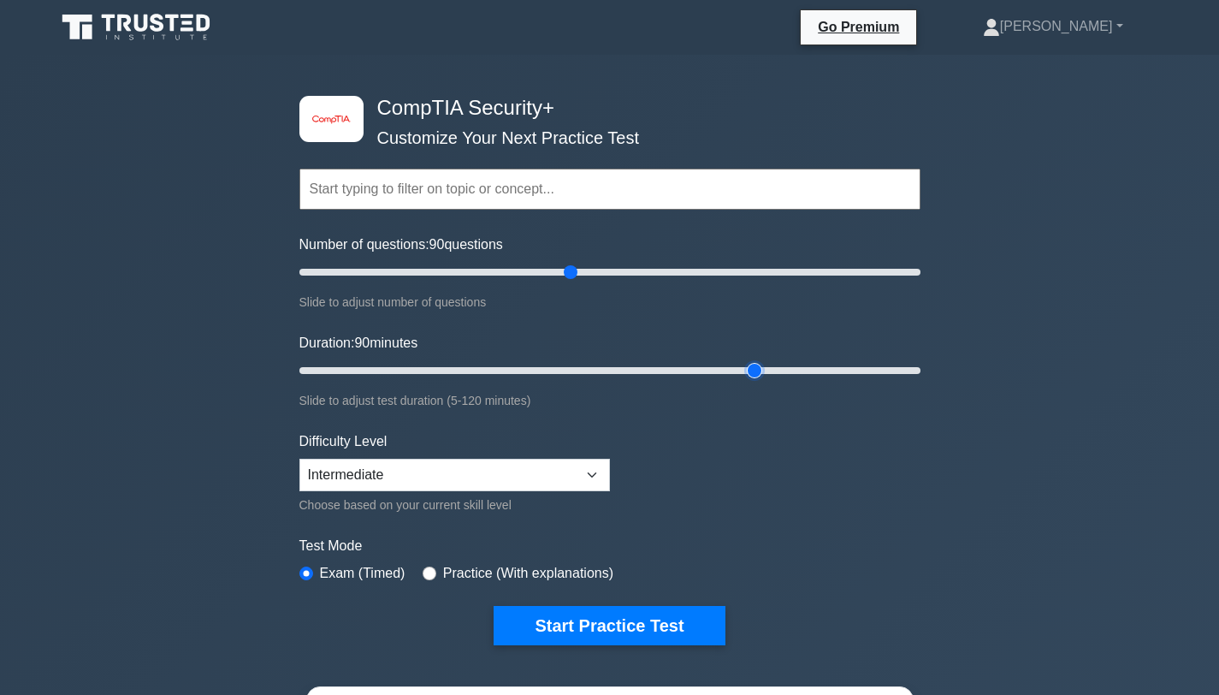
click at [743, 360] on input "Duration: 90 minutes" at bounding box center [609, 370] width 621 height 21
